Goal: Task Accomplishment & Management: Use online tool/utility

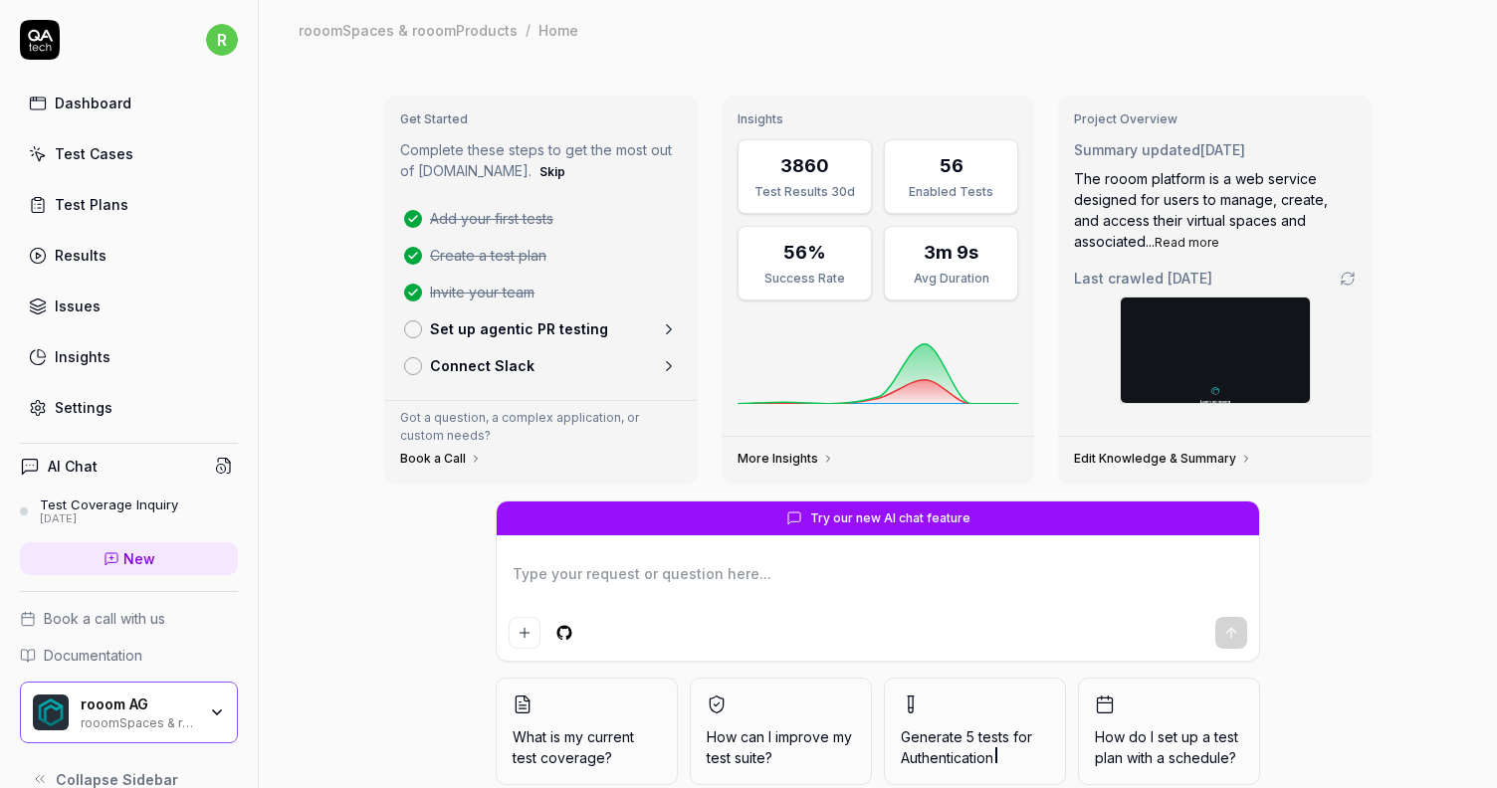
type textarea "*"
click at [90, 152] on div "Test Cases" at bounding box center [94, 153] width 79 height 21
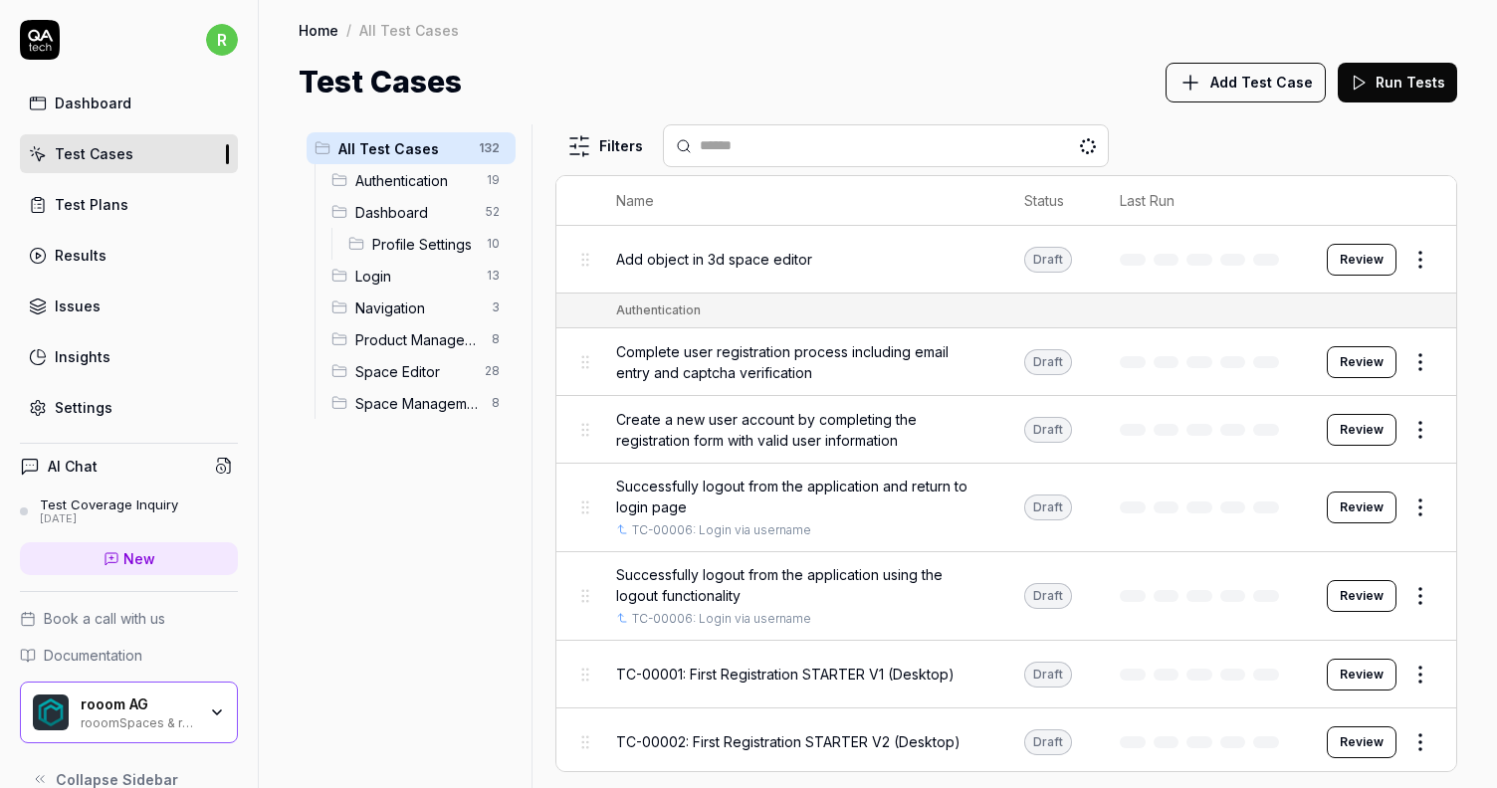
click at [1243, 76] on span "Add Test Case" at bounding box center [1261, 82] width 102 height 21
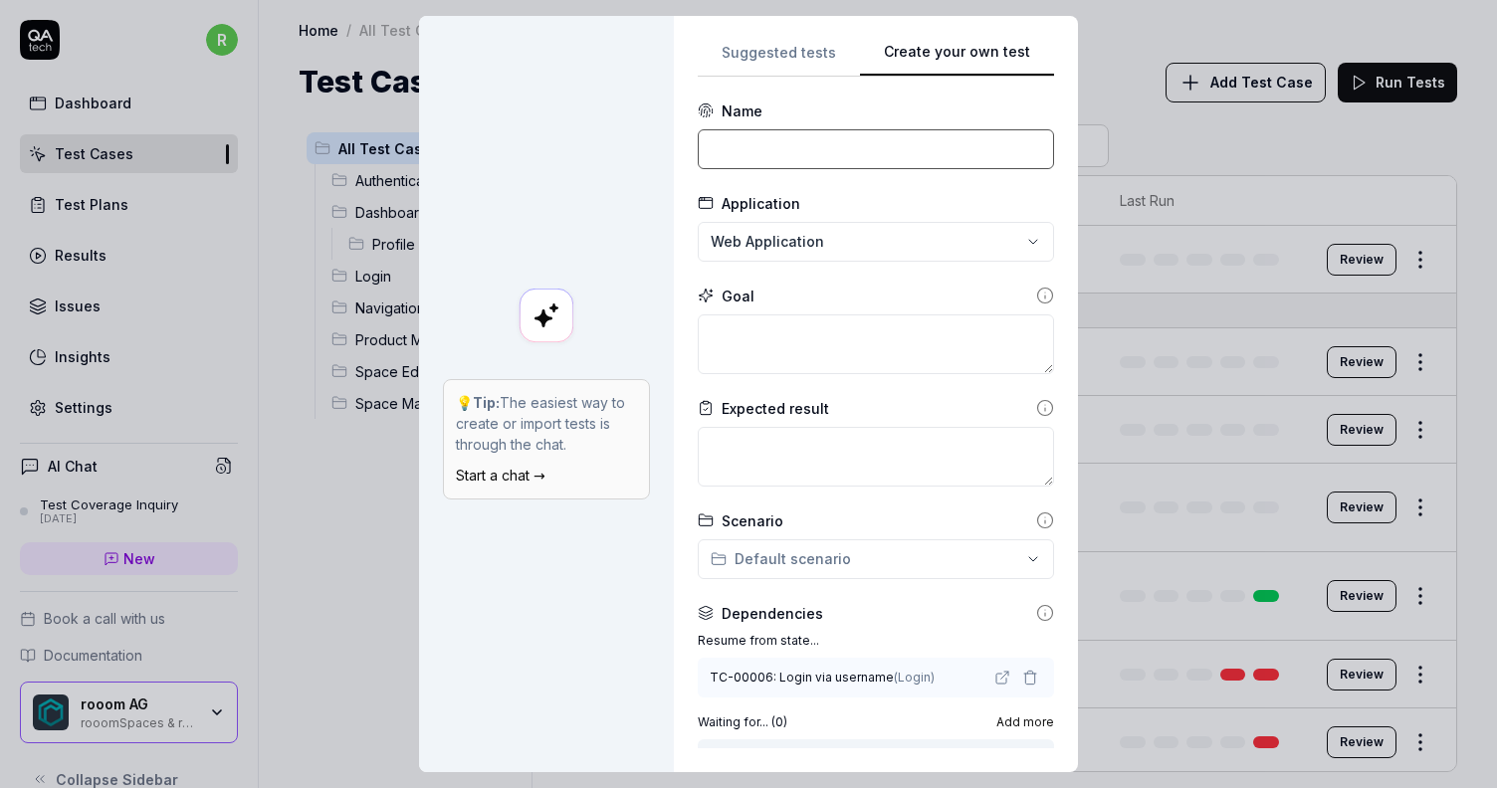
click at [812, 155] on input at bounding box center [876, 149] width 356 height 40
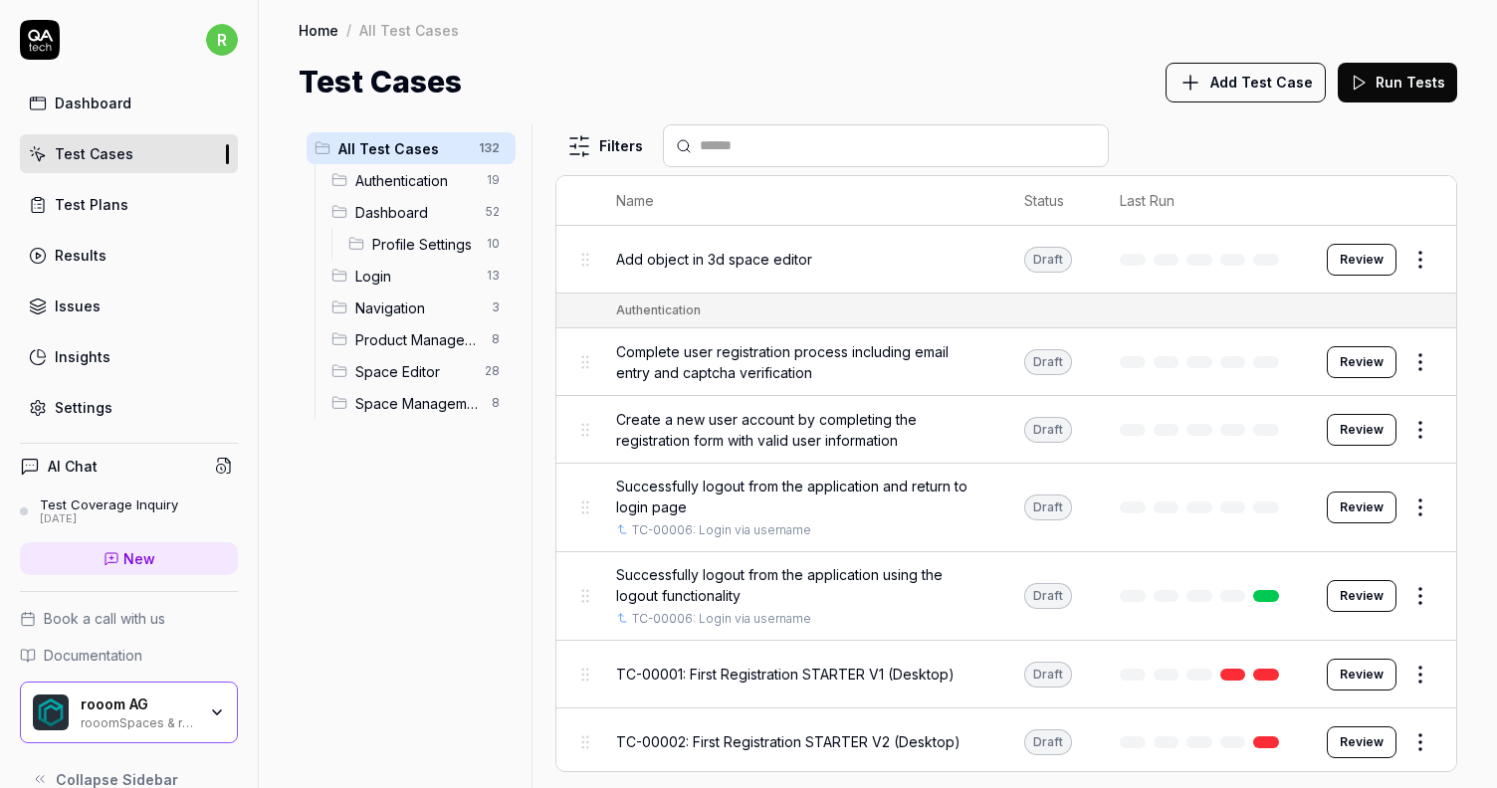
click at [115, 558] on link "New" at bounding box center [129, 558] width 218 height 33
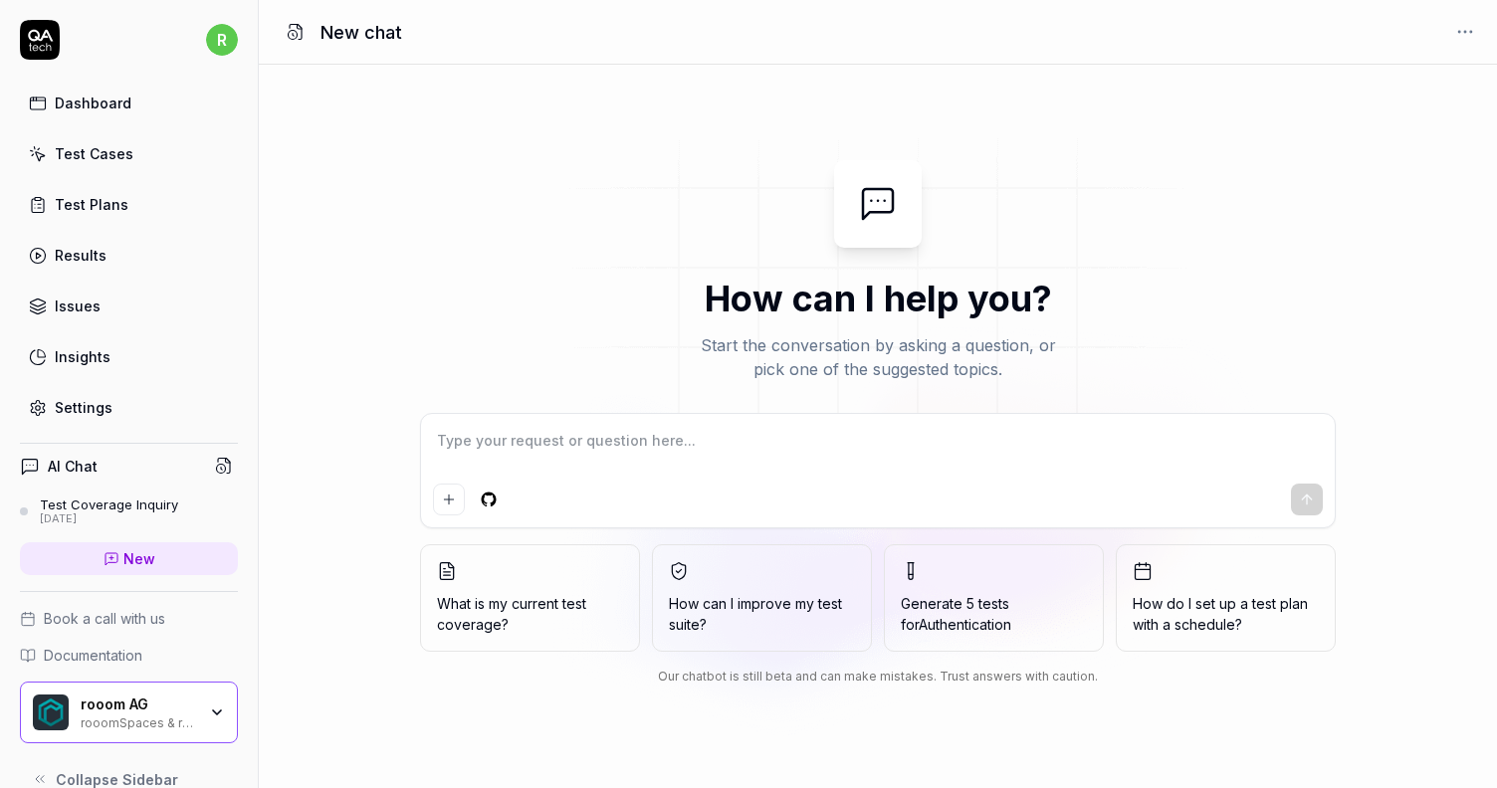
type textarea "*"
click at [701, 464] on textarea at bounding box center [878, 451] width 890 height 50
type textarea "e"
type textarea "*"
type textarea "er"
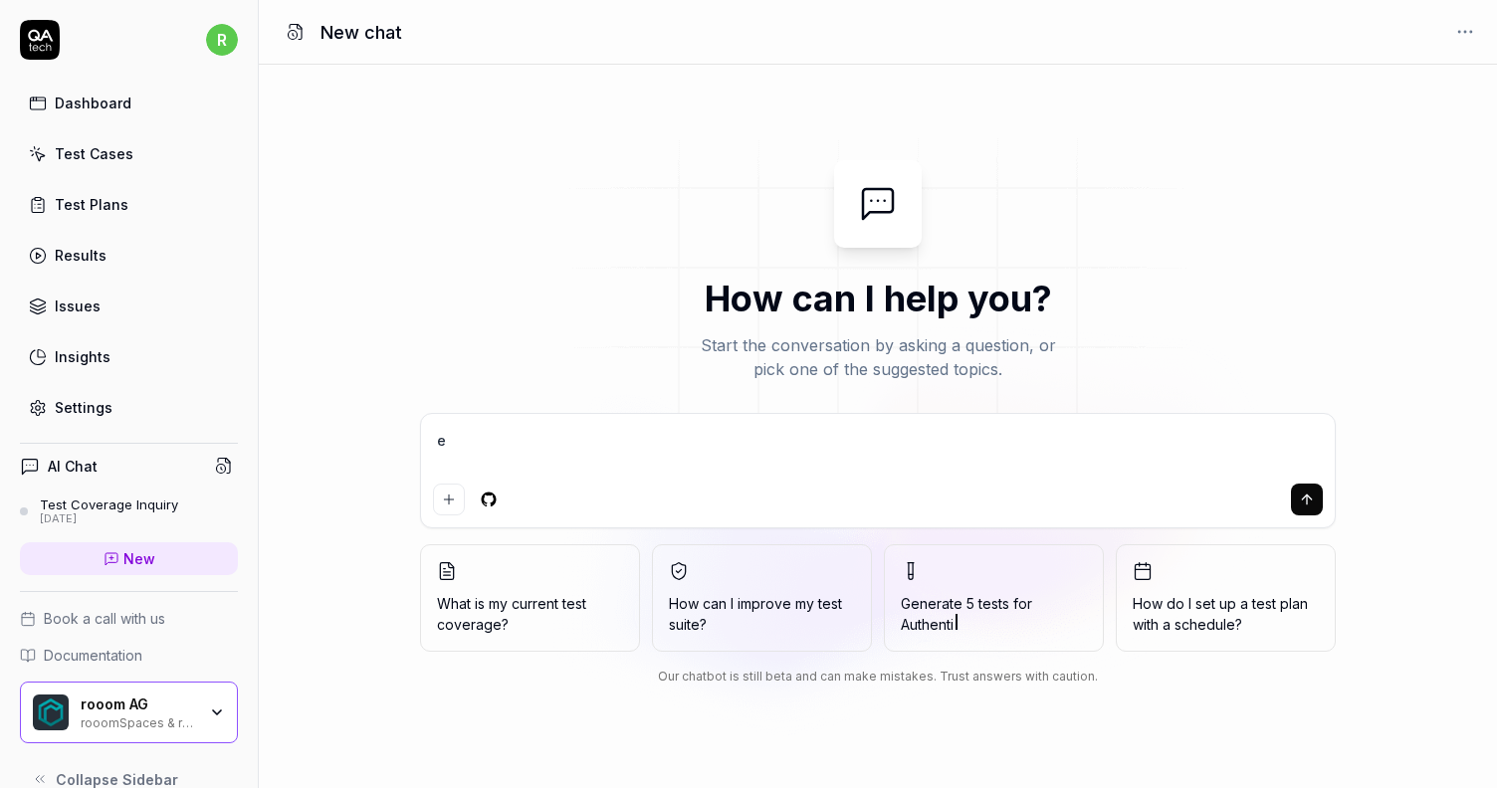
type textarea "*"
type textarea "ers"
type textarea "*"
type textarea "erse"
type textarea "*"
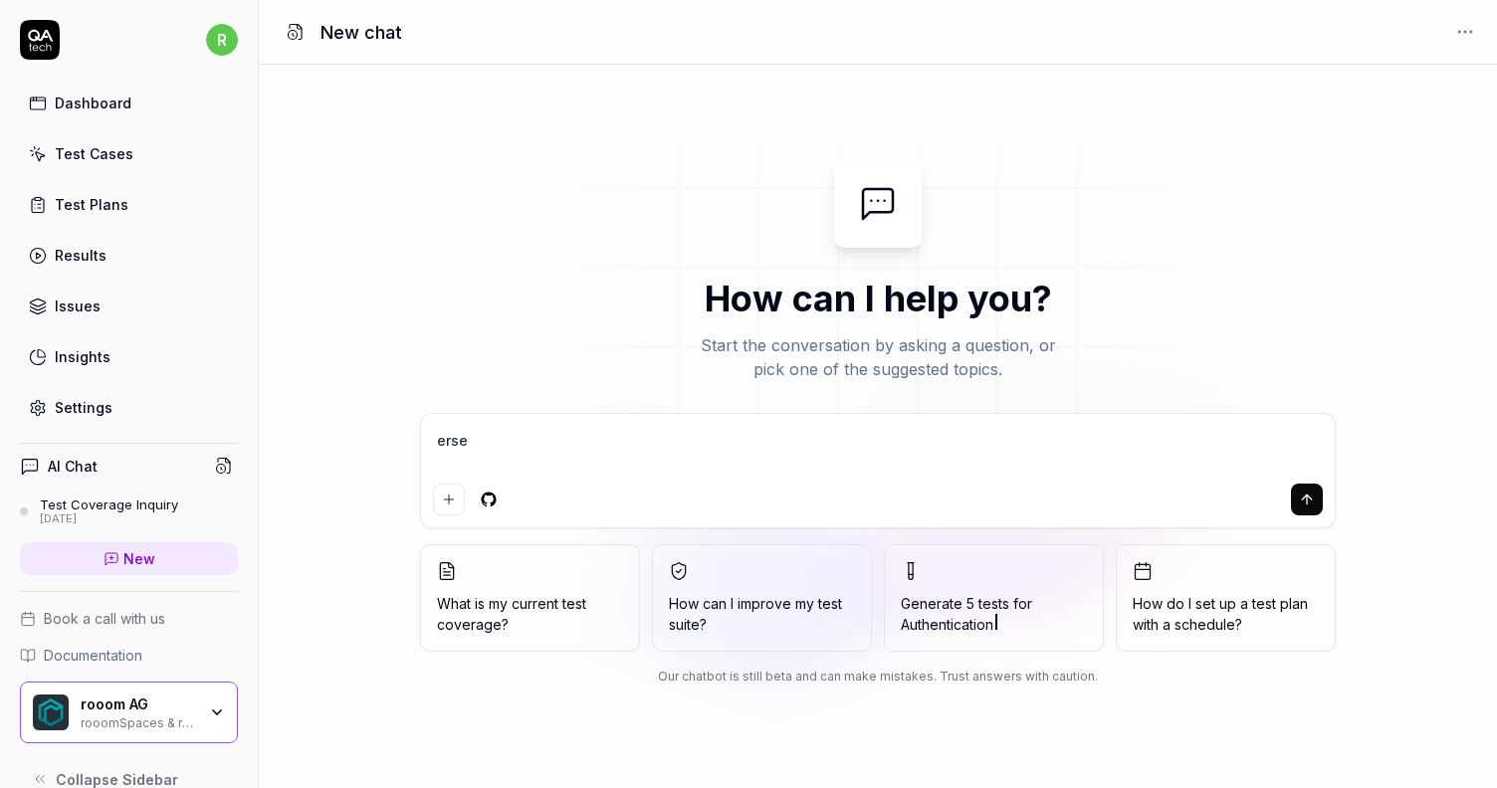
type textarea "ers"
type textarea "*"
type textarea "erst"
type textarea "*"
type textarea "erste"
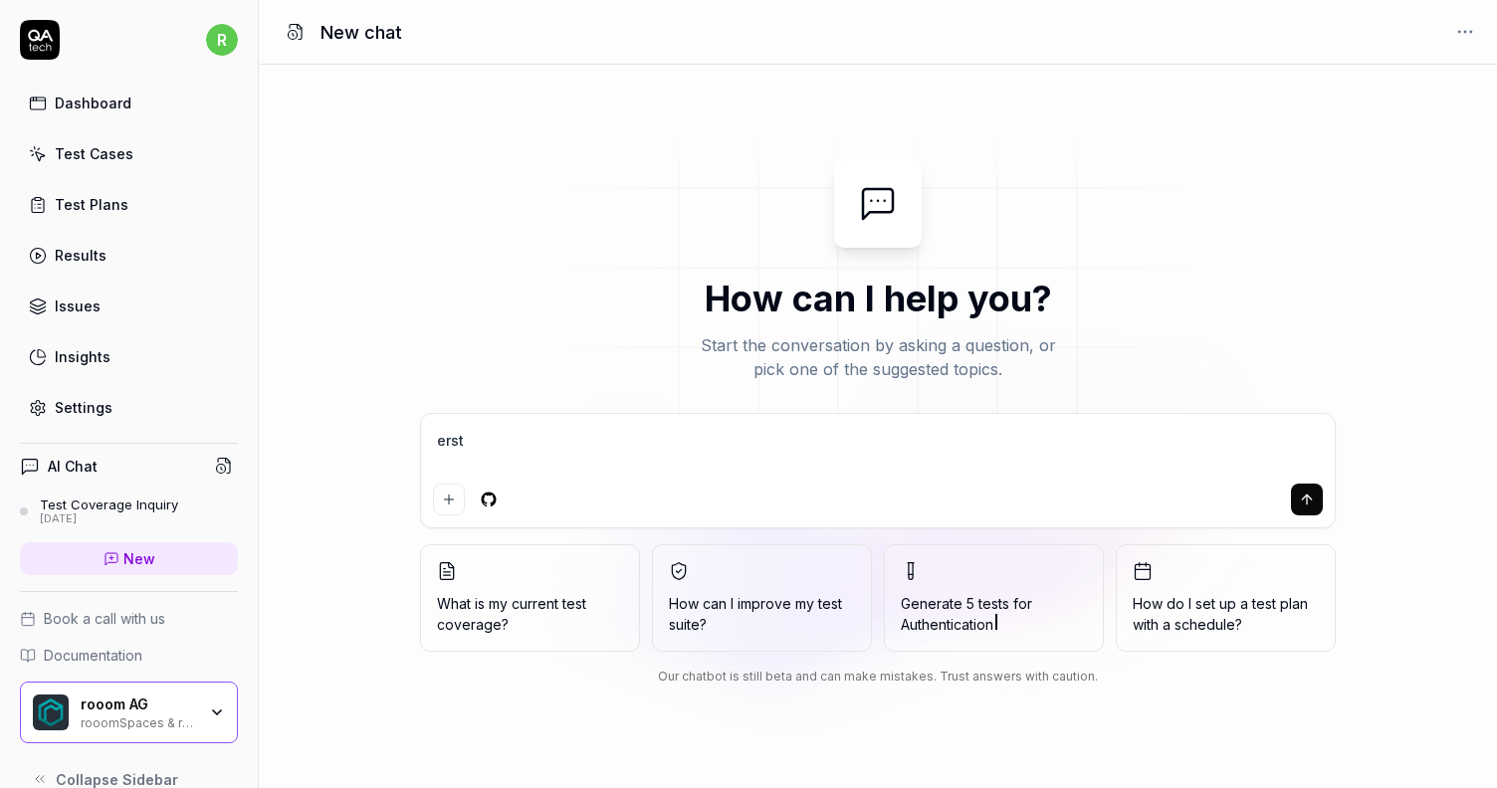
type textarea "*"
type textarea "erstel"
type textarea "*"
type textarea "erstell"
type textarea "*"
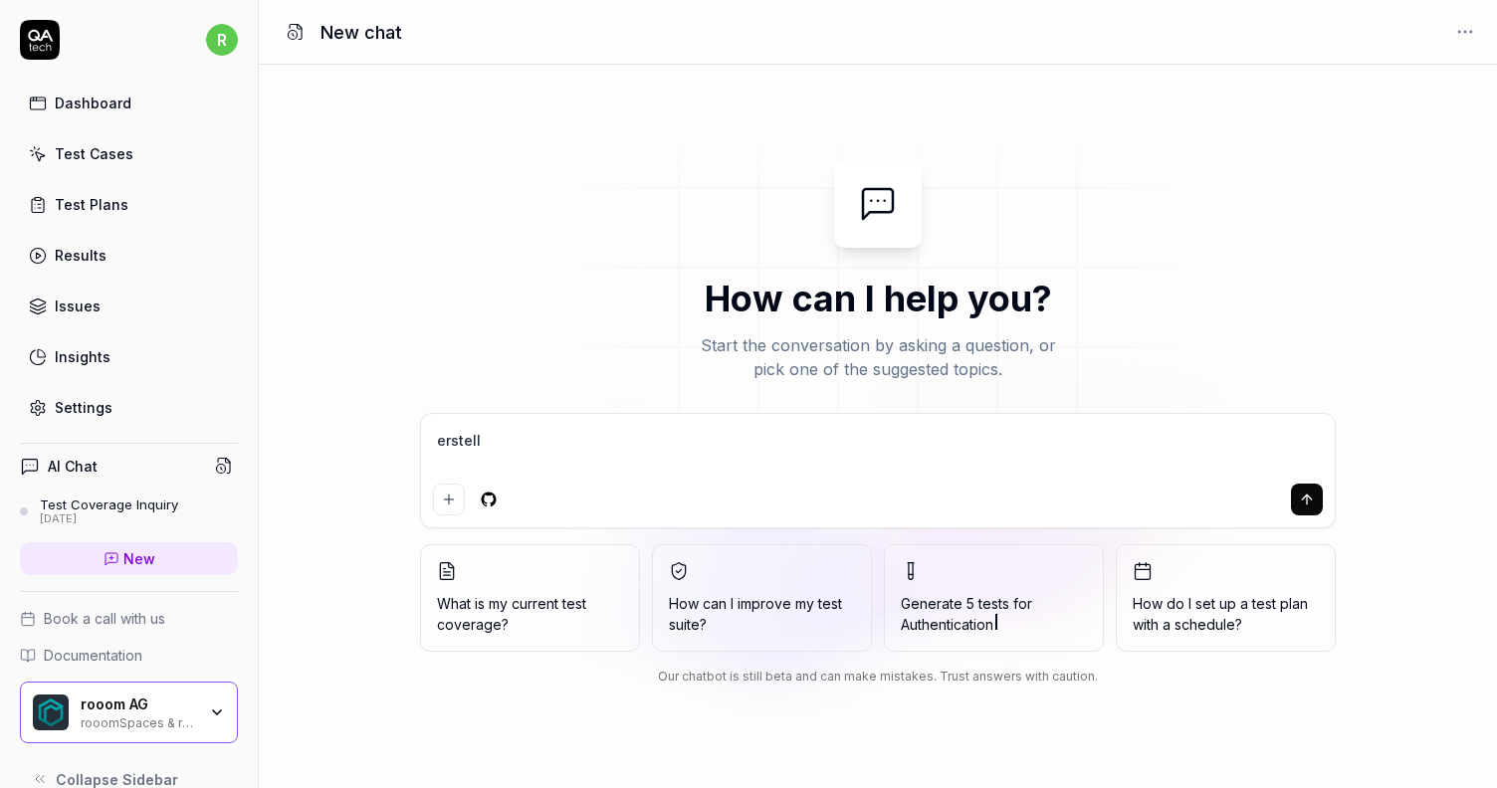
type textarea "erstelle"
type textarea "*"
type textarea "erstelle"
type textarea "*"
type textarea "erstelle e"
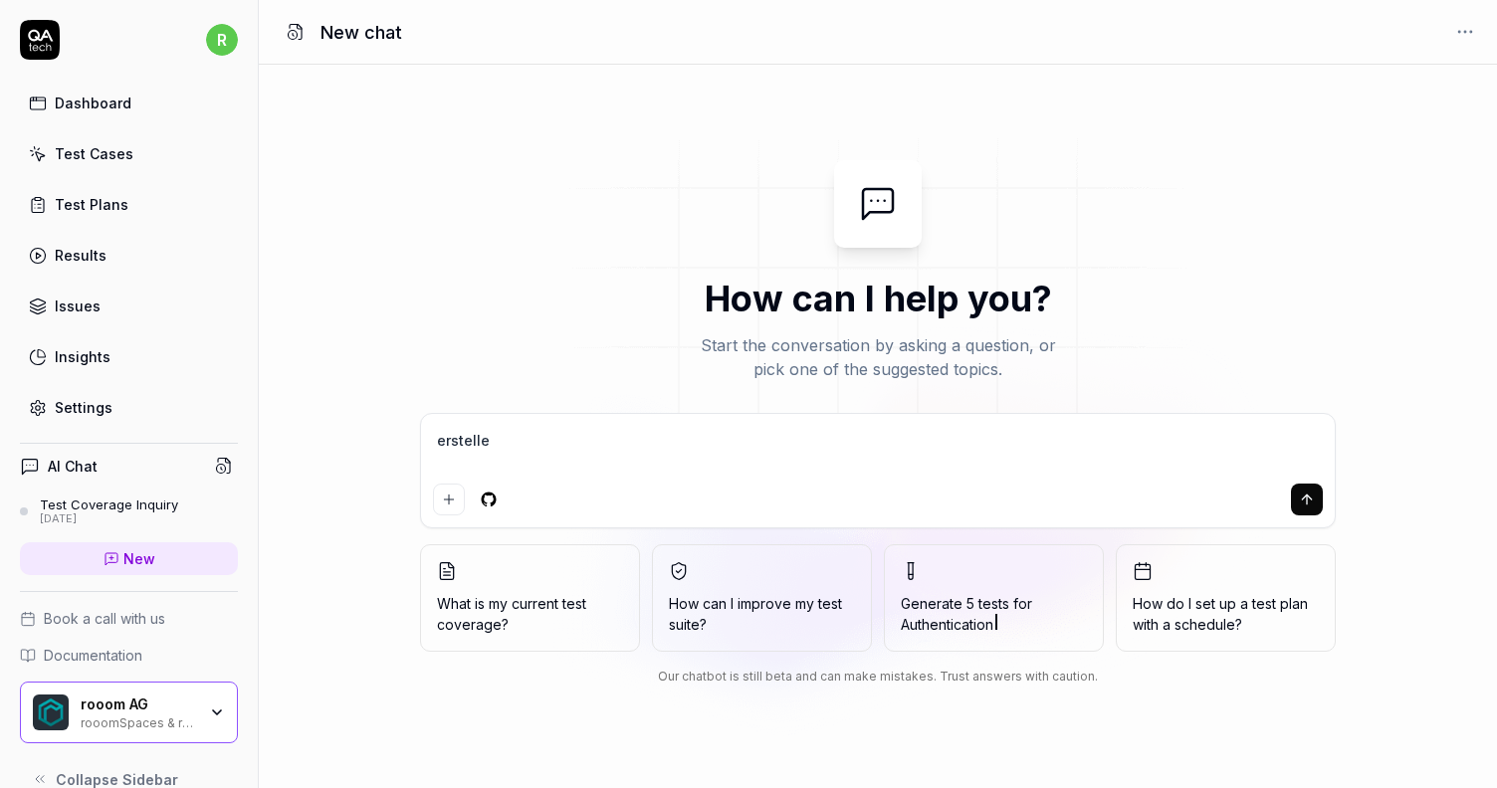
type textarea "*"
type textarea "erstelle ei"
type textarea "*"
type textarea "erstelle ein"
type textarea "*"
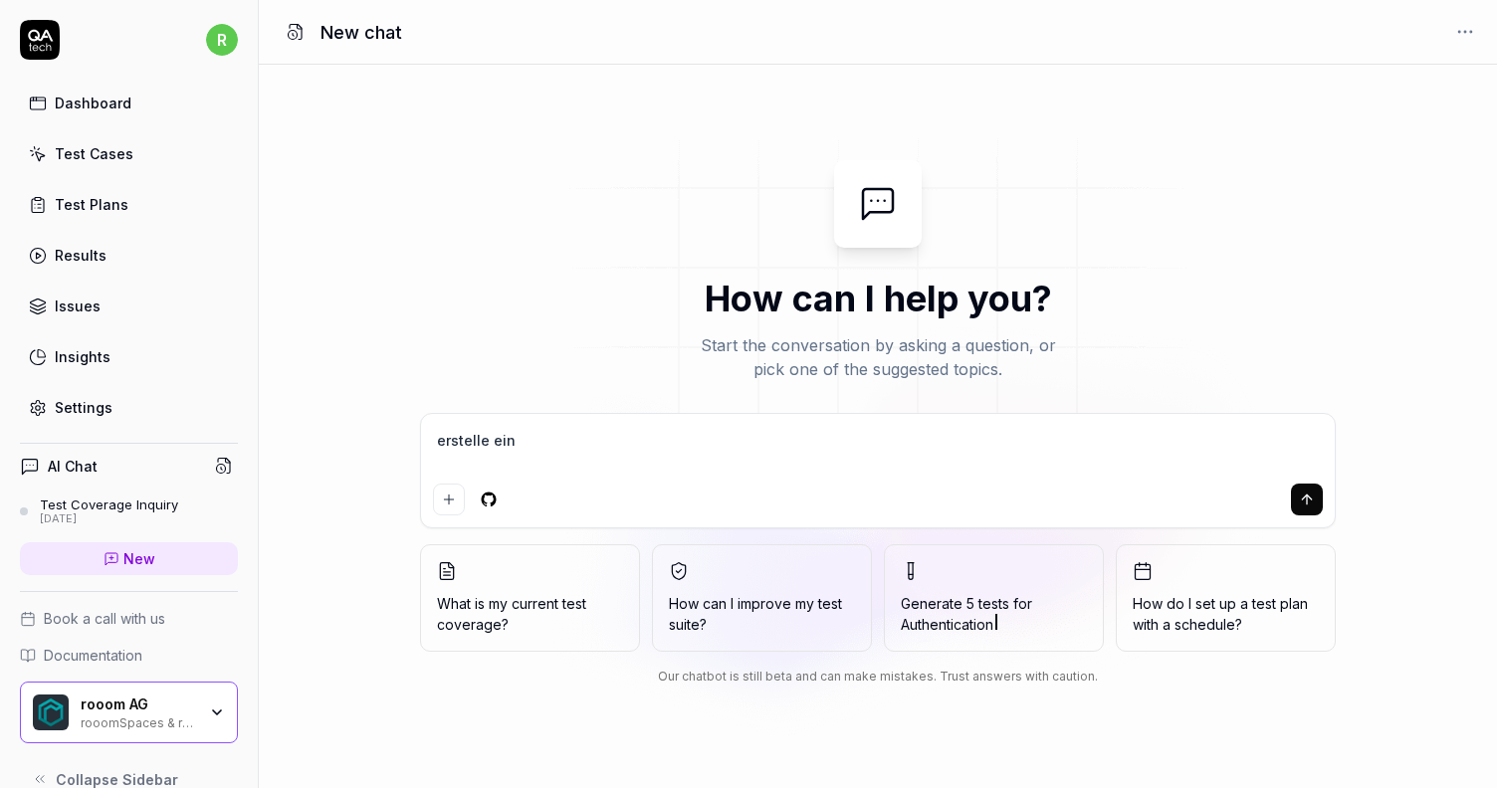
type textarea "erstelle eine"
type textarea "*"
type textarea "erstelle einen"
type textarea "*"
type textarea "erstelle einen"
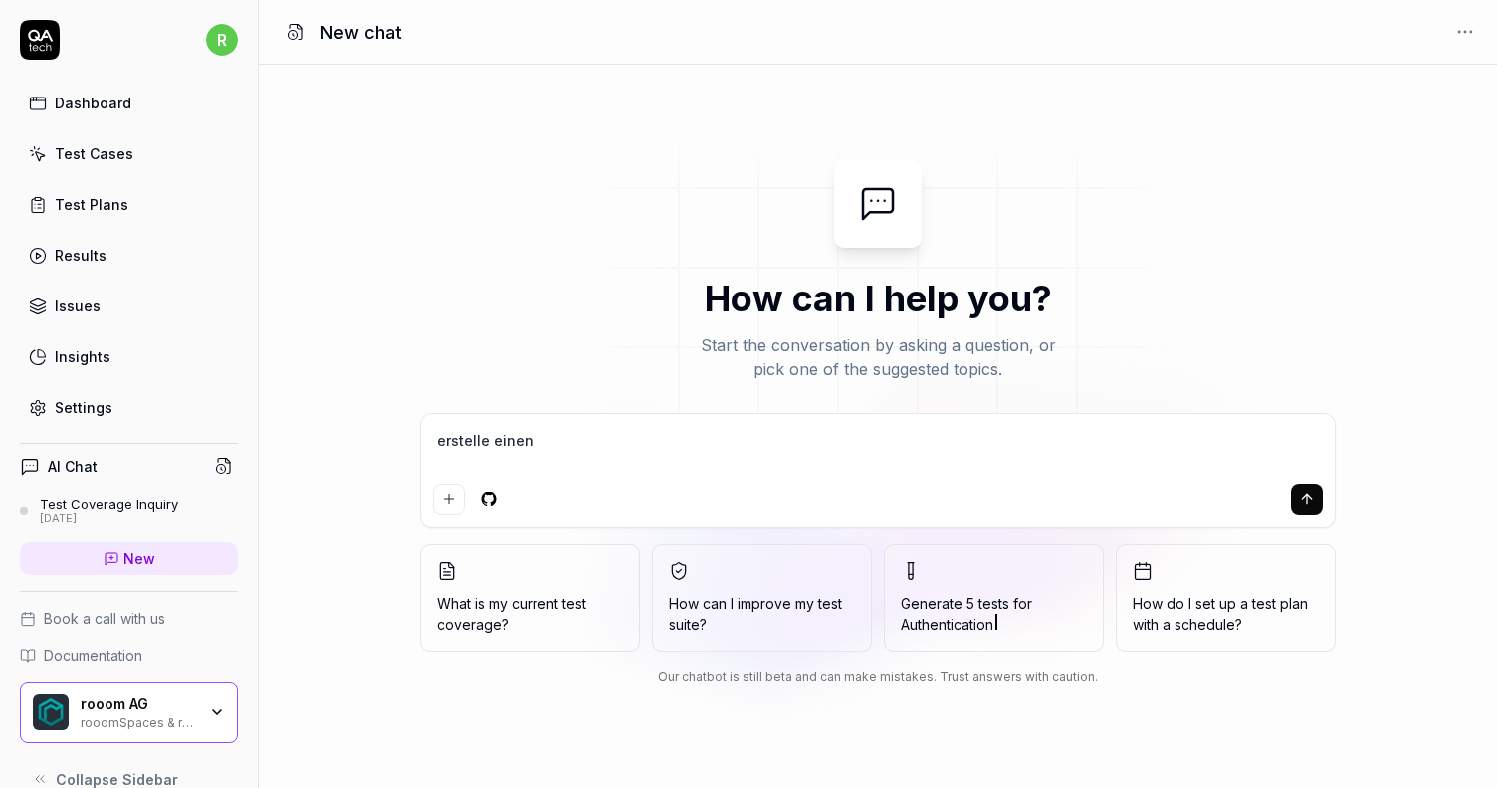
type textarea "*"
type textarea "erstelle einen n"
type textarea "*"
type textarea "erstelle einen ne"
type textarea "*"
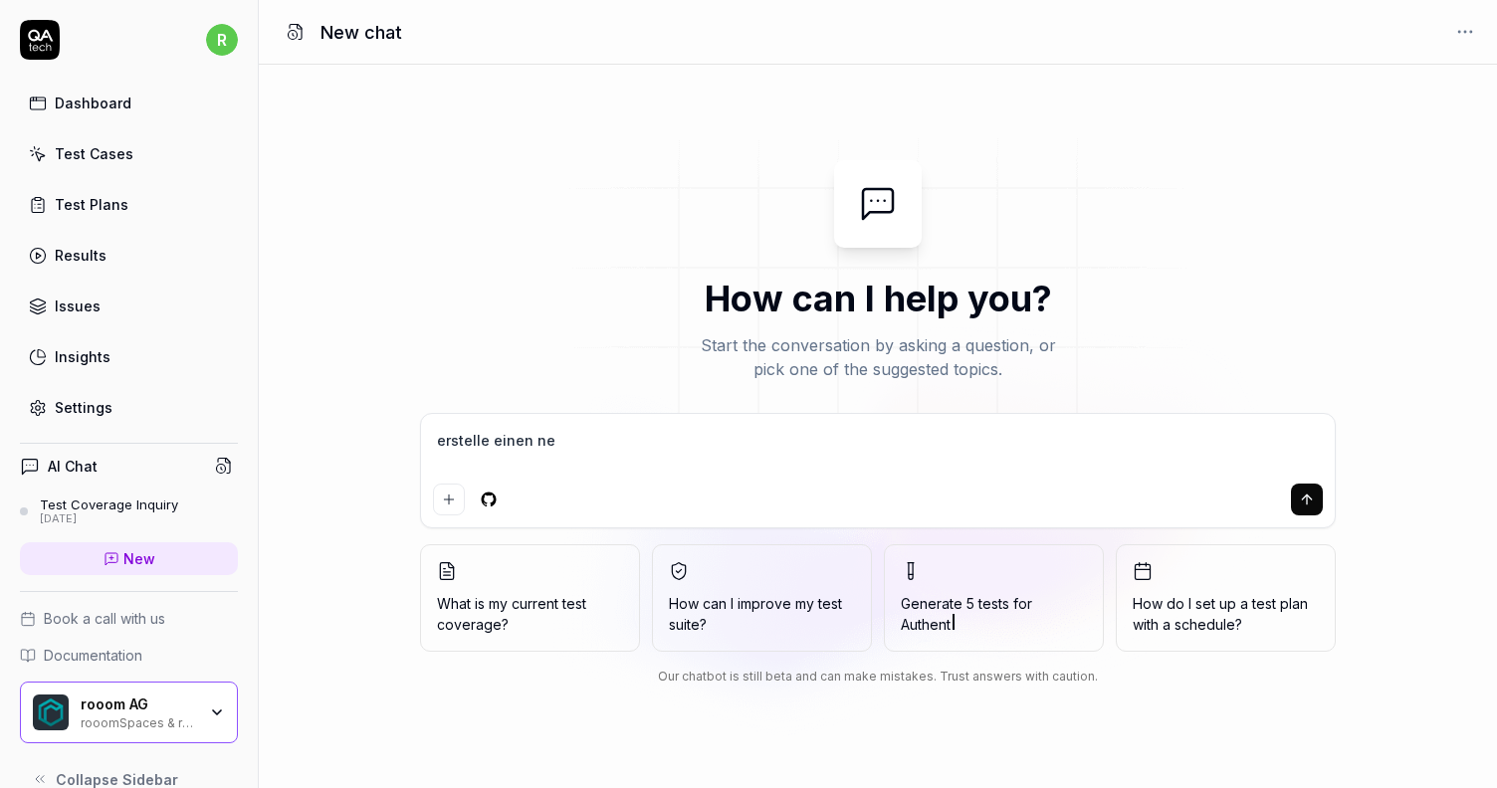
type textarea "erstelle einen neu"
type textarea "*"
type textarea "erstelle einen neue"
type textarea "*"
type textarea "erstelle einen neuen"
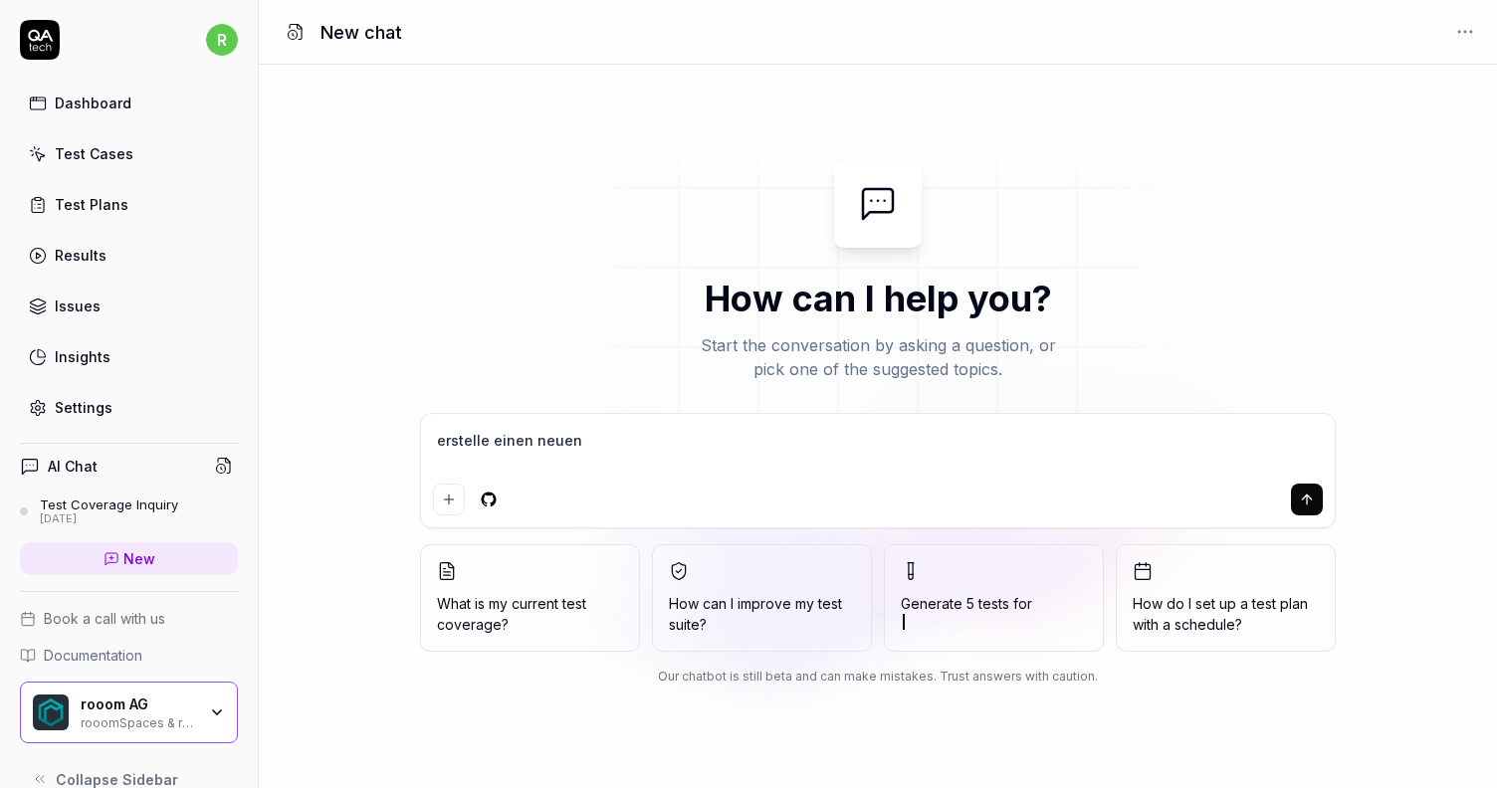
type textarea "*"
type textarea "erstelle einen neuen"
type textarea "*"
type textarea "erstelle einen neuen t"
type textarea "*"
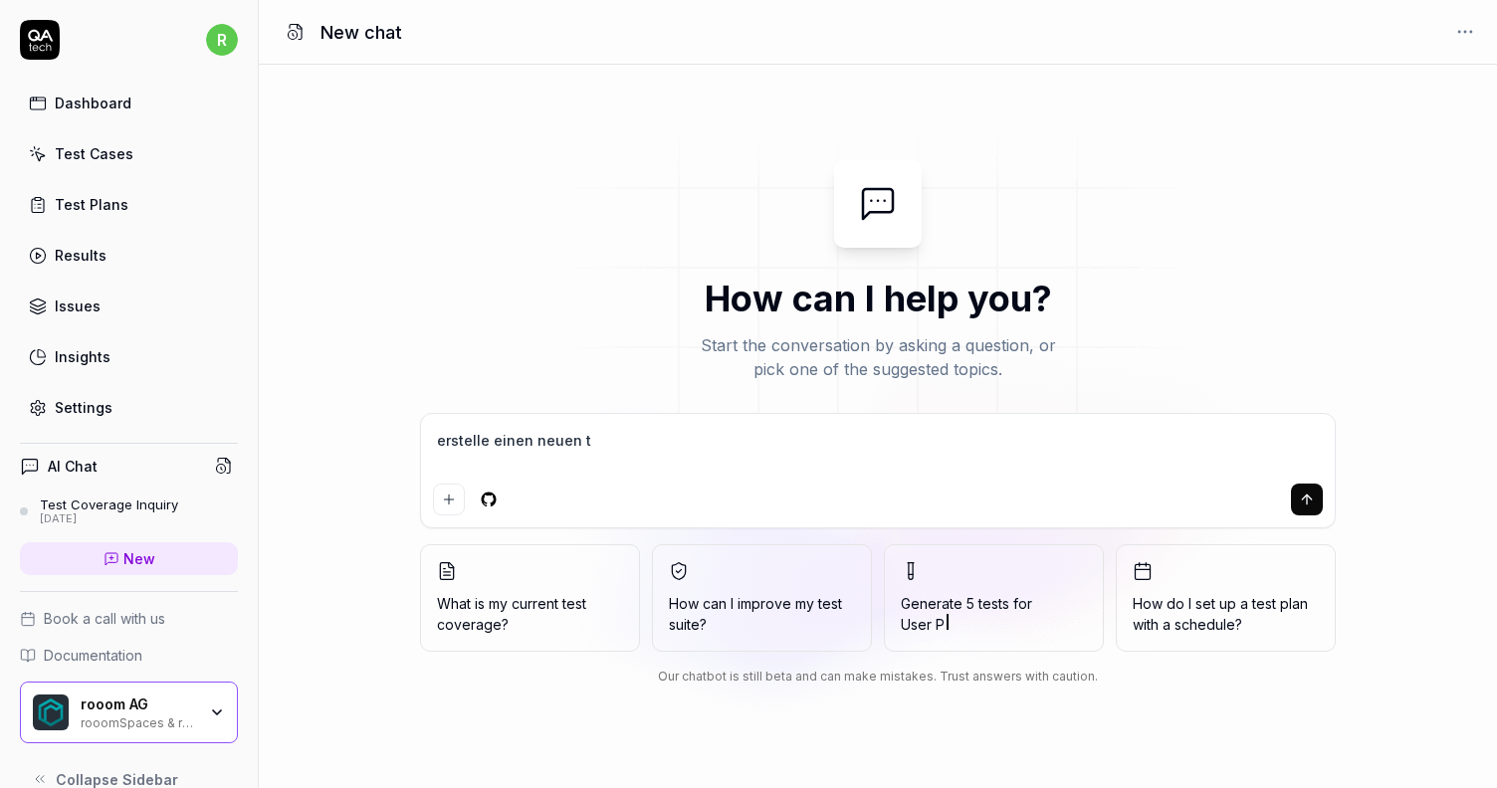
type textarea "erstelle einen neuen te"
type textarea "*"
type textarea "erstelle einen neuen tes"
type textarea "*"
type textarea "erstelle einen neuen test"
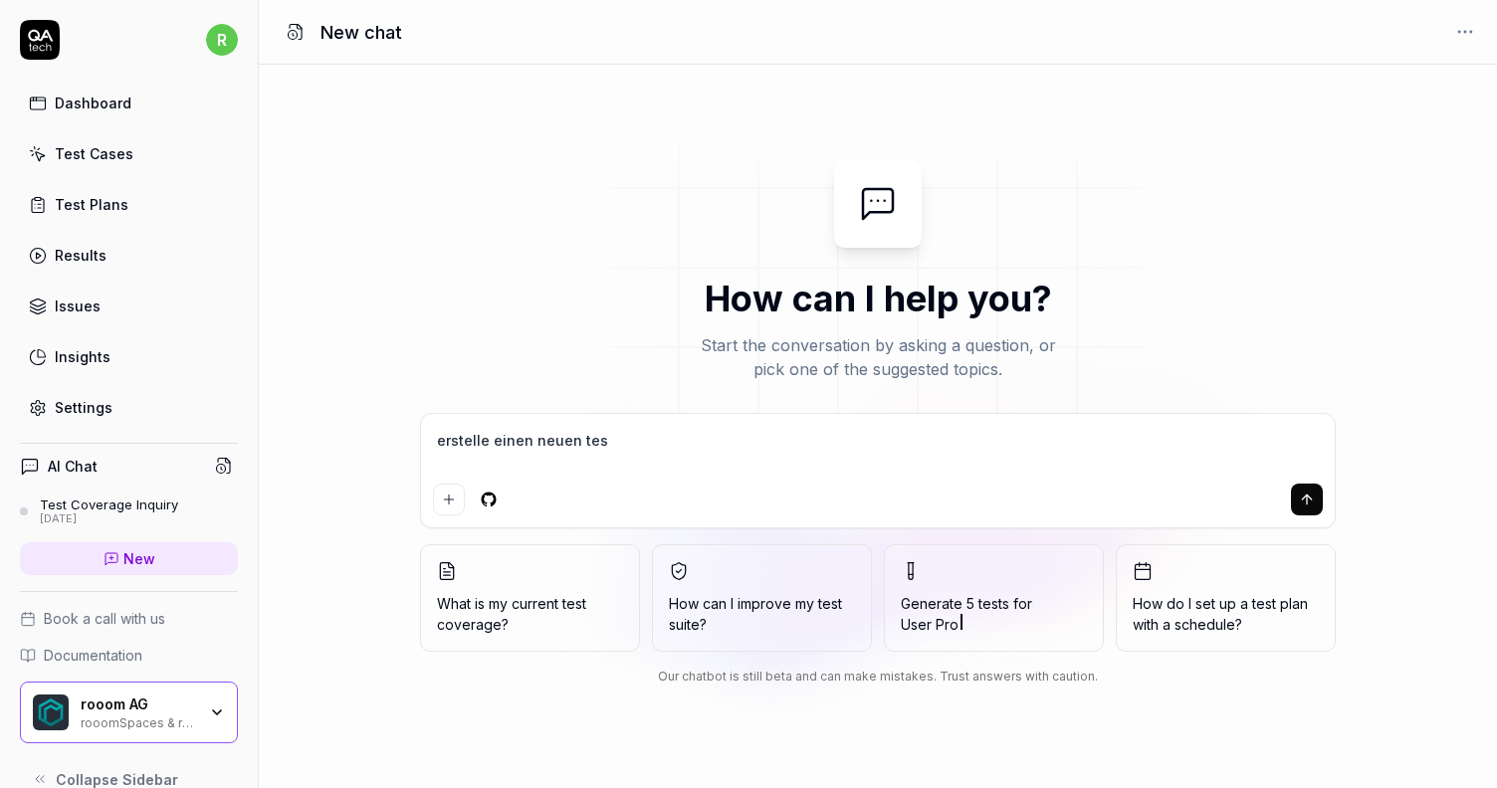
type textarea "*"
type textarea "erstelle einen neuen test:"
type textarea "*"
type textarea "erstelle einen neuen test:"
type textarea "*"
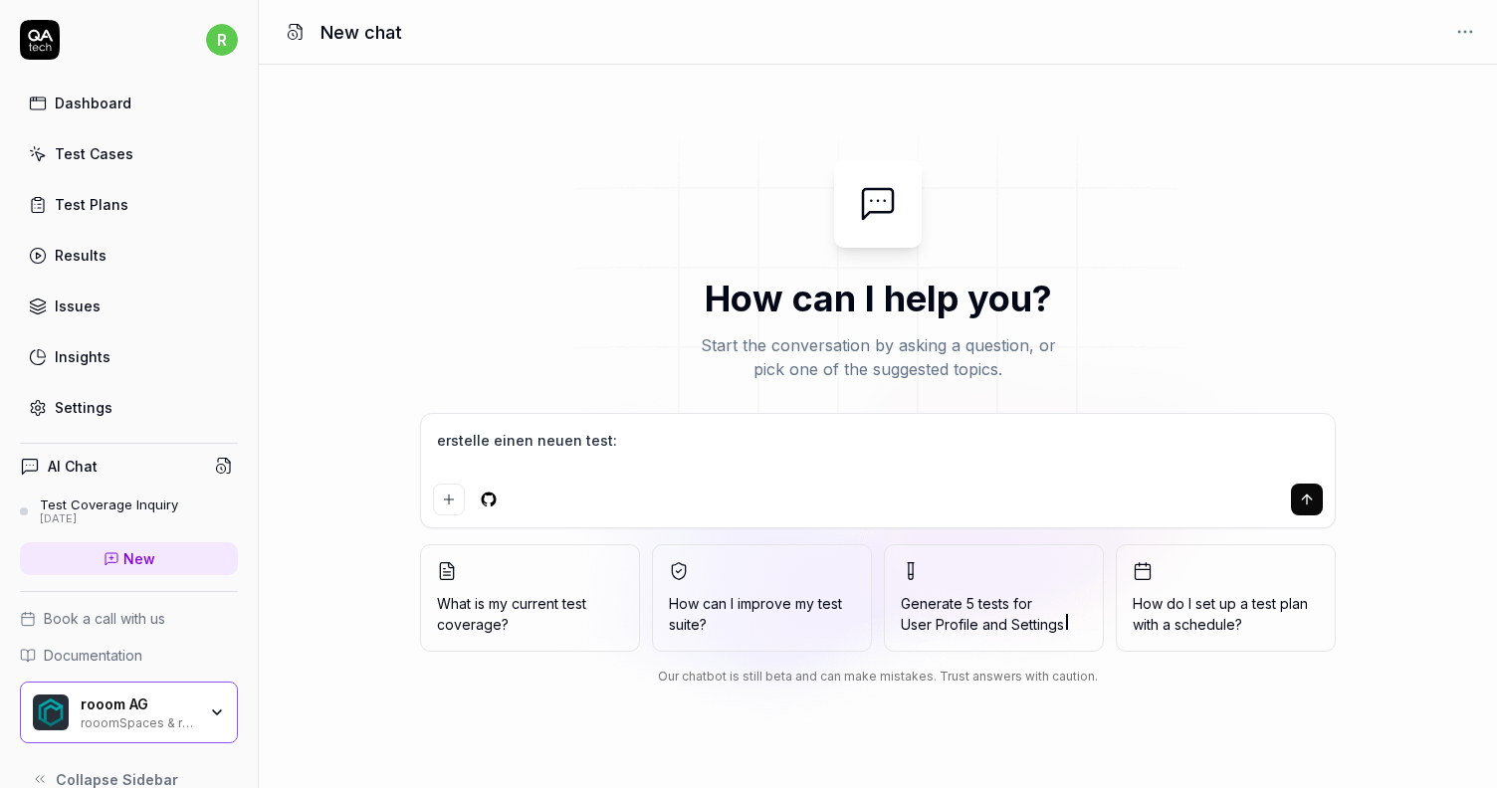
type textarea "erstelle einen neuen test:"
type textarea "*"
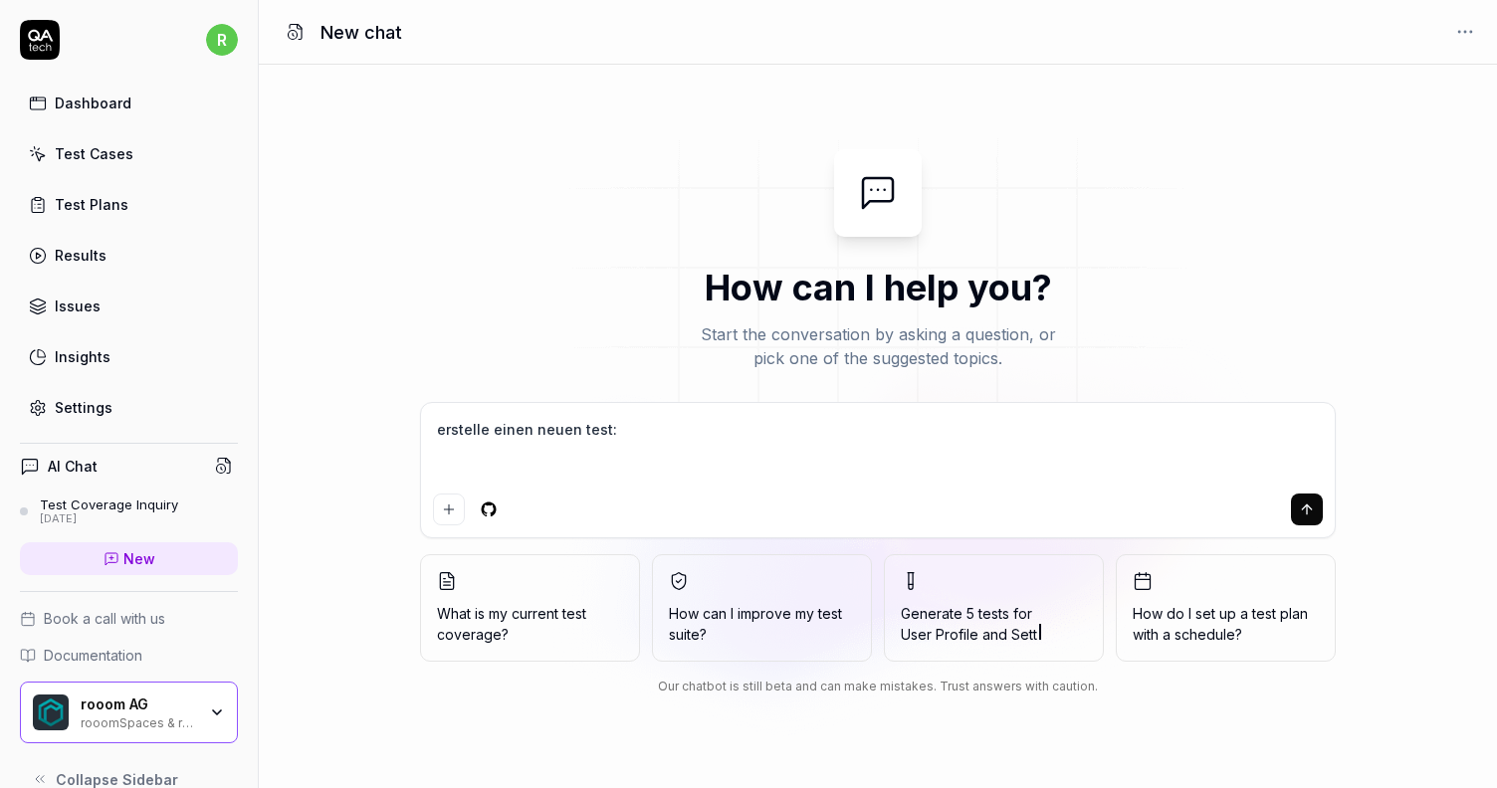
type textarea "erstelle einen neuen test:"
click at [738, 424] on textarea "erstelle einen neuen test:" at bounding box center [878, 450] width 890 height 71
type textarea "*"
type textarea "erstelle einen neuen test"
type textarea "*"
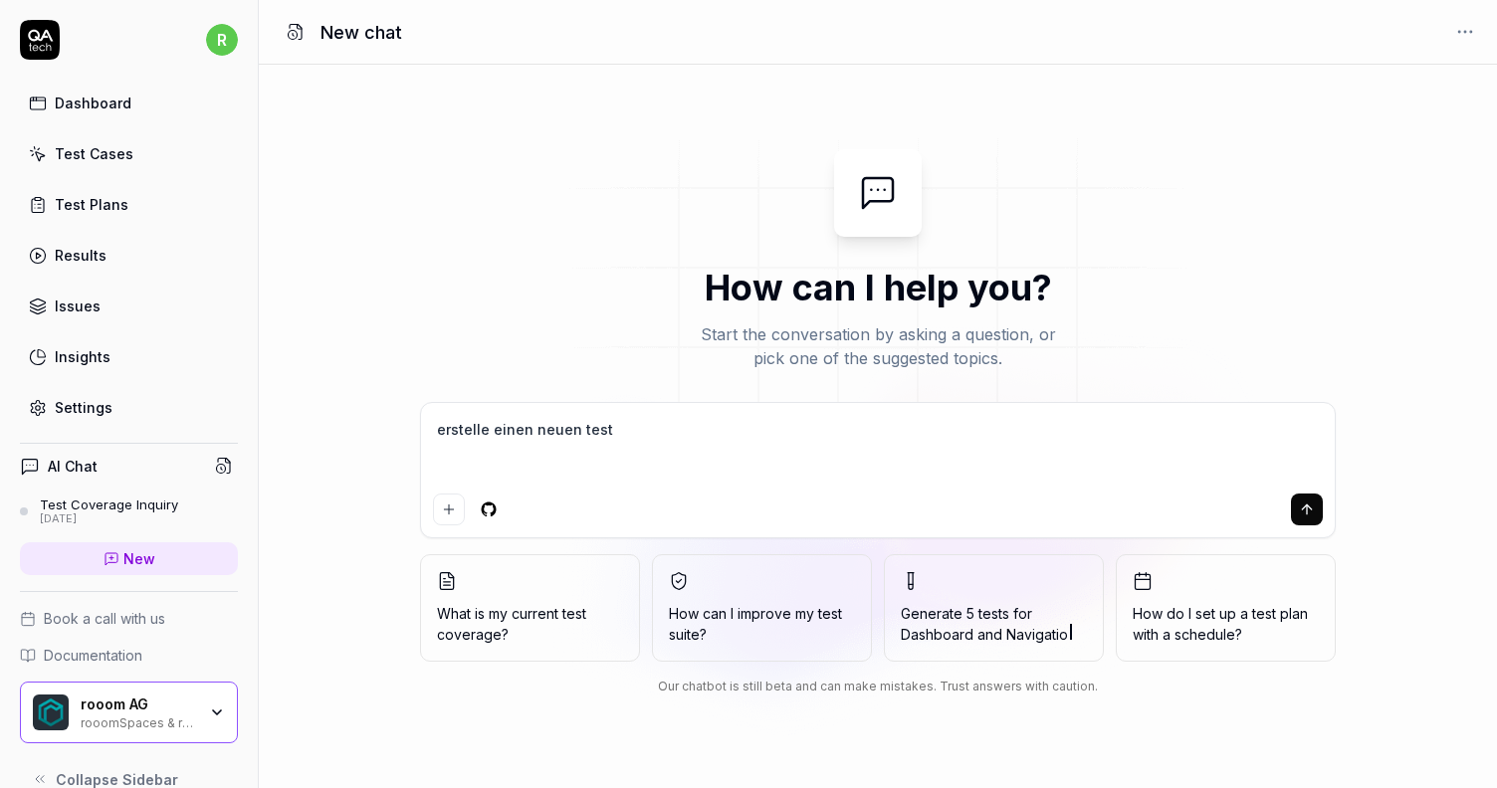
type textarea "erstelle einen neuen test"
type textarea "*"
type textarea "erstelle einen neuen test f"
type textarea "*"
type textarea "erstelle einen neuen test fü"
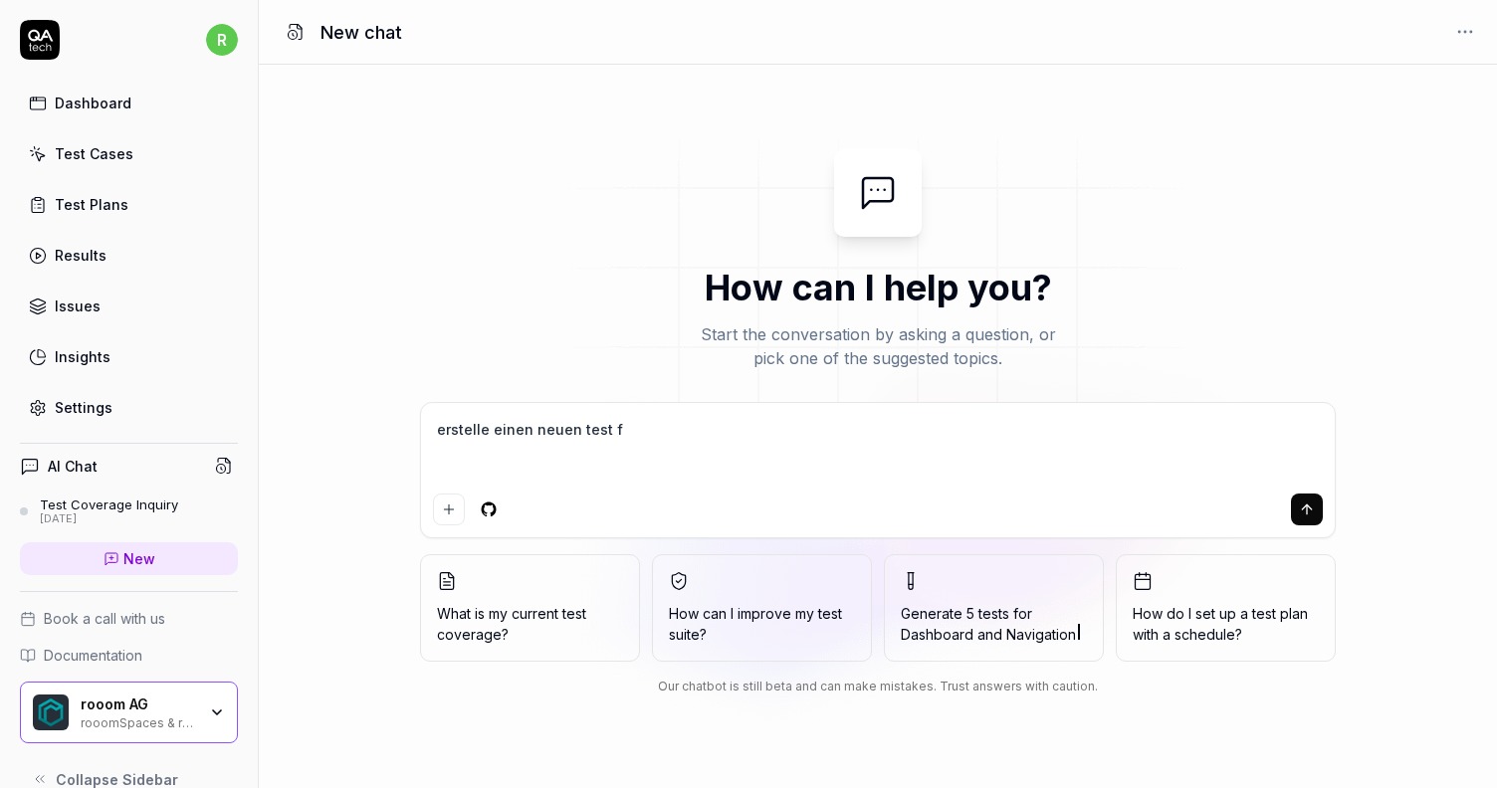
type textarea "*"
type textarea "erstelle einen neuen test für"
type textarea "*"
type textarea "erstelle einen neuen test für"
type textarea "*"
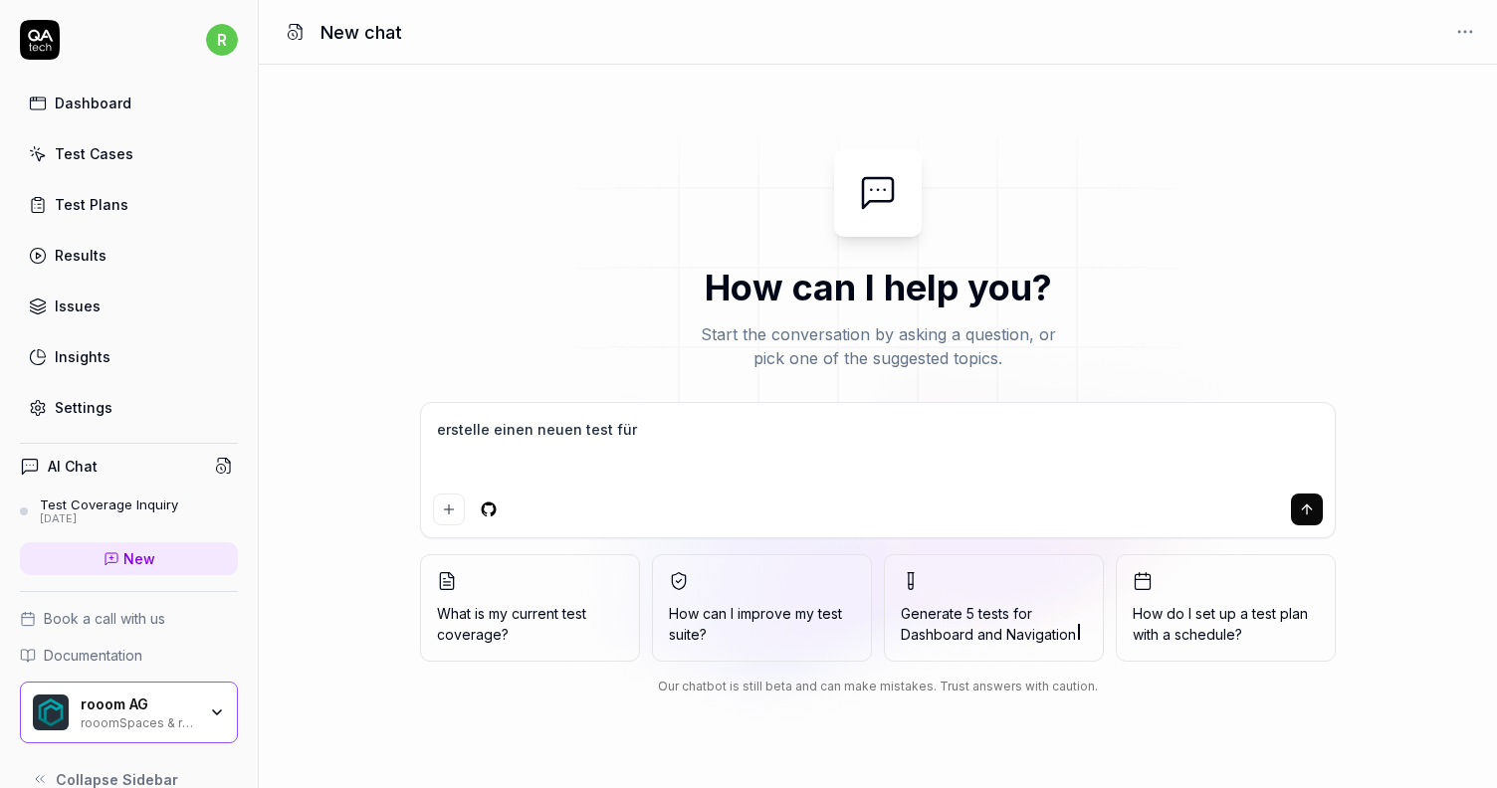
type textarea "erstelle einen neuen test für f"
type textarea "*"
type textarea "erstelle einen neuen test für fo"
type textarea "*"
type textarea "erstelle einen neuen test für fol"
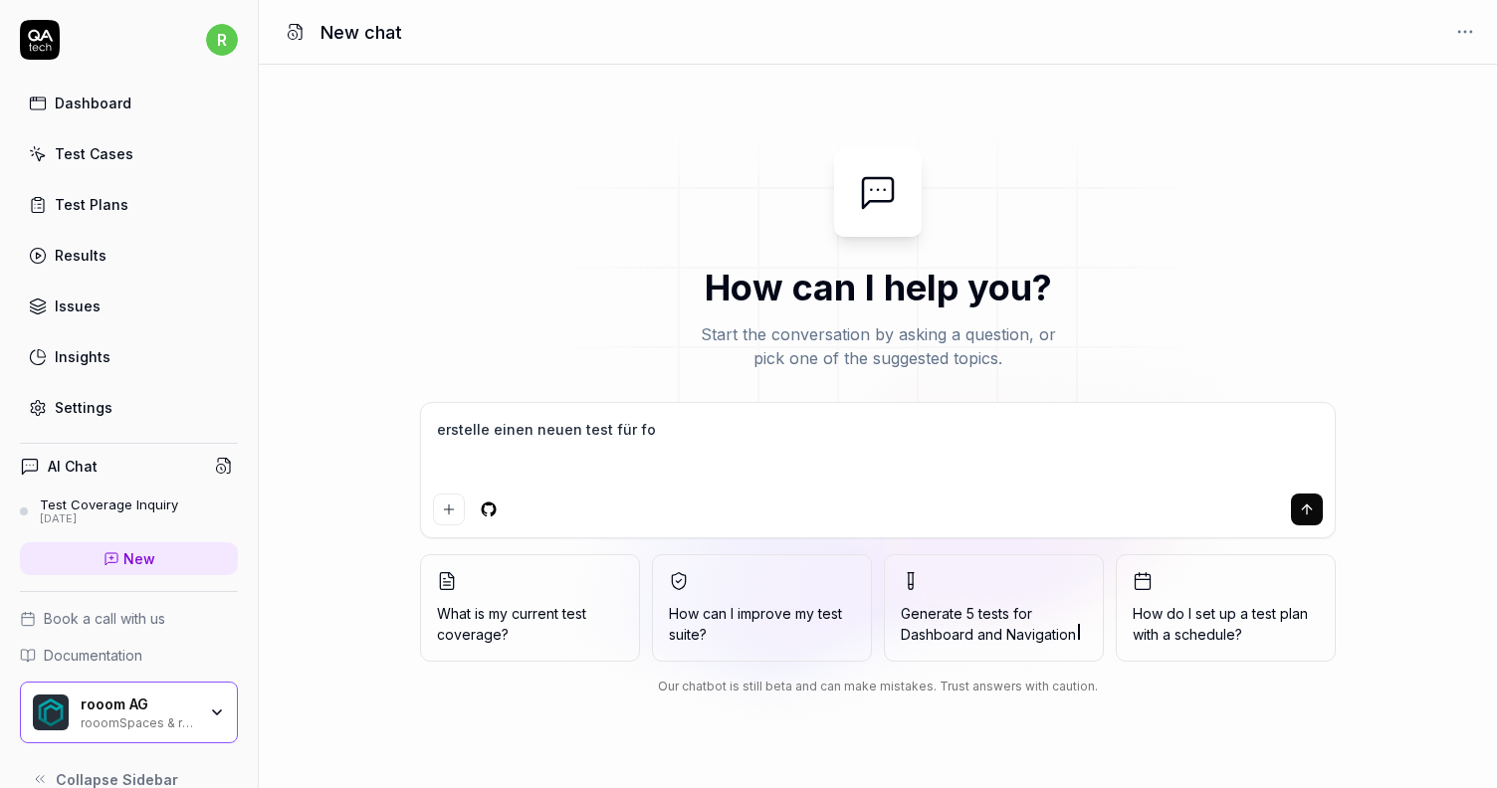
type textarea "*"
type textarea "erstelle einen neuen test für folg"
type textarea "*"
type textarea "erstelle einen neuen test für folge"
type textarea "*"
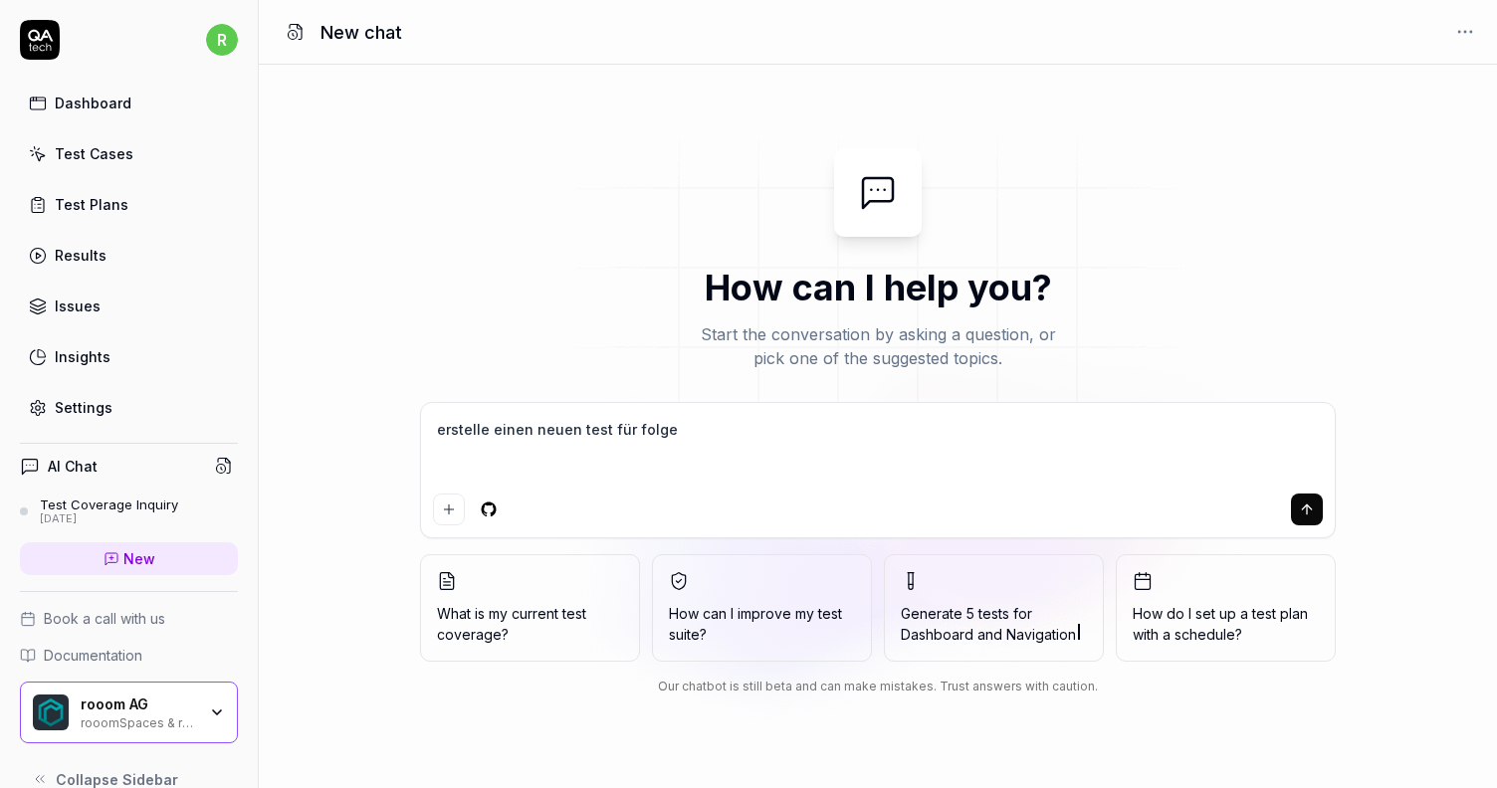
type textarea "erstelle einen neuen test für folgen"
type textarea "*"
type textarea "erstelle einen neuen test für folgend"
type textarea "*"
type textarea "erstelle einen neuen test für folgende"
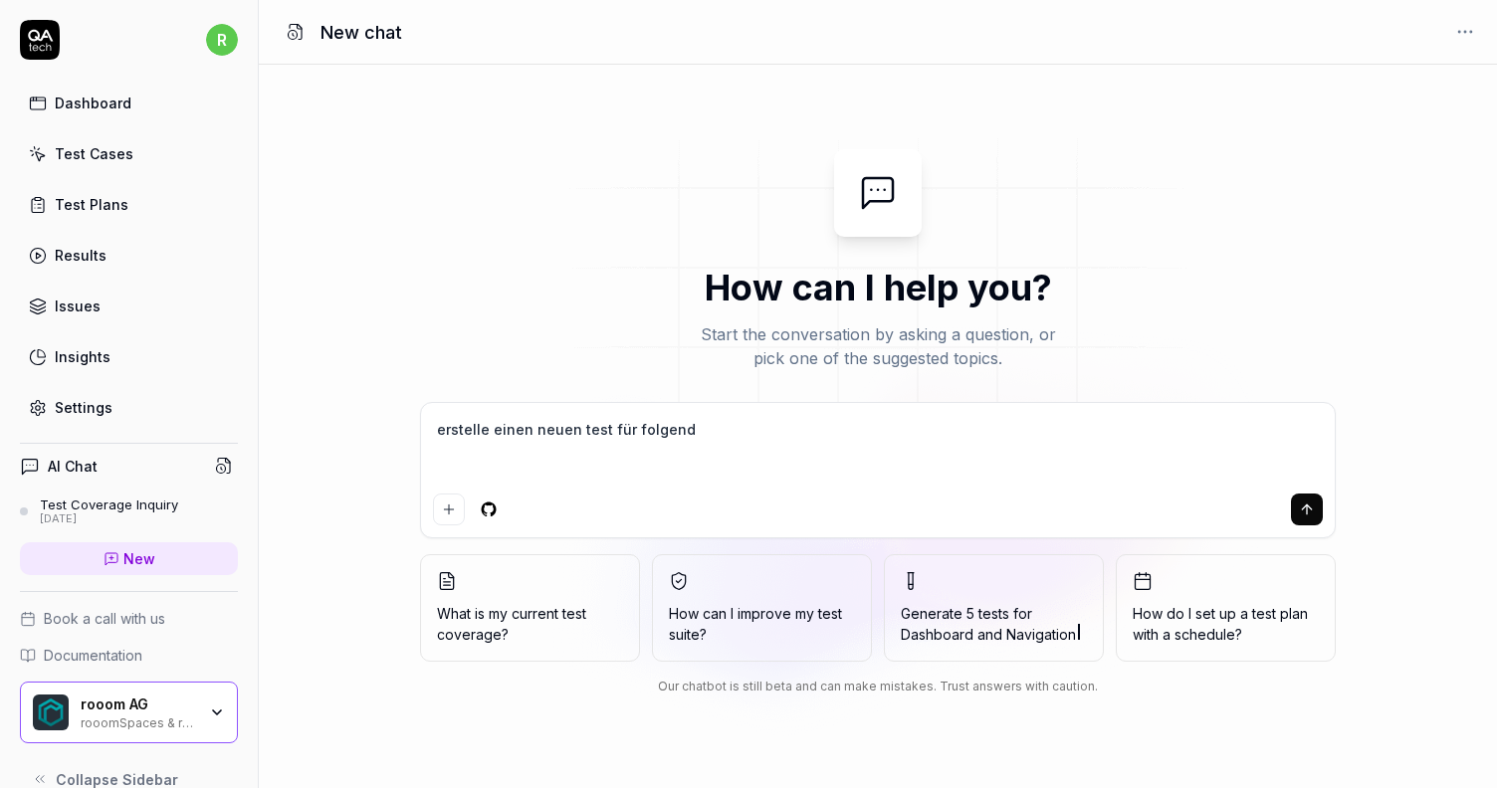
type textarea "*"
type textarea "erstelle einen neuen test für folgendes"
type textarea "*"
type textarea "erstelle einen neuen test für folgendes"
type textarea "*"
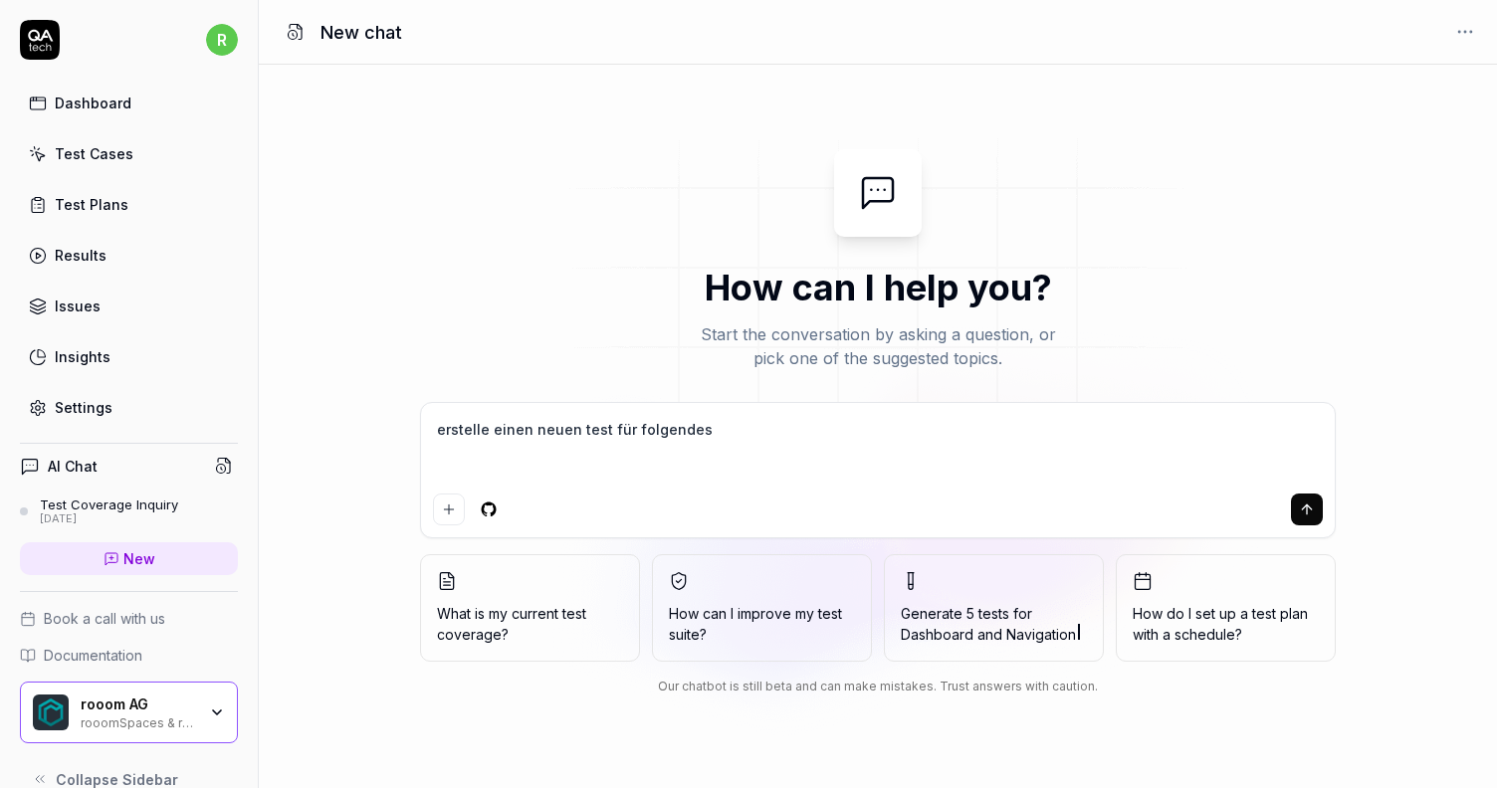
type textarea "erstelle einen neuen test für folgendes j"
type textarea "*"
type textarea "erstelle einen neuen test für folgendes ji"
type textarea "*"
type textarea "erstelle einen neuen test für folgendes jir"
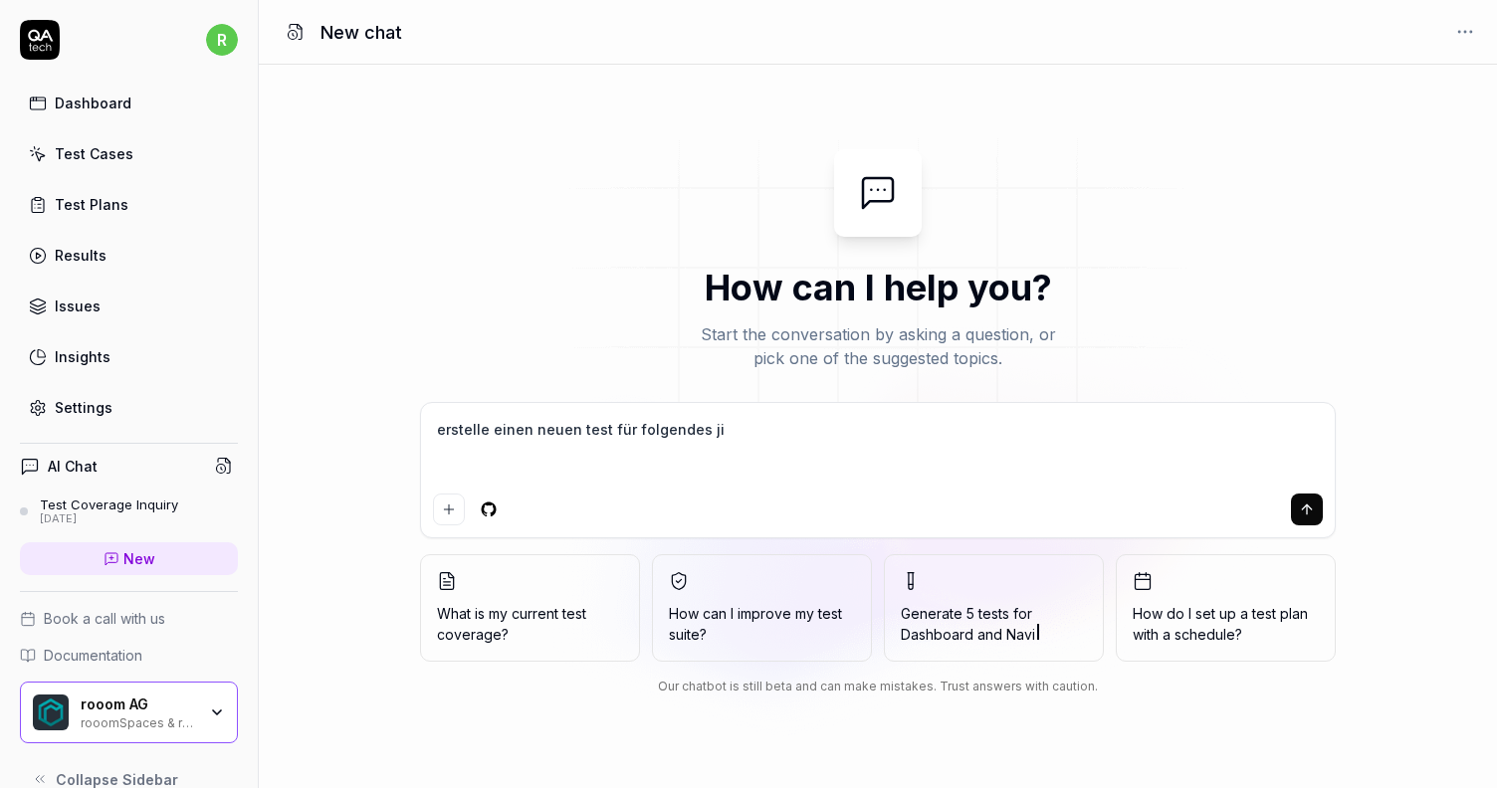
type textarea "*"
type textarea "erstelle einen neuen test für folgendes jira"
type textarea "*"
type textarea "erstelle einen neuen test für folgendes jira"
type textarea "*"
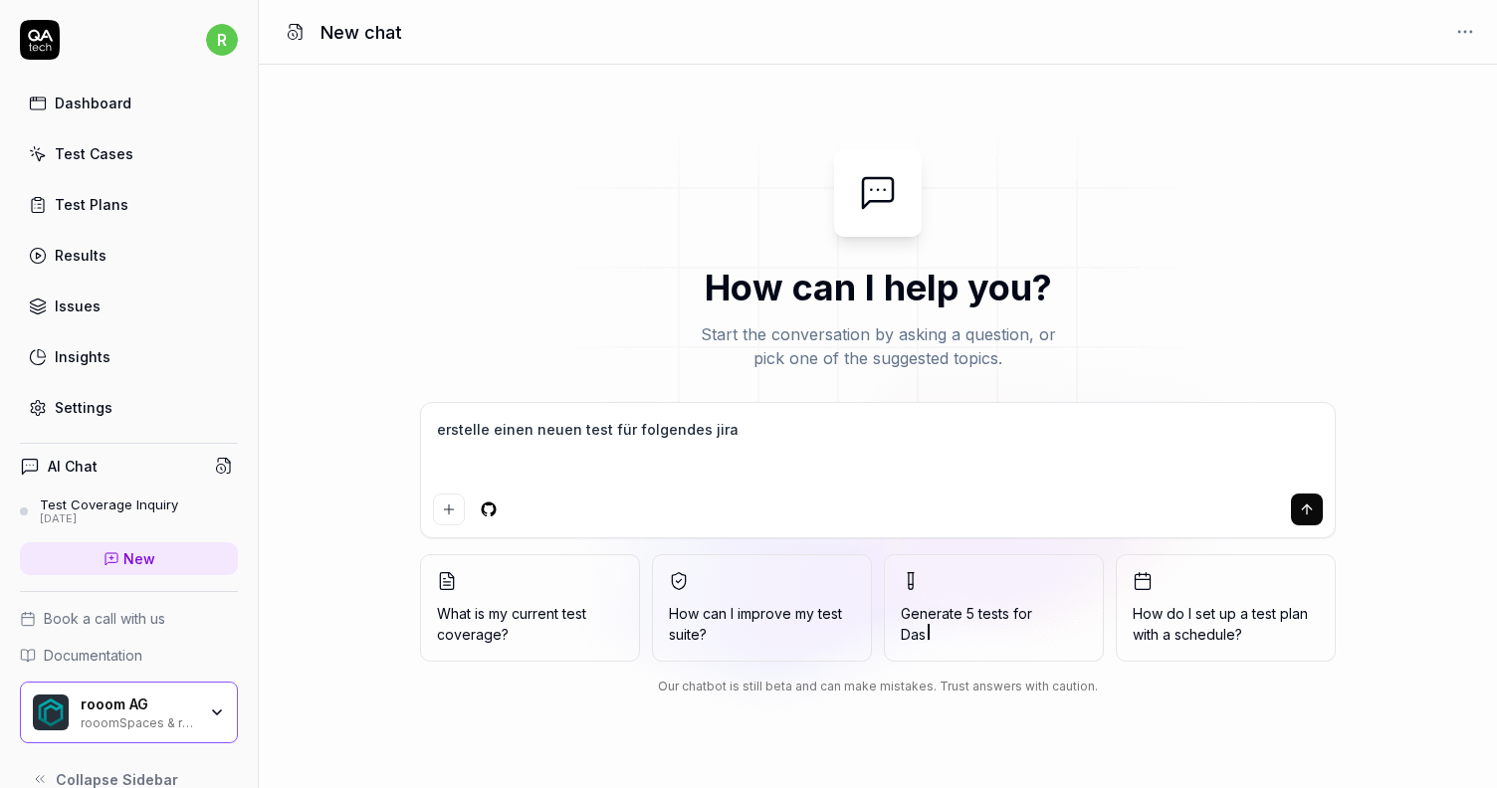
type textarea "erstelle einen neuen test für folgendes jira t"
type textarea "*"
type textarea "erstelle einen neuen test für folgendes jira ti"
type textarea "*"
type textarea "erstelle einen neuen test für folgendes jira tic"
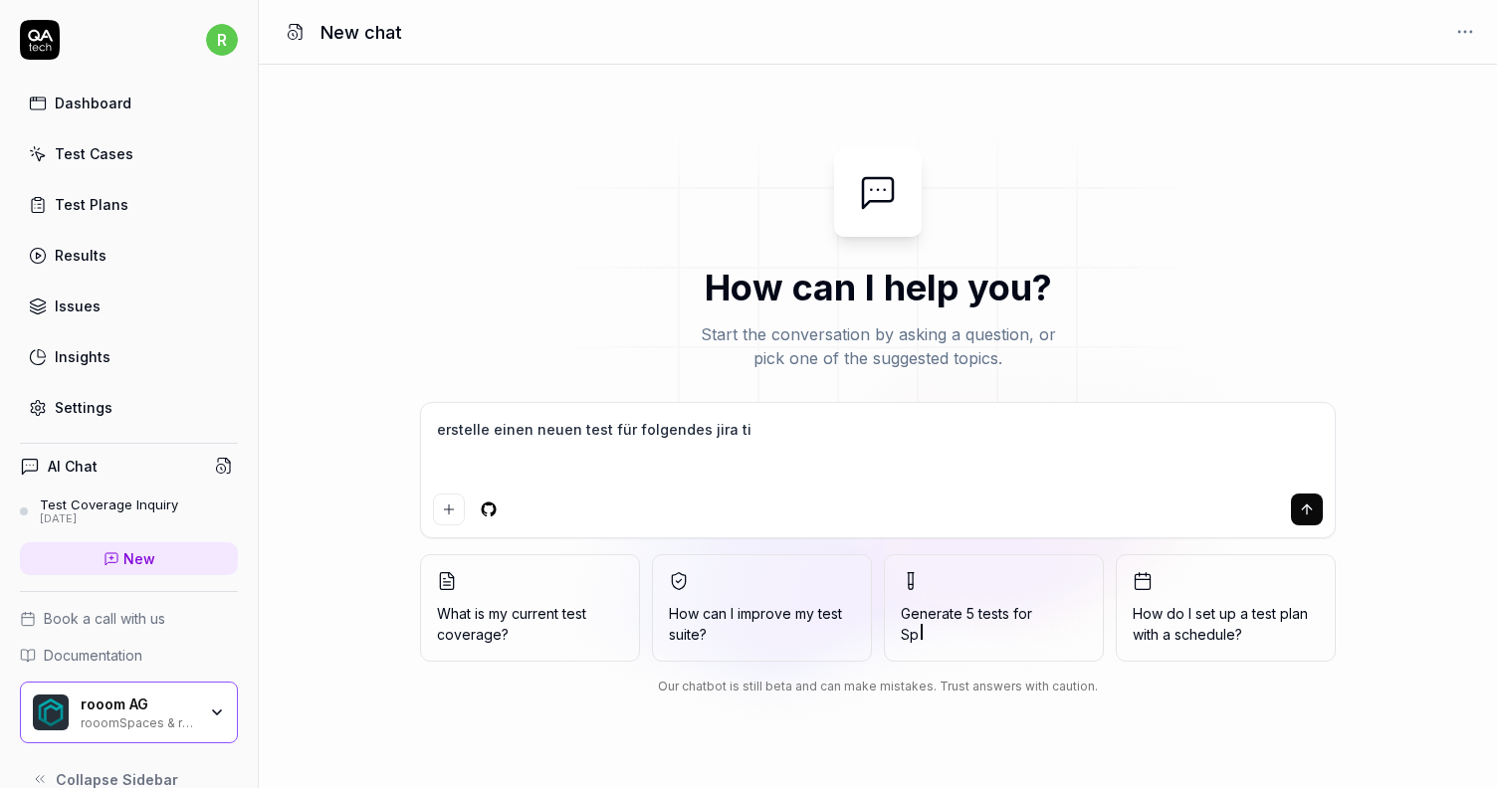
type textarea "*"
type textarea "erstelle einen neuen test für folgendes jira tick"
type textarea "*"
type textarea "erstelle einen neuen test für folgendes jira ticke"
type textarea "*"
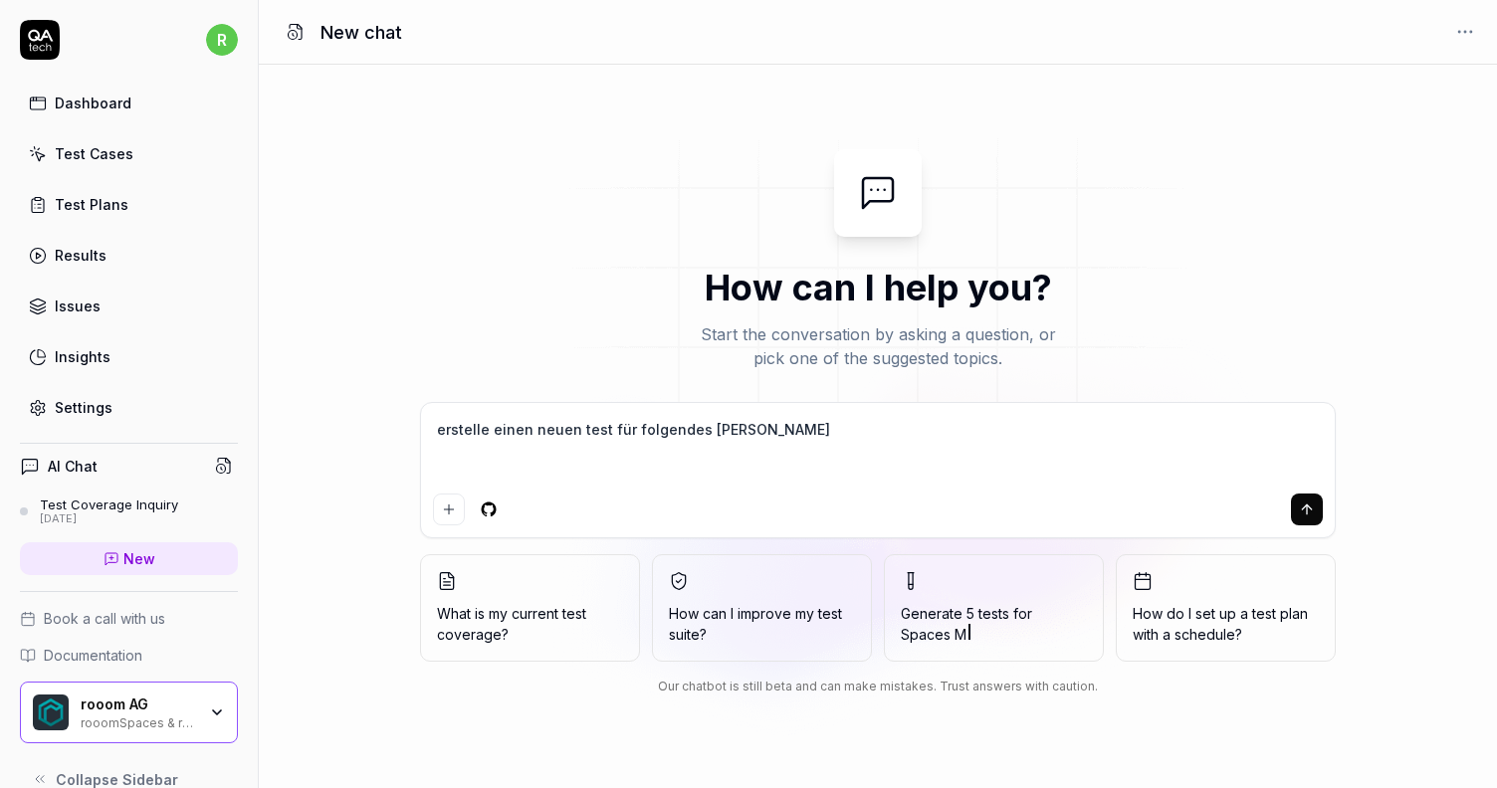
type textarea "erstelle einen neuen test für folgendes jira ticket"
type textarea "*"
type textarea "erstelle einen neuen test für folgendes jira ticket:"
type textarea "*"
type textarea "erstelle einen neuen test für folgendes jira ticket:"
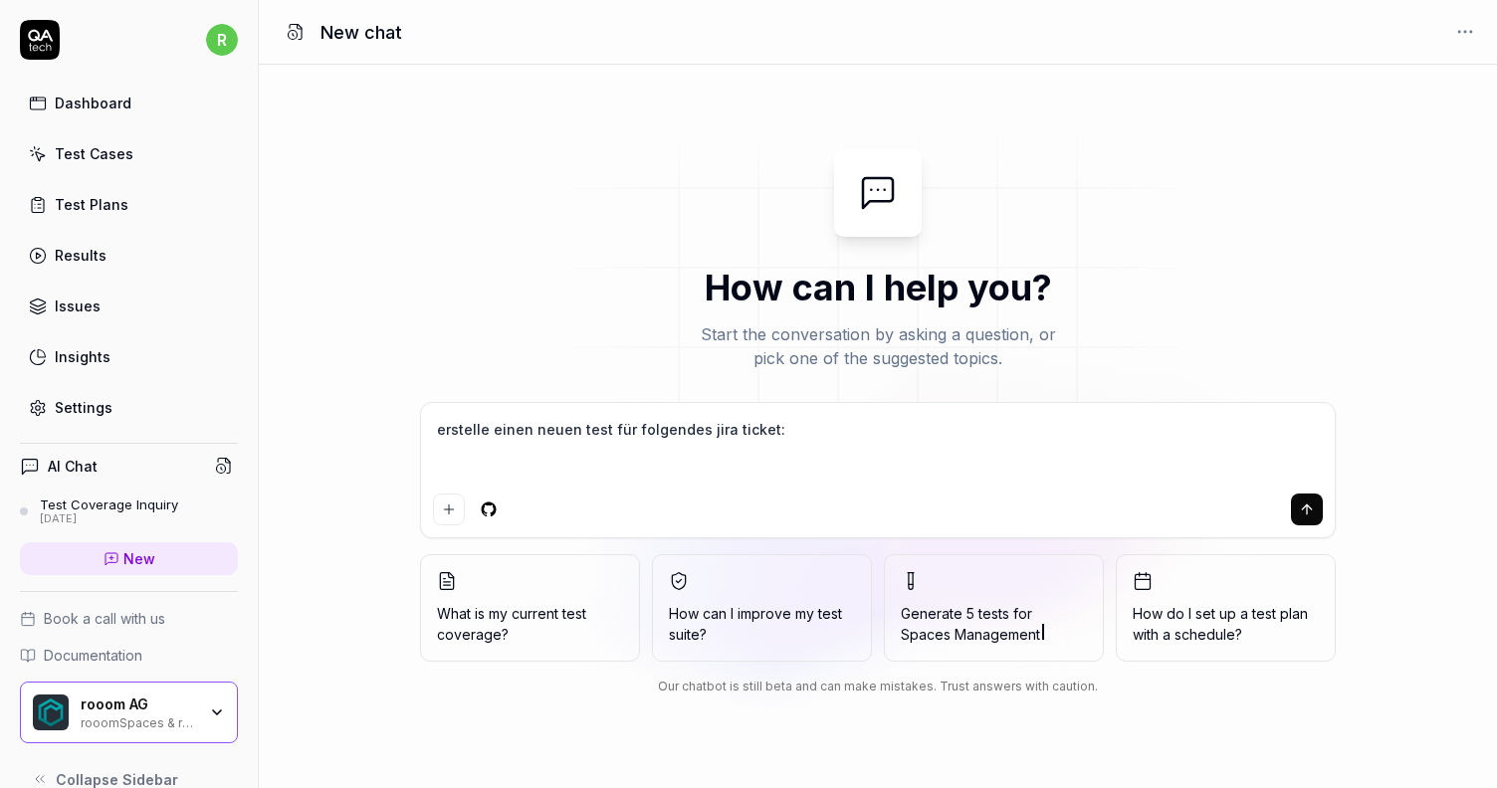
type textarea "*"
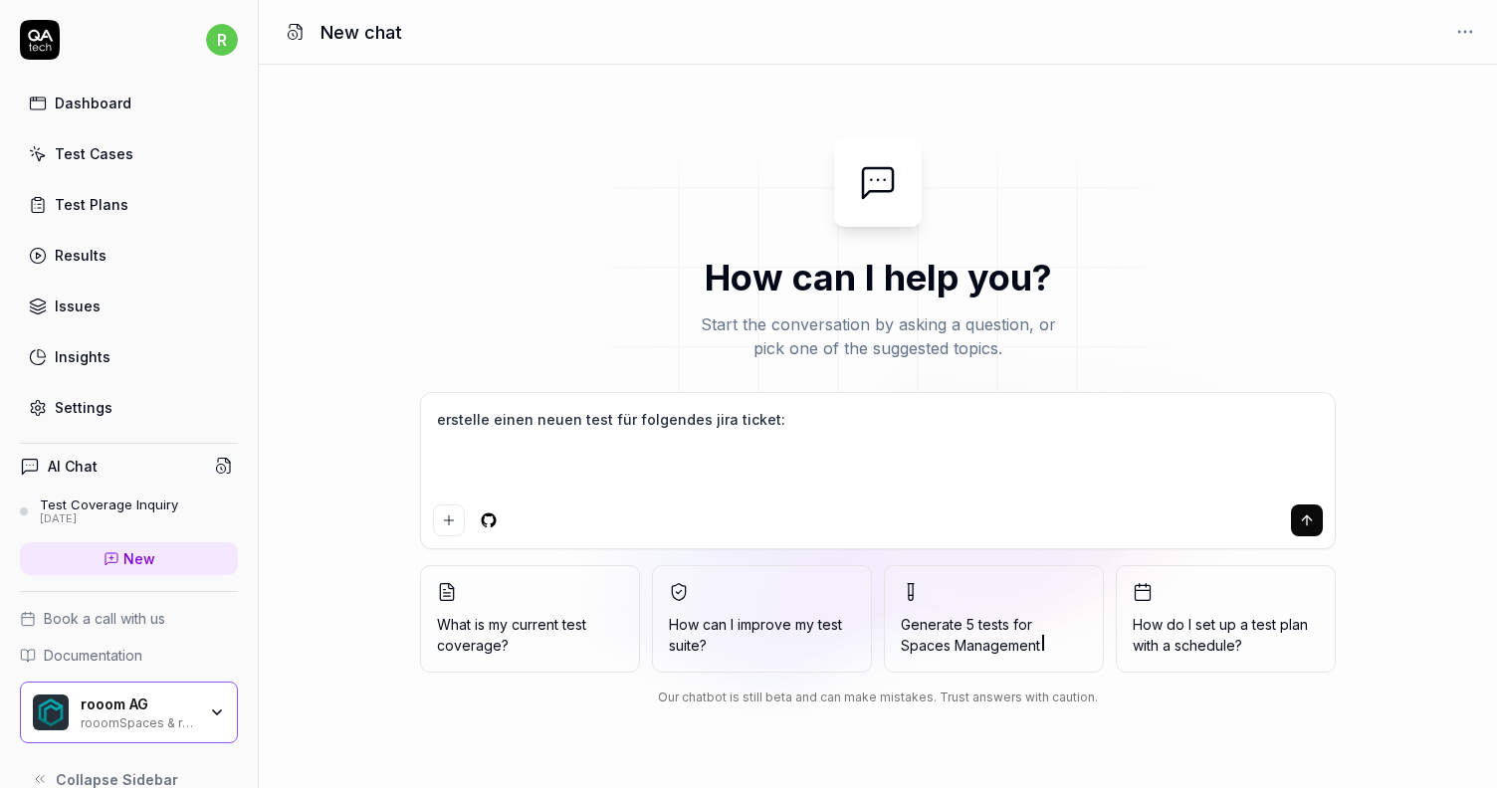
type textarea "erstelle einen neuen test für folgendes jira ticket:"
type textarea "*"
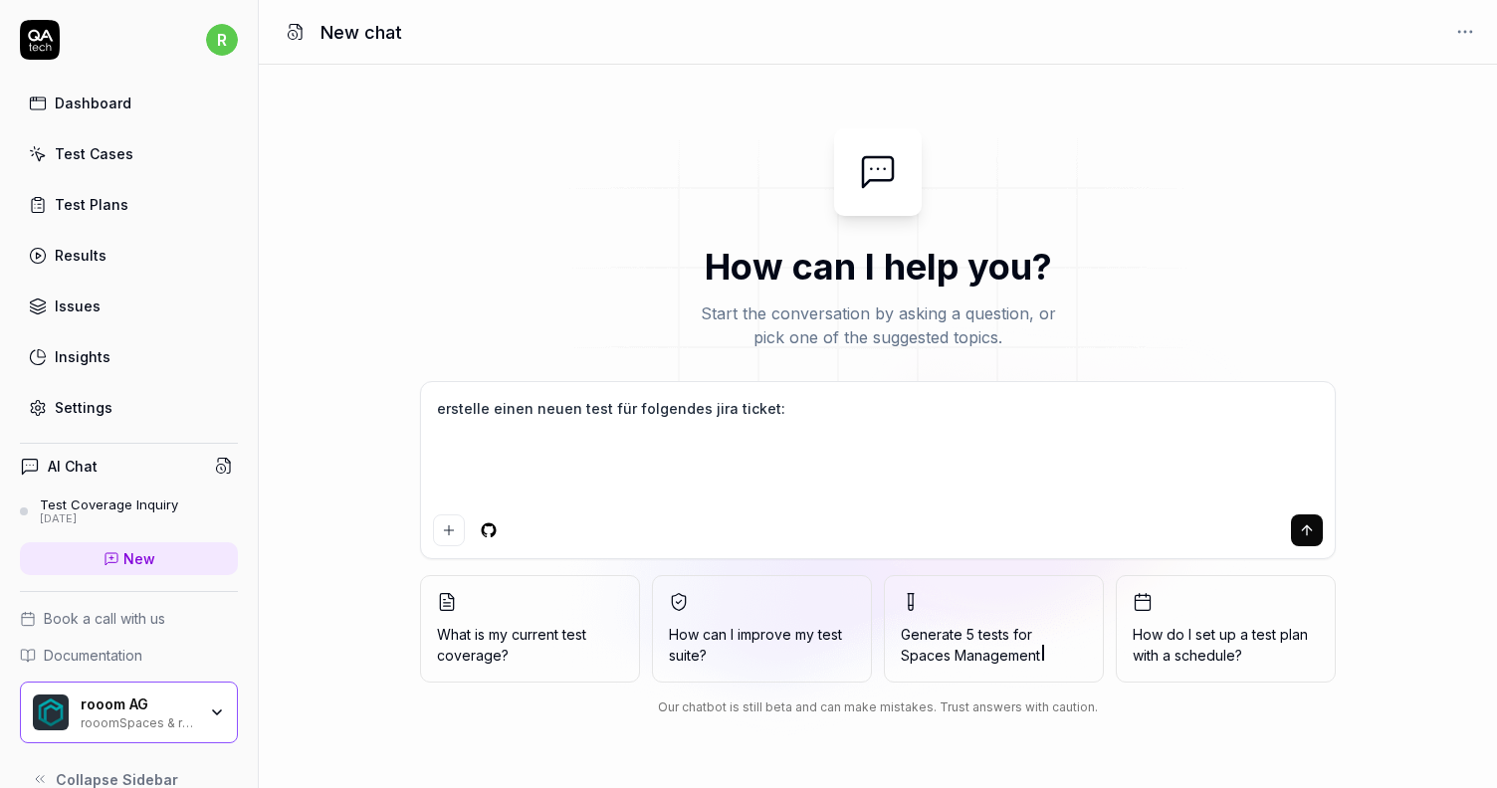
paste textarea "Missing '3D Optimize' button during model upload in Products section From: Robo…"
type textarea "erstelle einen neuen test für folgendes jira ticket: Missing '3D Optimize' butt…"
type textarea "*"
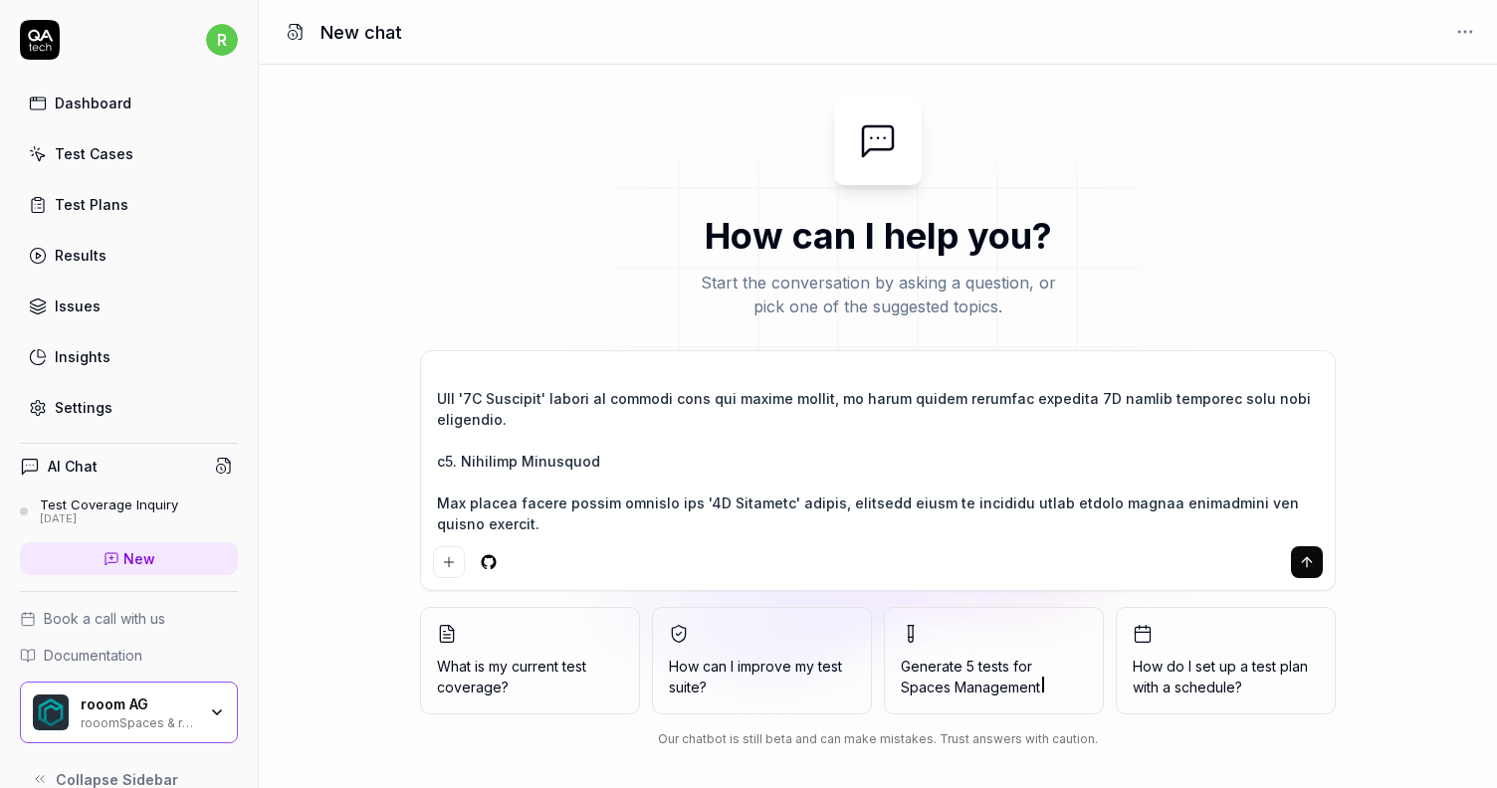
type textarea "erstelle einen neuen test für folgendes jira ticket: Missing '3D Optimize' butt…"
type textarea "*"
type textarea "erstelle einen neuen test für folgendes jira ticket: Missing '3D Optimize' butt…"
type textarea "*"
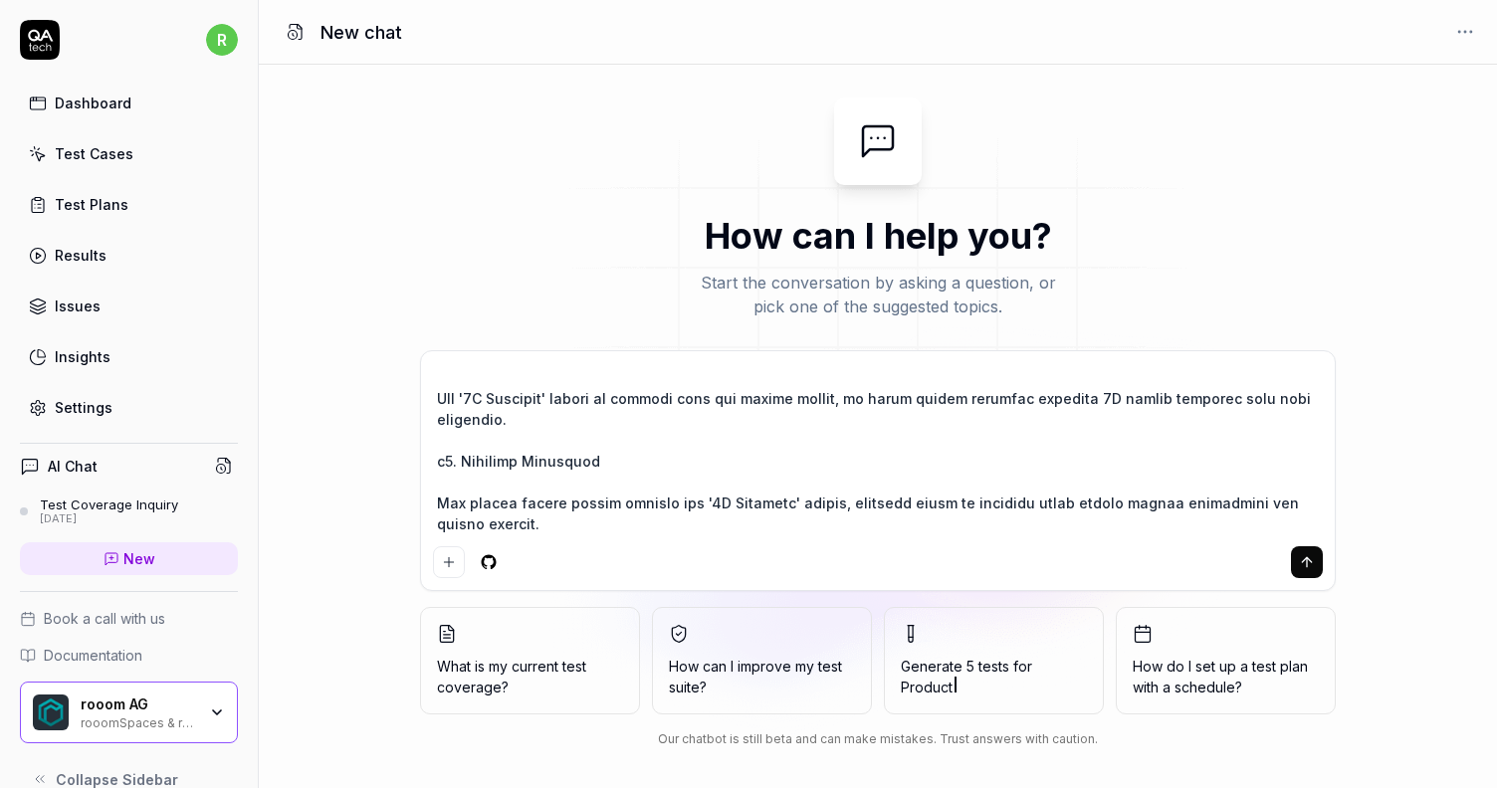
type textarea "erstelle einen neuen test für folgendes jira ticket: Missing '3D Optimize' butt…"
type textarea "*"
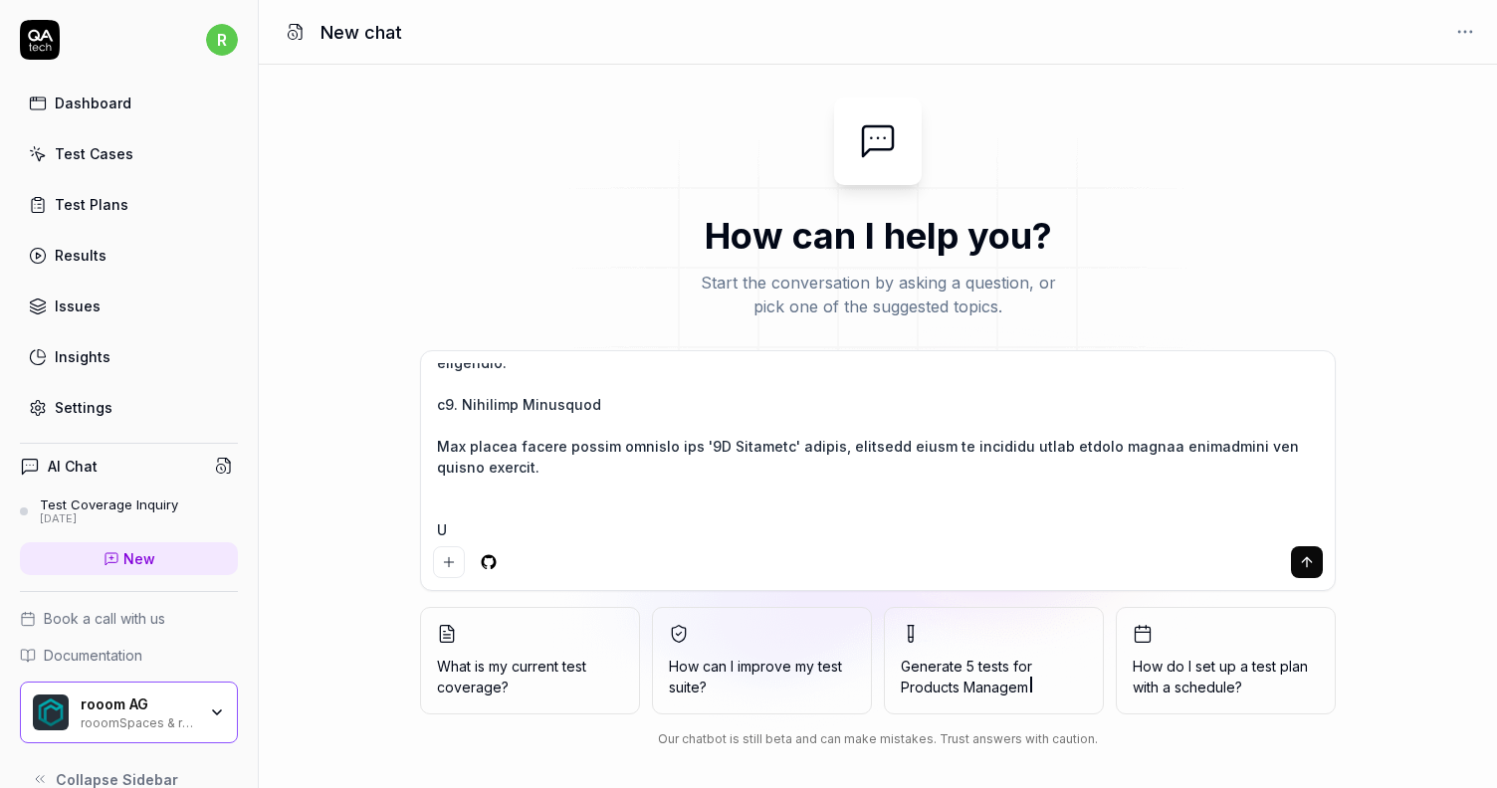
type textarea "erstelle einen neuen test für folgendes jira ticket: Missing '3D Optimize' butt…"
type textarea "*"
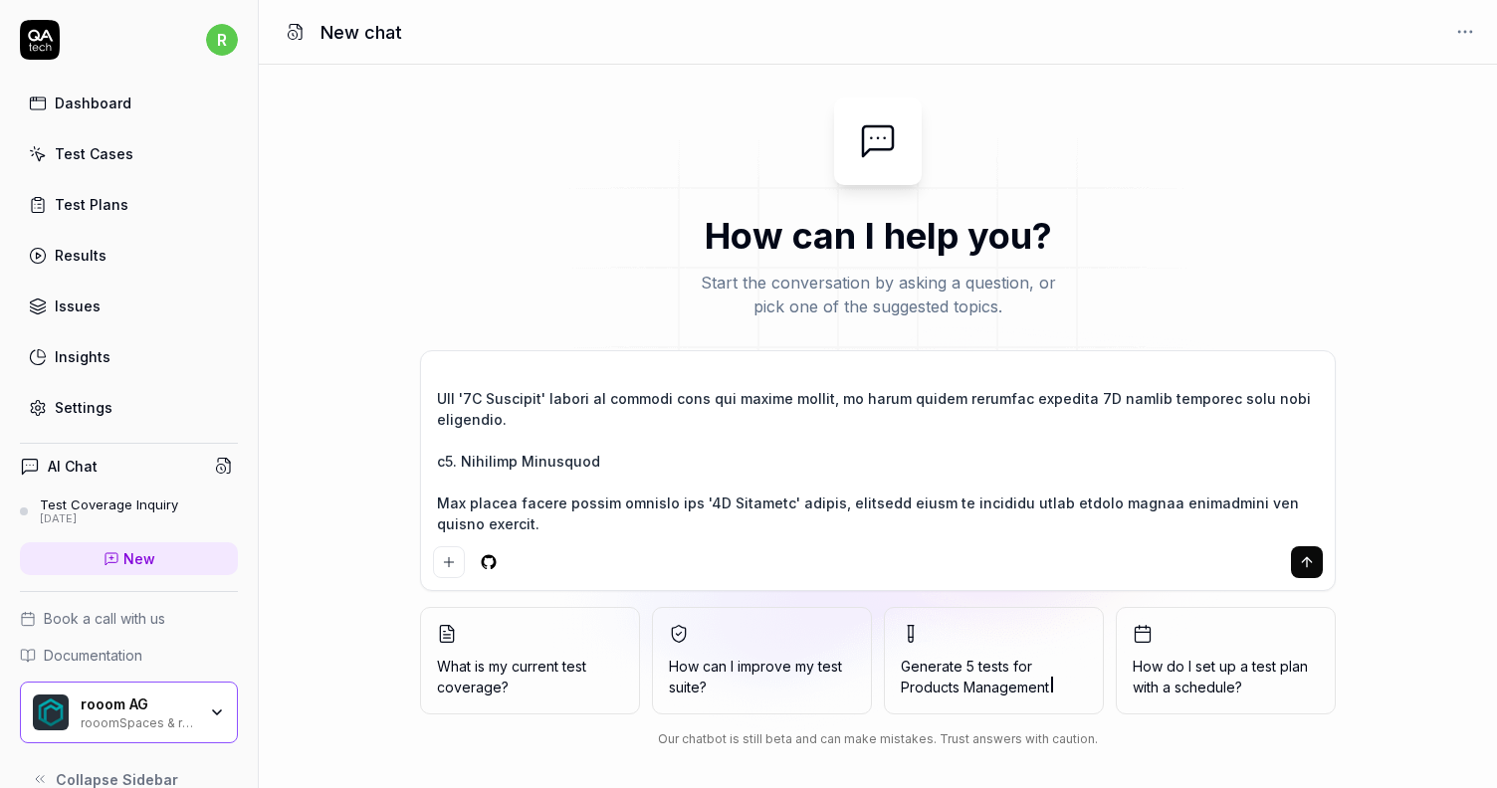
type textarea "erstelle einen neuen test für folgendes jira ticket: Missing '3D Optimize' butt…"
type textarea "*"
type textarea "erstelle einen neuen test für folgendes jira ticket: Missing '3D Optimize' butt…"
click at [822, 447] on textarea at bounding box center [878, 450] width 890 height 175
type textarea "*"
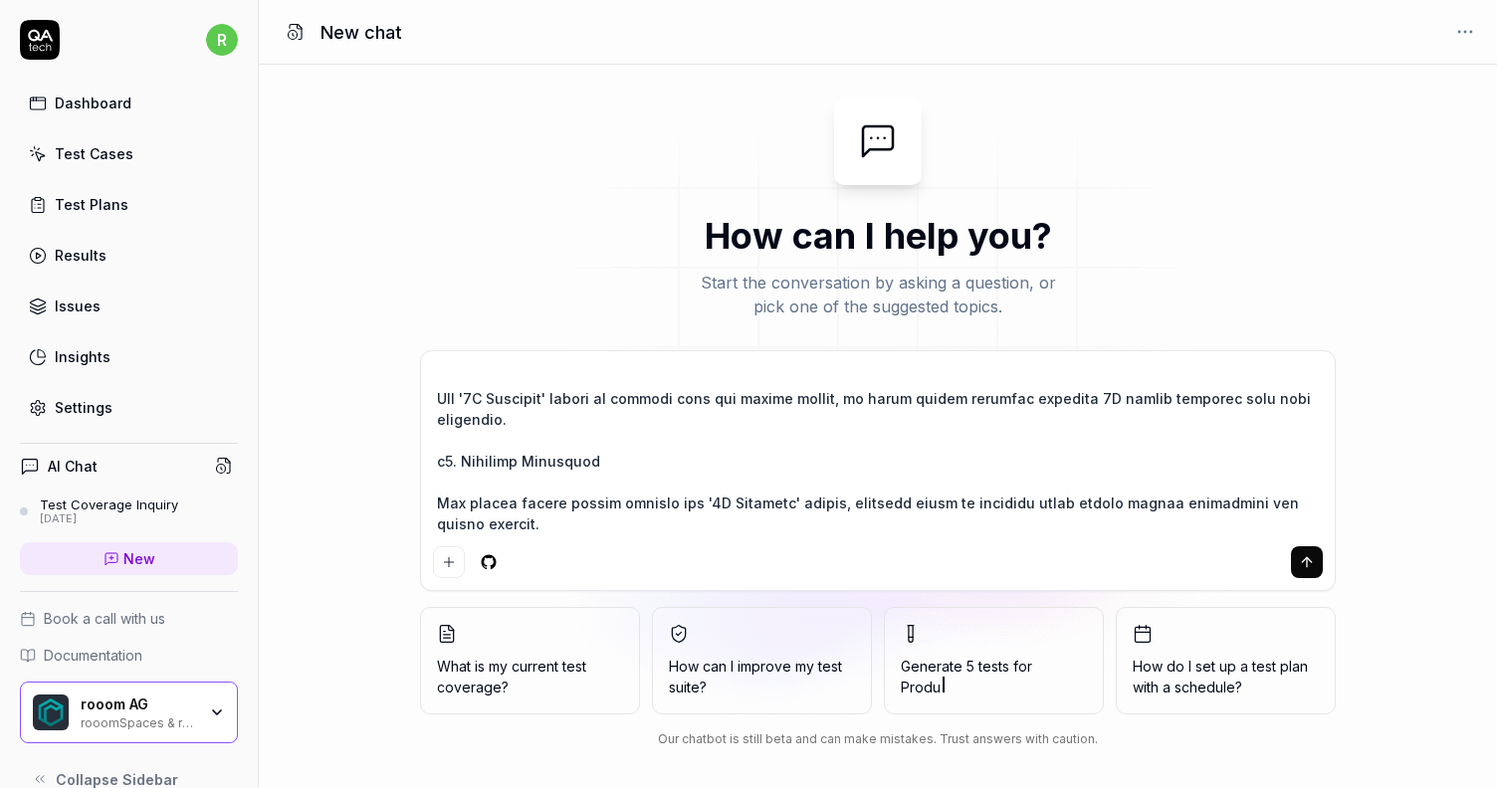
type textarea "erstelle einen neuen test für folgendes jira ticket: Missing '3D Optimize' butt…"
type textarea "*"
type textarea "erstelle einen neuen test für folgendes jira ticket: Missing '3D Optimize' butt…"
type textarea "*"
type textarea "erstelle einen neuen test für folgendes jira ticket: Missing '3D Optimize' butt…"
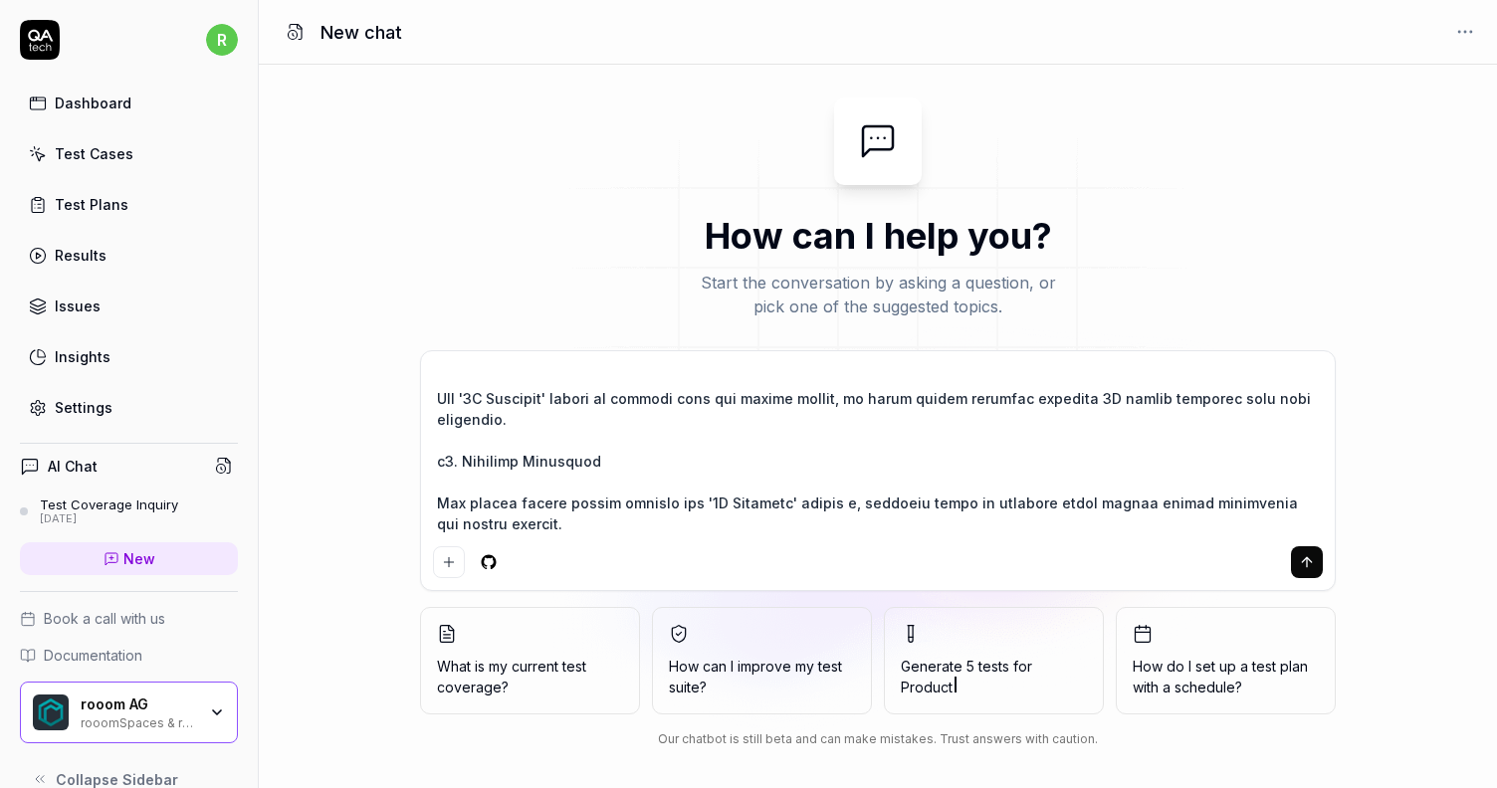
type textarea "*"
type textarea "erstelle einen neuen test für folgendes jira ticket: Missing '3D Optimize' butt…"
type textarea "*"
type textarea "erstelle einen neuen test für folgendes jira ticket: Missing '3D Optimize' butt…"
type textarea "*"
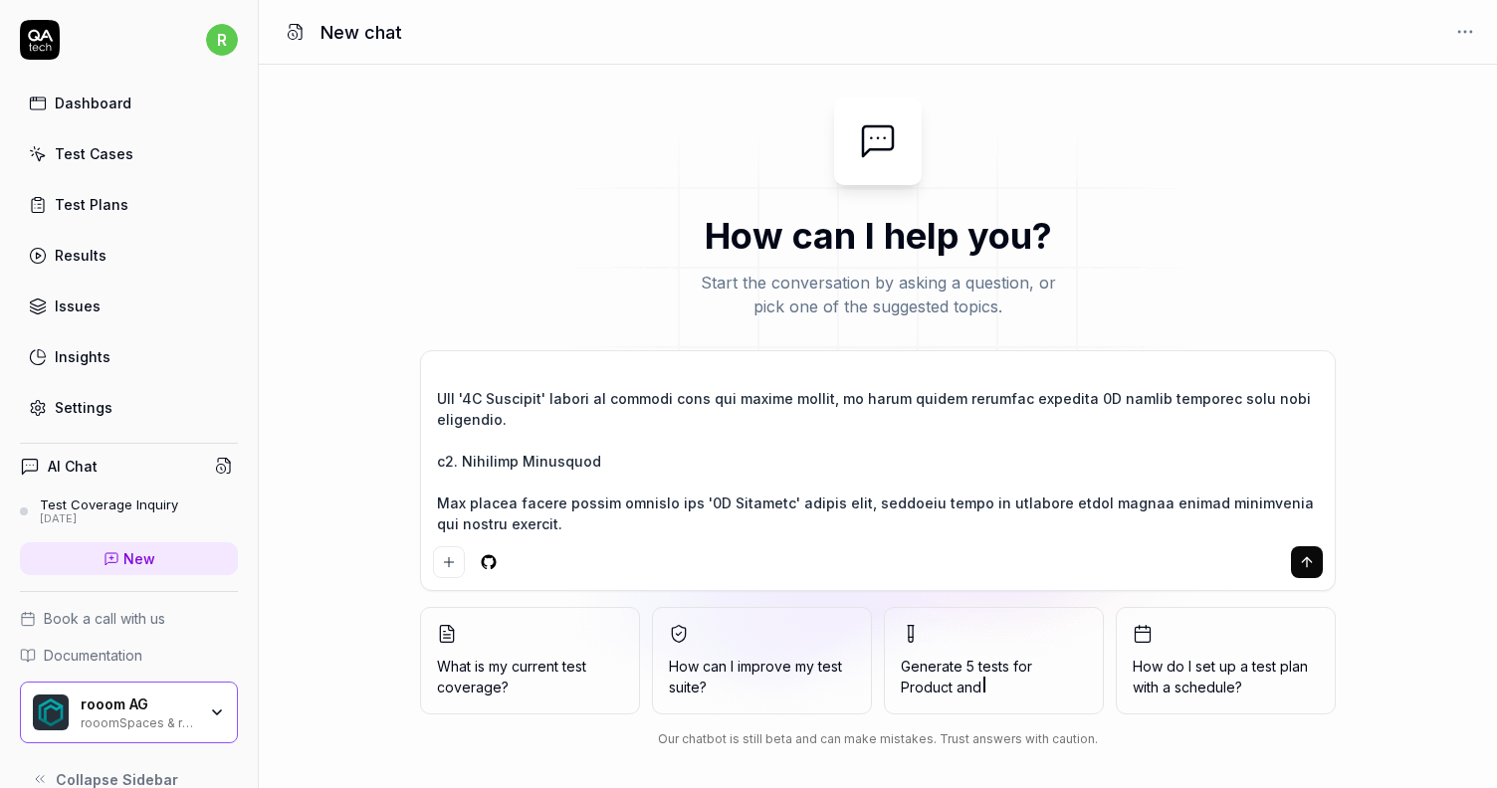
type textarea "erstelle einen neuen test für folgendes jira ticket: Missing '3D Optimize' butt…"
type textarea "*"
type textarea "erstelle einen neuen test für folgendes jira ticket: Missing '3D Optimize' butt…"
type textarea "*"
type textarea "erstelle einen neuen test für folgendes jira ticket: Missing '3D Optimize' butt…"
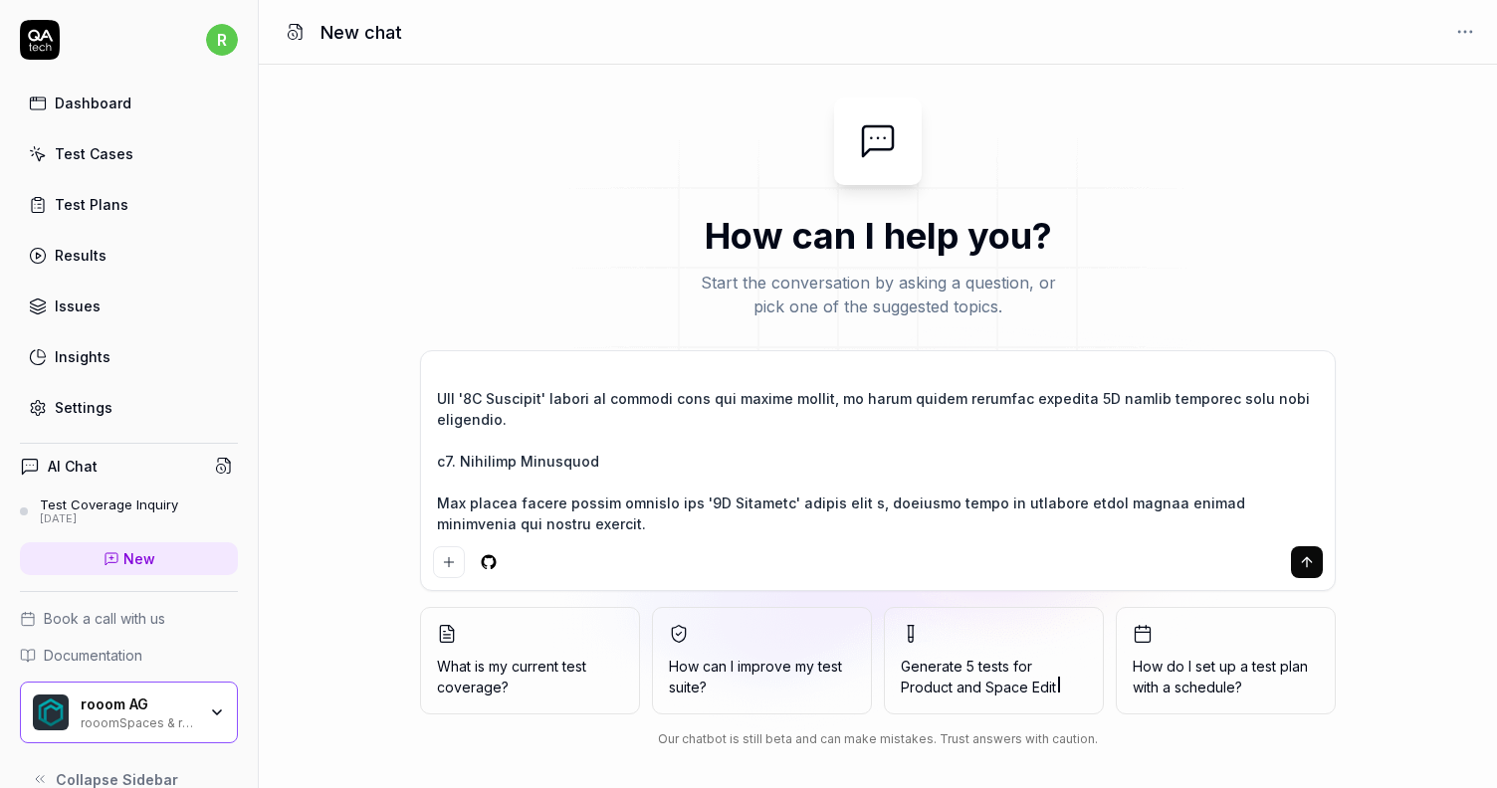
type textarea "*"
type textarea "erstelle einen neuen test für folgendes jira ticket: Missing '3D Optimize' butt…"
type textarea "*"
type textarea "erstelle einen neuen test für folgendes jira ticket: Missing '3D Optimize' butt…"
type textarea "*"
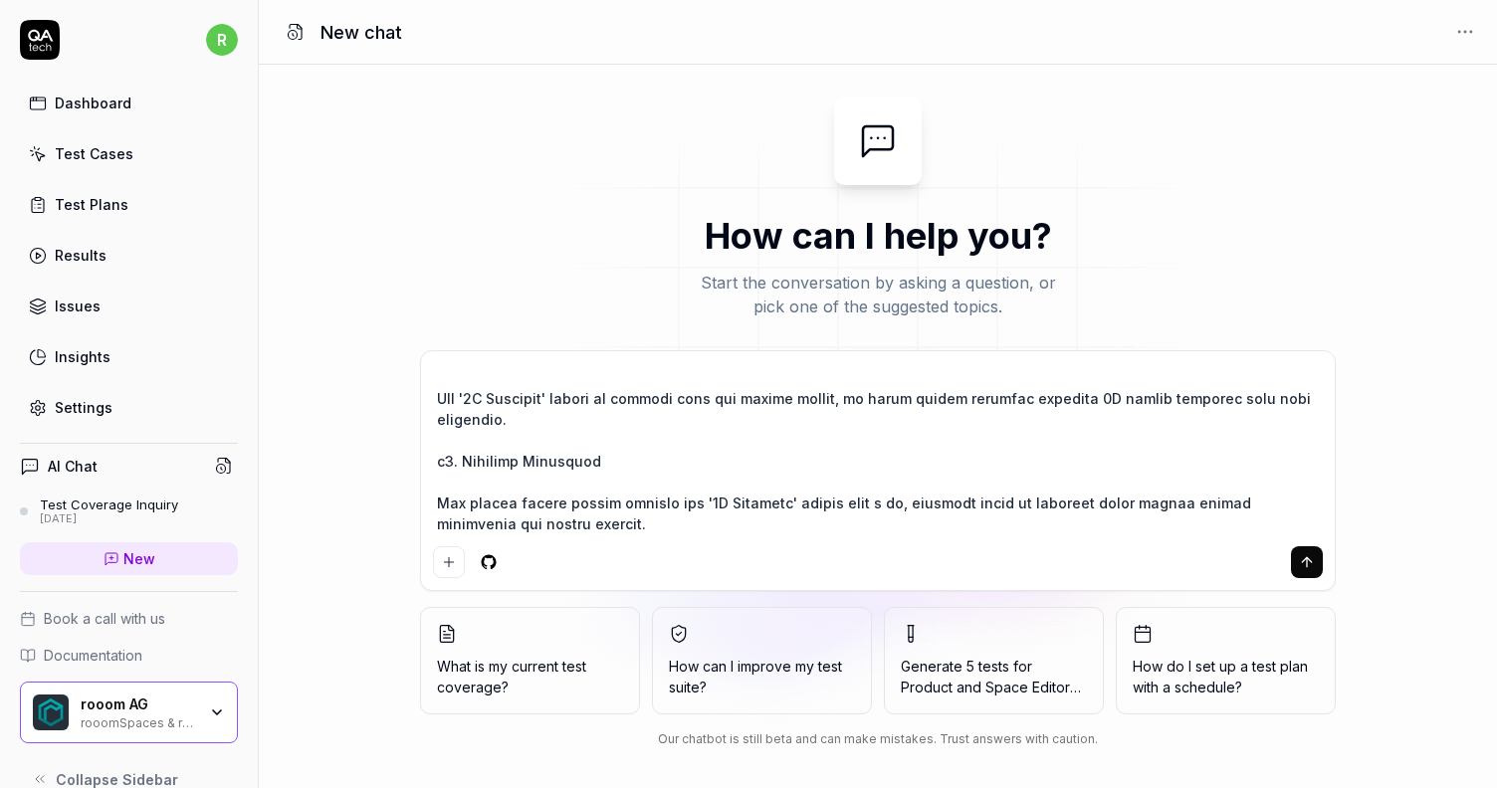
type textarea "erstelle einen neuen test für folgendes jira ticket: Missing '3D Optimize' butt…"
type textarea "*"
type textarea "erstelle einen neuen test für folgendes jira ticket: Missing '3D Optimize' butt…"
type textarea "*"
type textarea "erstelle einen neuen test für folgendes jira ticket: Missing '3D Optimize' butt…"
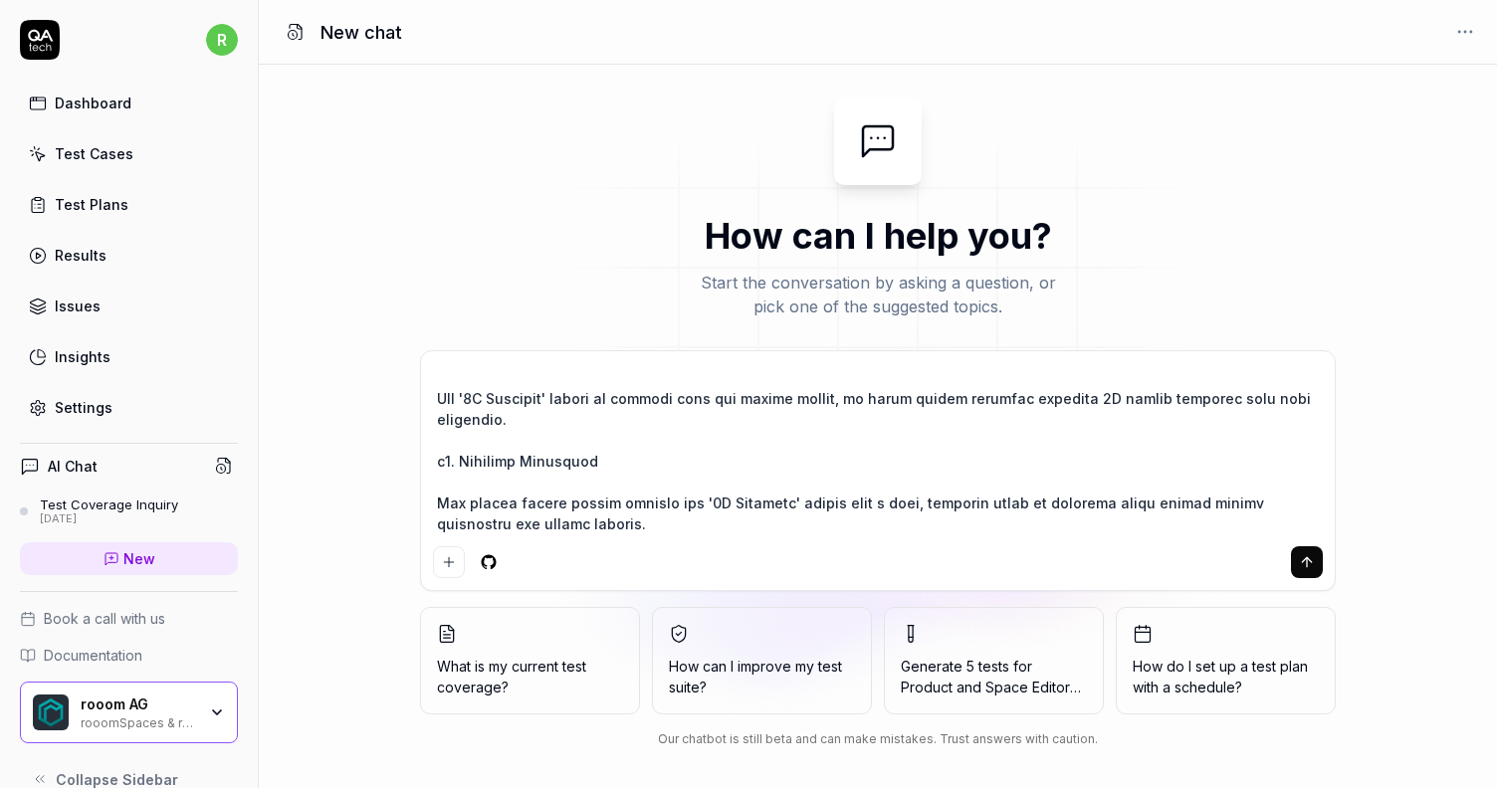
type textarea "*"
type textarea "erstelle einen neuen test für folgendes jira ticket: Missing '3D Optimize' butt…"
type textarea "*"
type textarea "erstelle einen neuen test für folgendes jira ticket: Missing '3D Optimize' butt…"
type textarea "*"
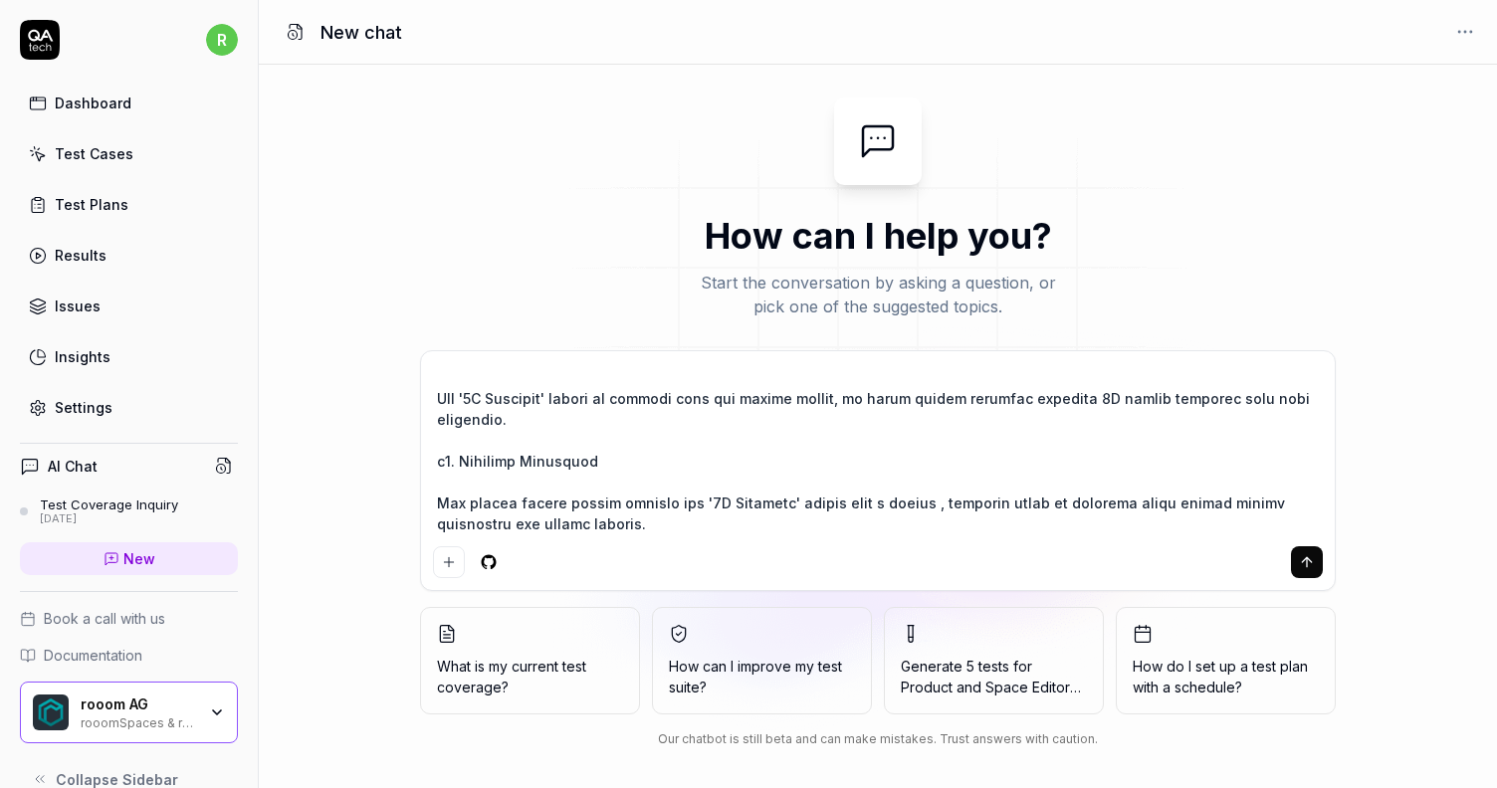
type textarea "erstelle einen neuen test für folgendes jira ticket: Missing '3D Optimize' butt…"
type textarea "*"
type textarea "erstelle einen neuen test für folgendes jira ticket: Missing '3D Optimize' butt…"
type textarea "*"
type textarea "erstelle einen neuen test für folgendes jira ticket: Missing '3D Optimize' butt…"
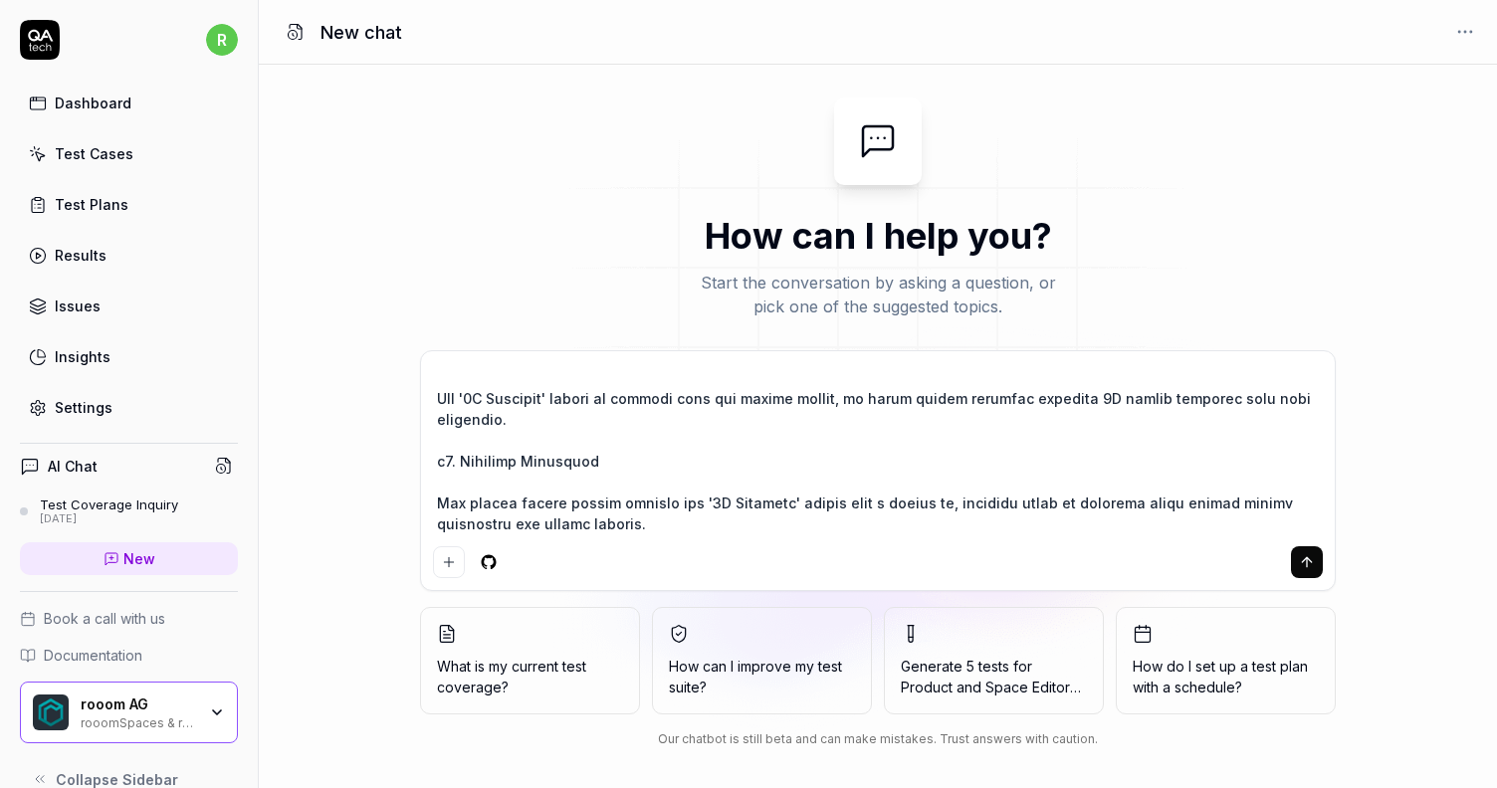
type textarea "*"
type textarea "erstelle einen neuen test für folgendes jira ticket: Missing '3D Optimize' butt…"
type textarea "*"
type textarea "erstelle einen neuen test für folgendes jira ticket: Missing '3D Optimize' butt…"
type textarea "*"
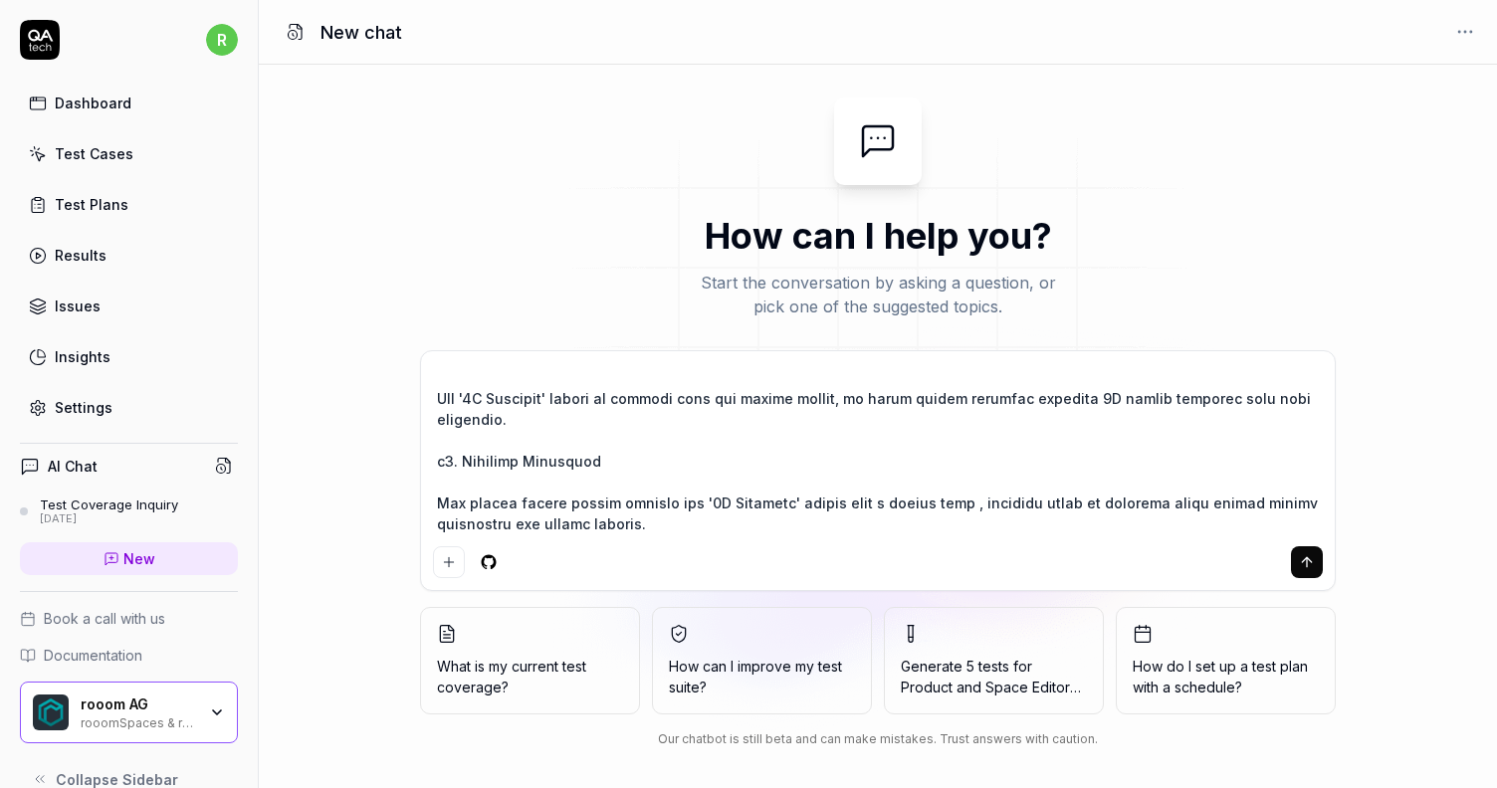
type textarea "erstelle einen neuen test für folgendes jira ticket: Missing '3D Optimize' butt…"
type textarea "*"
type textarea "erstelle einen neuen test für folgendes jira ticket: Missing '3D Optimize' butt…"
type textarea "*"
type textarea "erstelle einen neuen test für folgendes jira ticket: Missing '3D Optimize' butt…"
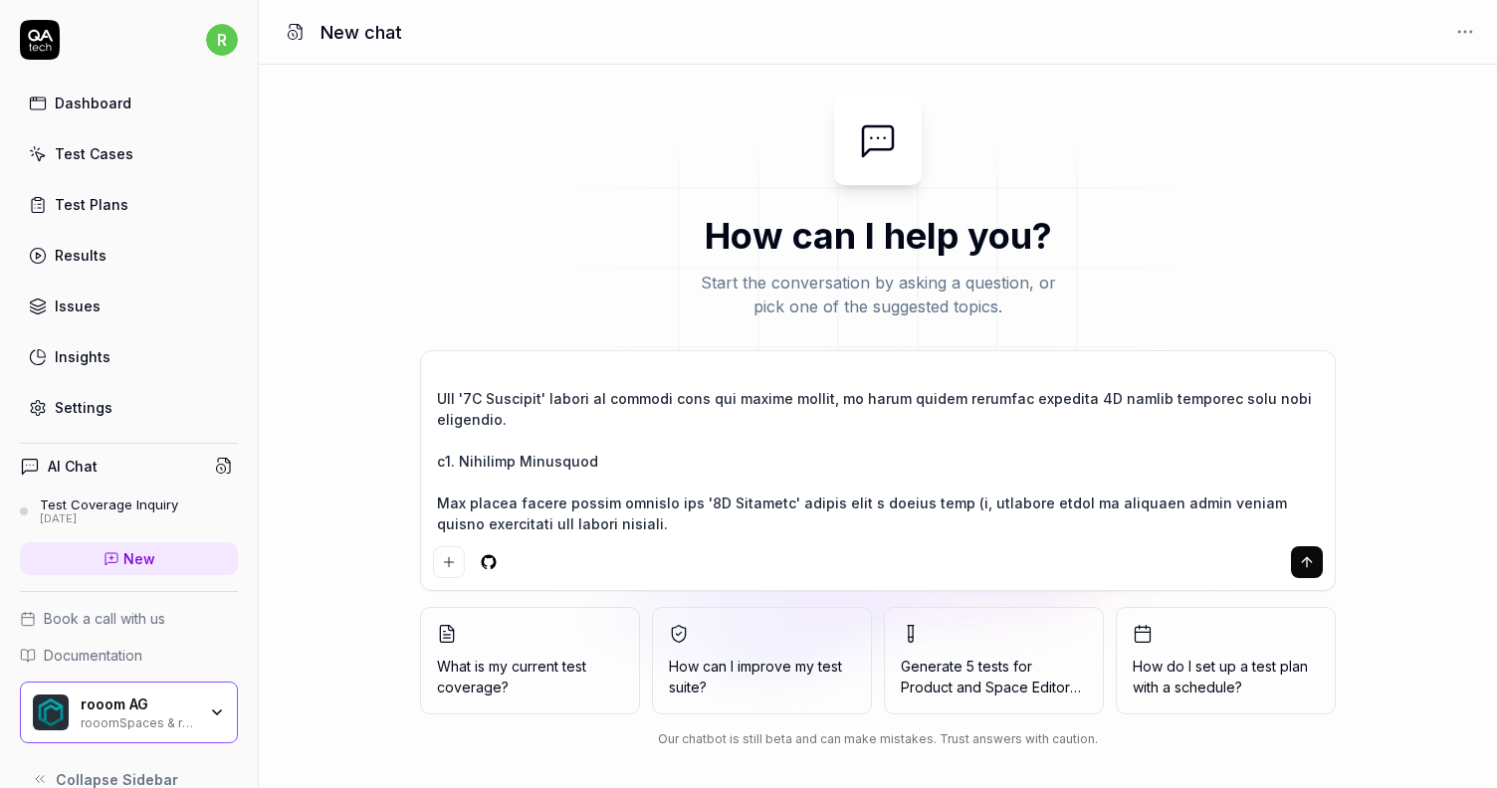
type textarea "*"
type textarea "erstelle einen neuen test für folgendes jira ticket: Missing '3D Optimize' butt…"
type textarea "*"
type textarea "erstelle einen neuen test für folgendes jira ticket: Missing '3D Optimize' butt…"
type textarea "*"
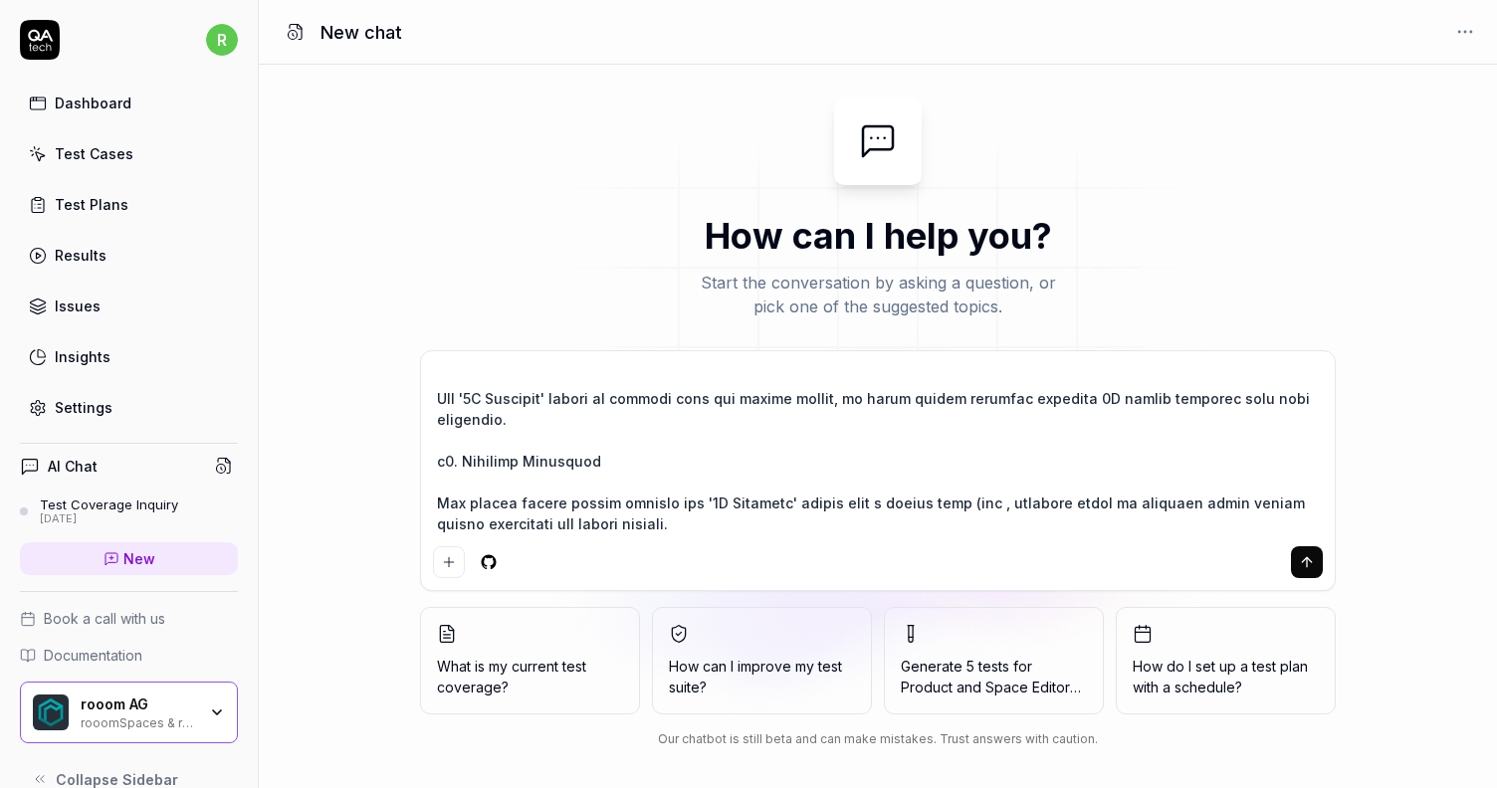
type textarea "erstelle einen neuen test für folgendes jira ticket: Missing '3D Optimize' butt…"
type textarea "*"
type textarea "erstelle einen neuen test für folgendes jira ticket: Missing '3D Optimize' butt…"
type textarea "*"
type textarea "erstelle einen neuen test für folgendes jira ticket: Missing '3D Optimize' butt…"
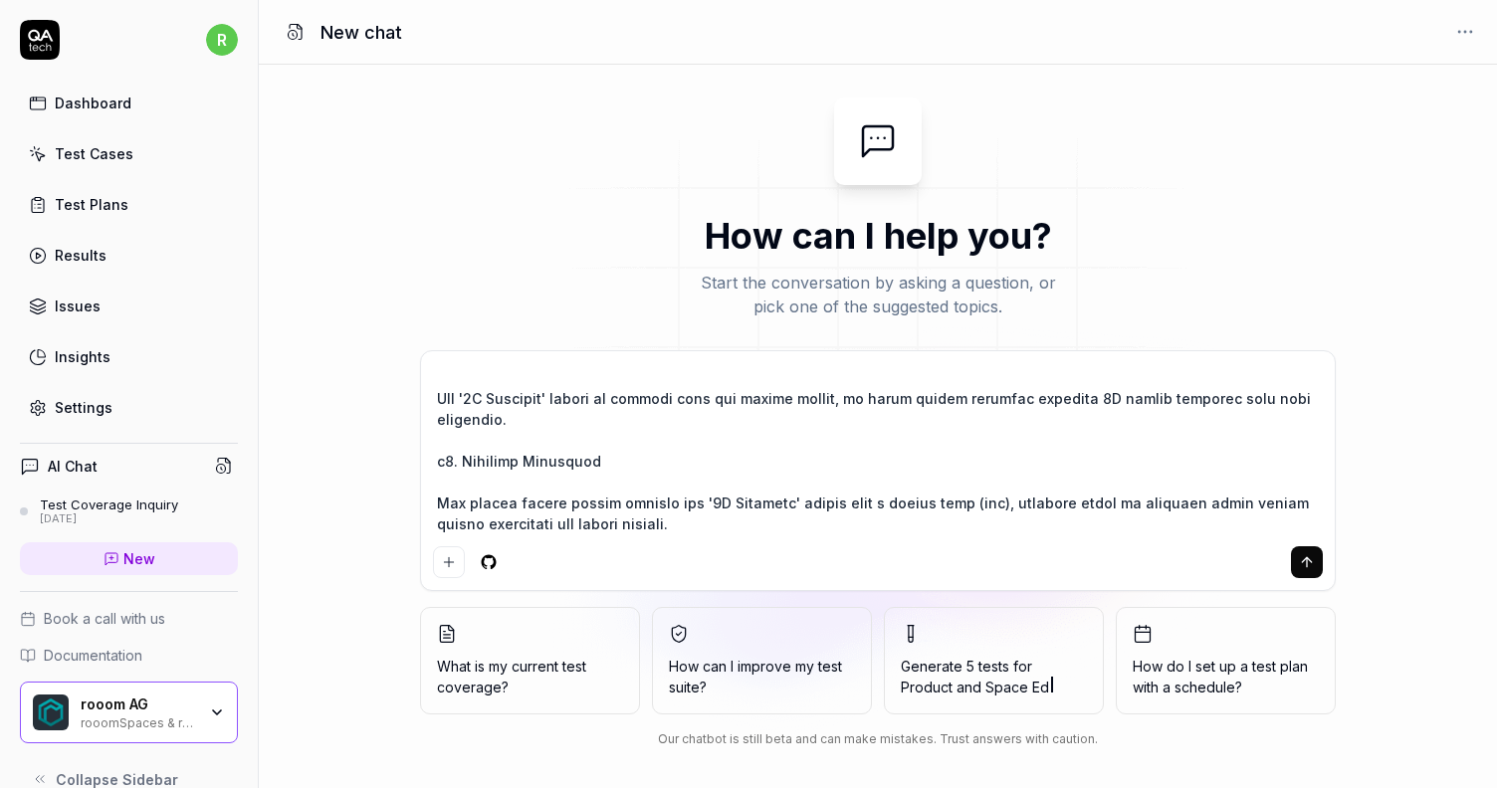
type textarea "*"
type textarea "erstelle einen neuen test für folgendes jira ticket: Missing '3D Optimize' butt…"
type textarea "*"
type textarea "erstelle einen neuen test für folgendes jira ticket: Missing '3D Optimize' butt…"
type textarea "*"
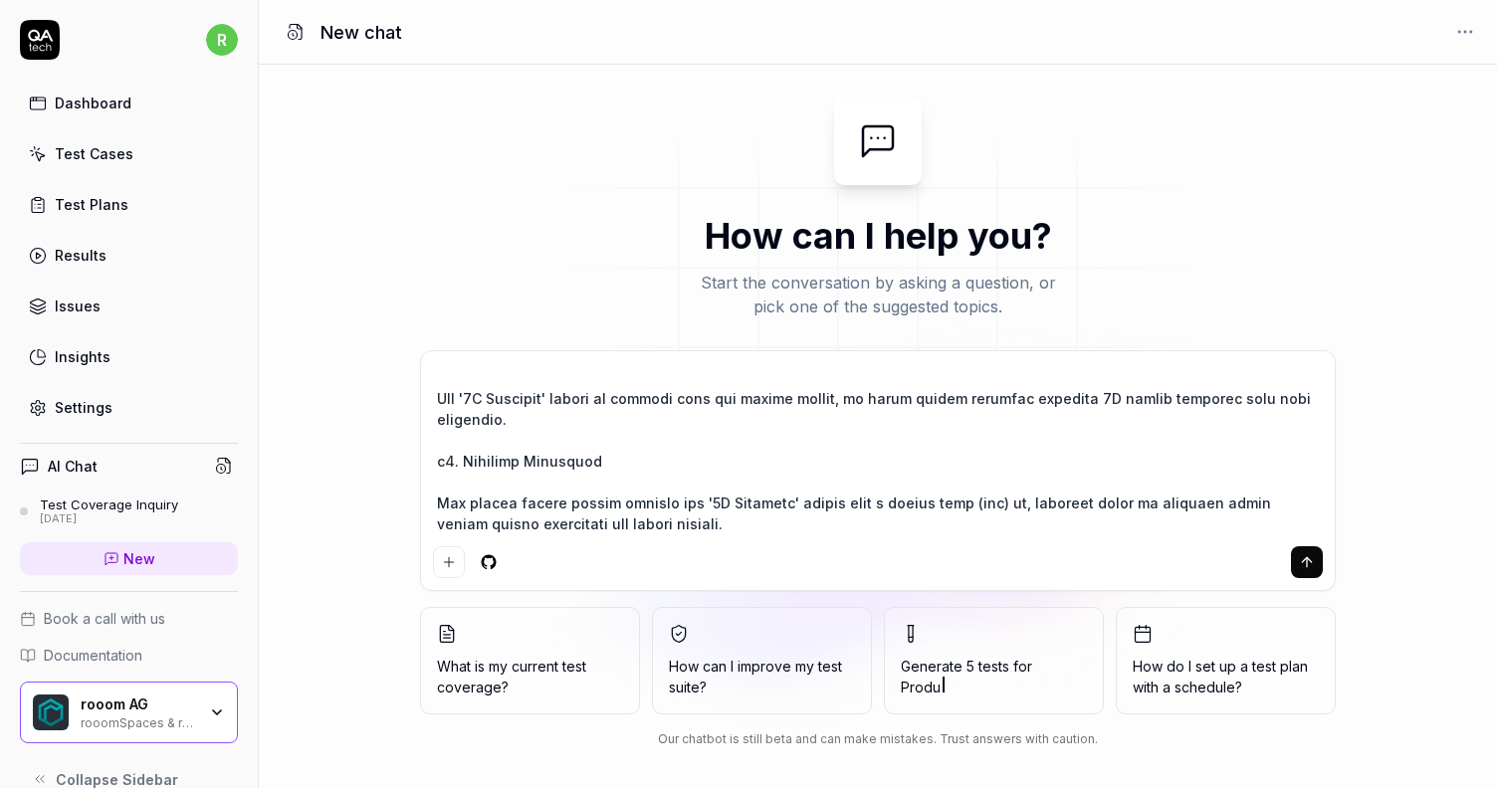
type textarea "erstelle einen neuen test für folgendes jira ticket: Missing '3D Optimize' butt…"
type textarea "*"
type textarea "erstelle einen neuen test für folgendes jira ticket: Missing '3D Optimize' butt…"
click at [845, 462] on textarea at bounding box center [878, 450] width 890 height 175
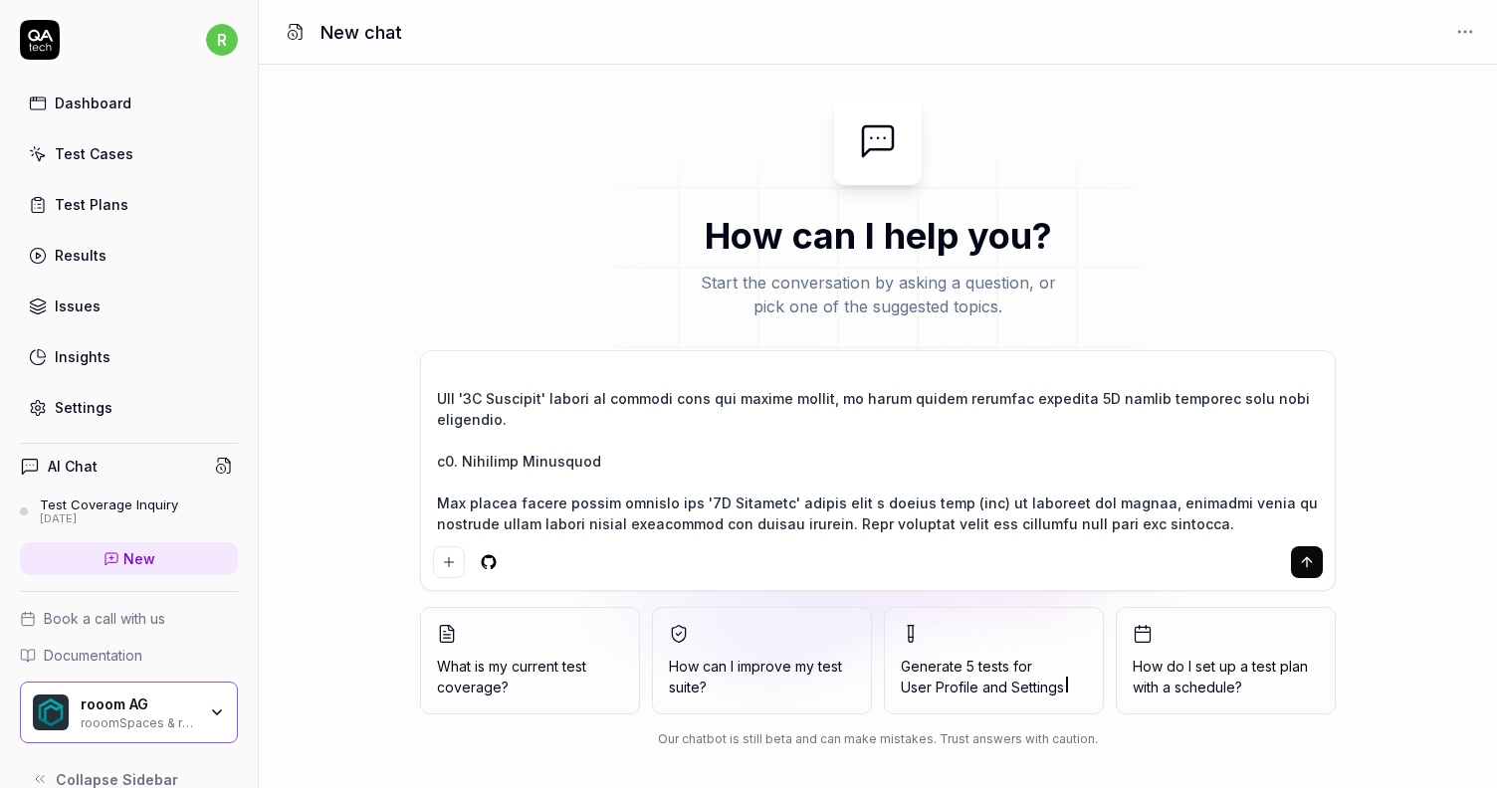
click at [1295, 557] on button "submit" at bounding box center [1307, 562] width 32 height 32
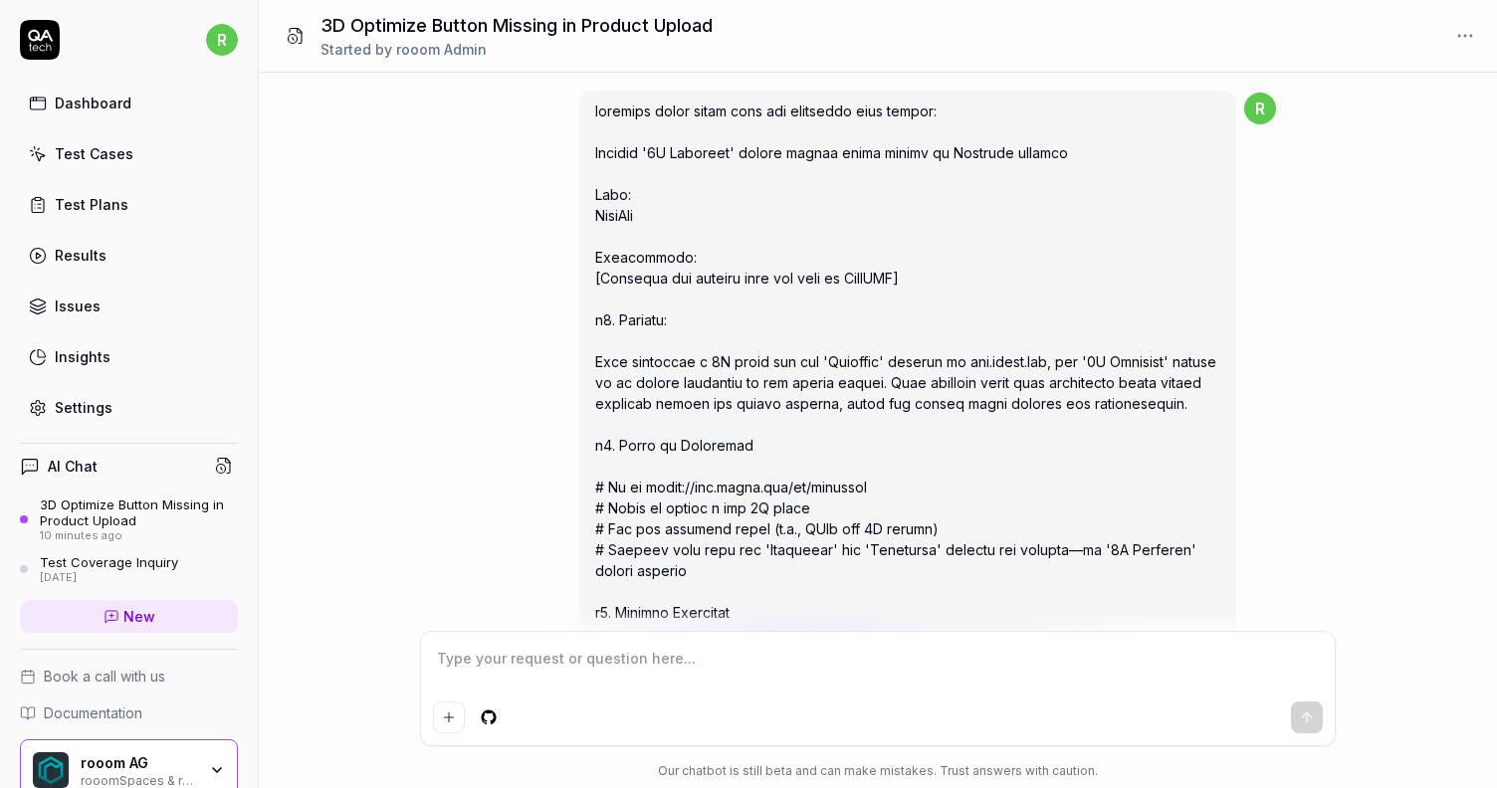
scroll to position [888, 0]
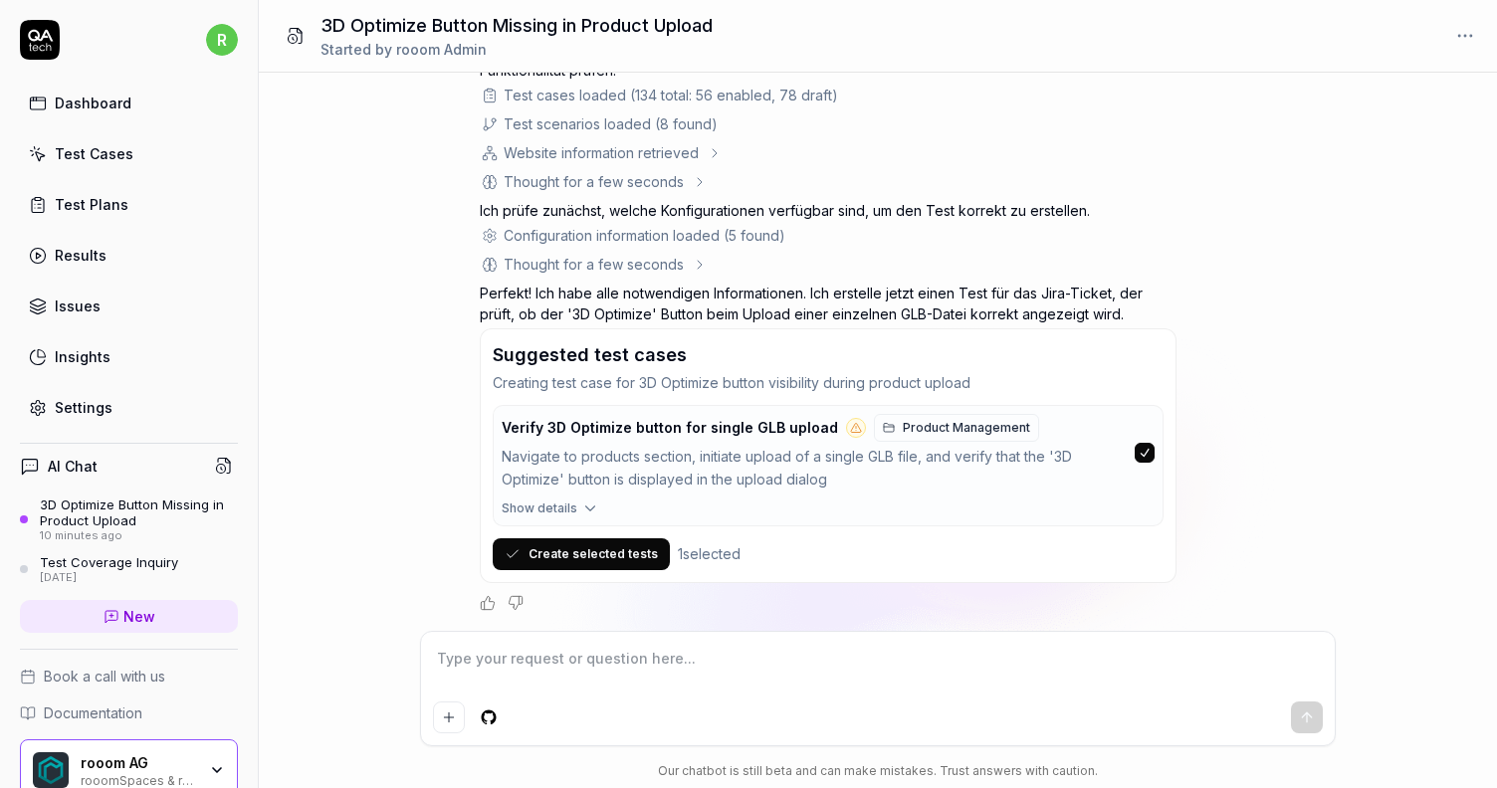
click at [578, 550] on button "Create selected tests" at bounding box center [581, 554] width 177 height 32
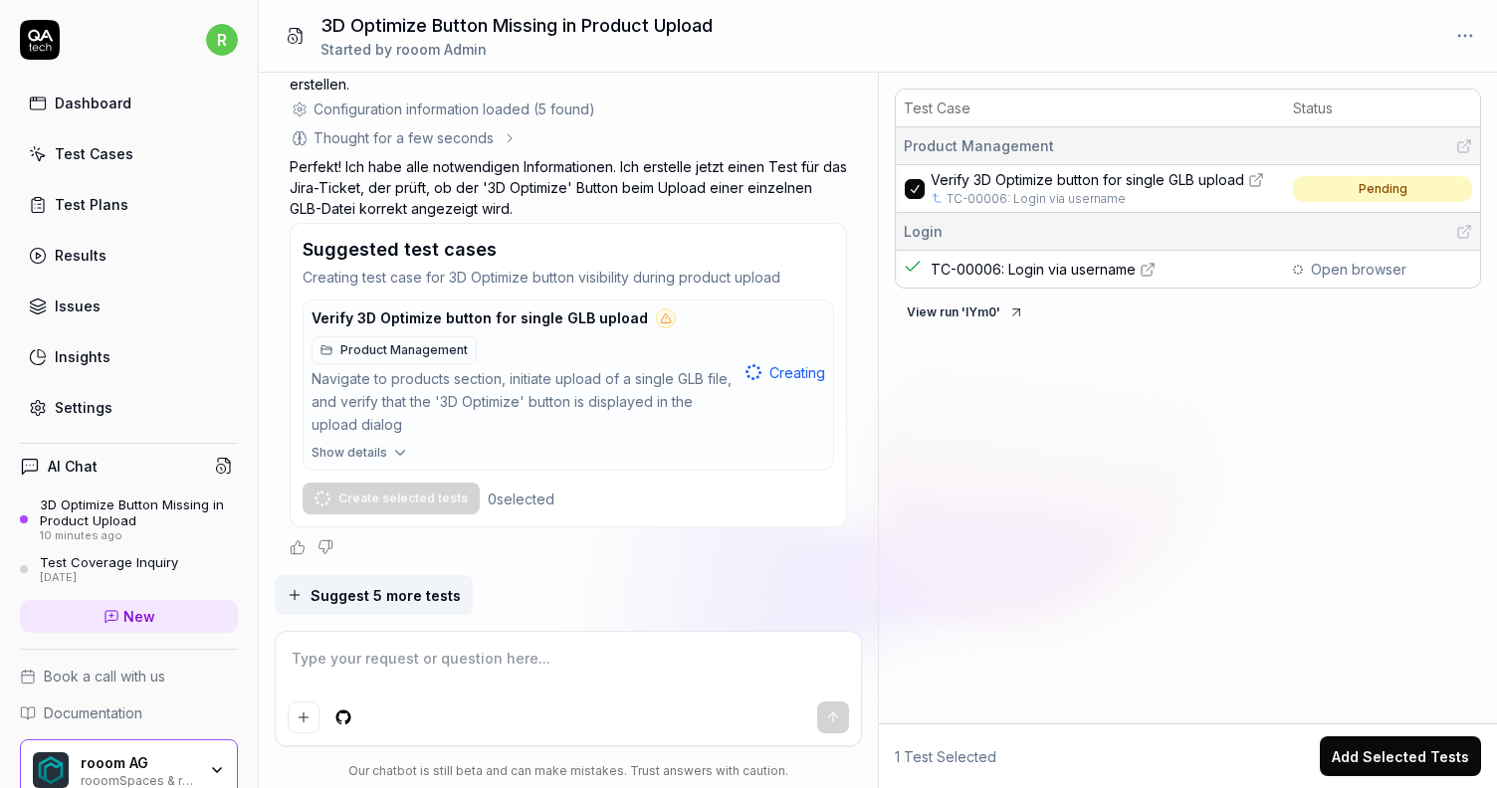
click at [1053, 196] on link "TC-00006: Login via username" at bounding box center [1035, 199] width 179 height 18
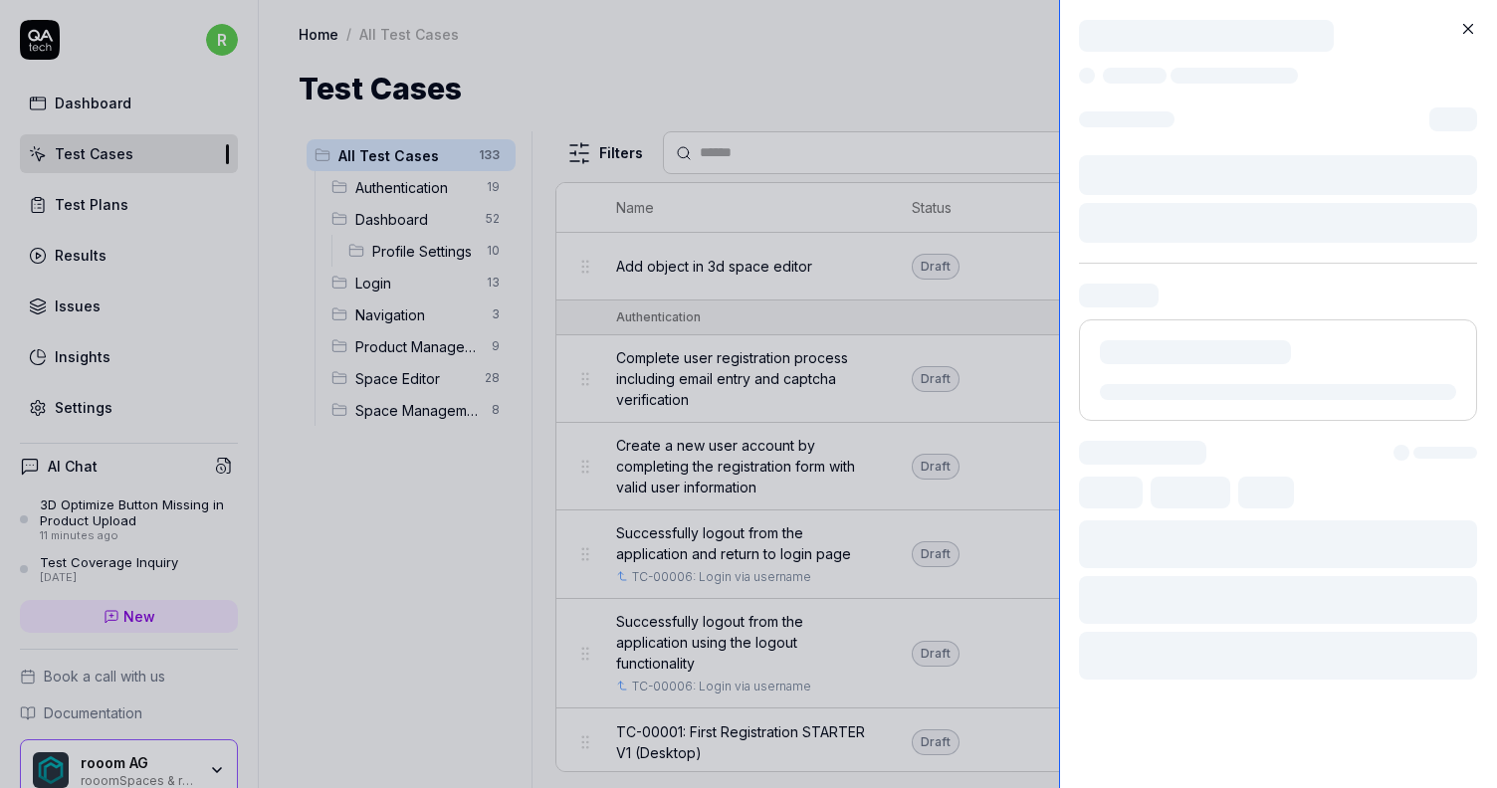
click at [1059, 176] on div at bounding box center [1067, 394] width 16 height 788
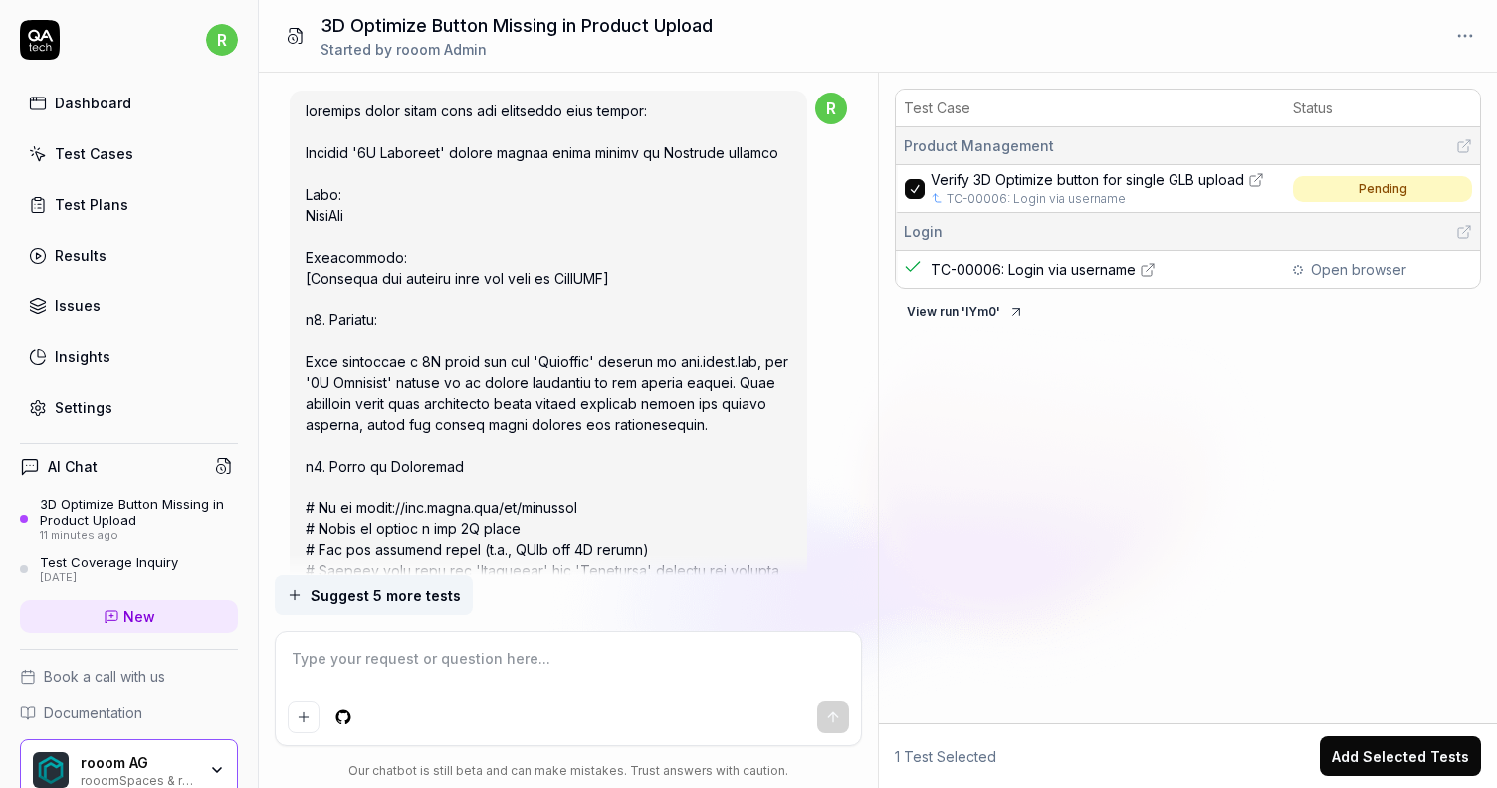
scroll to position [1099, 0]
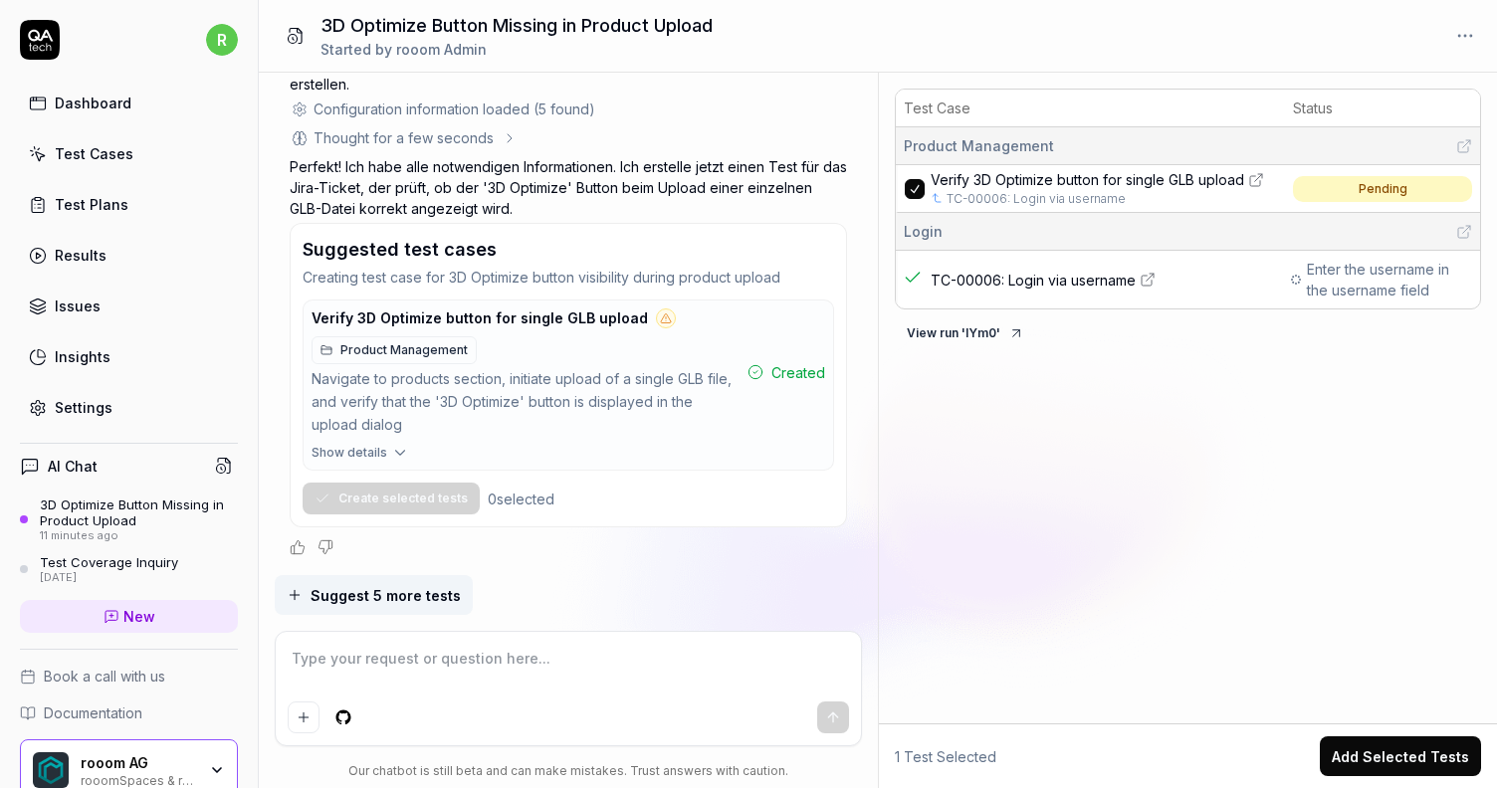
click at [1363, 181] on div "Pending" at bounding box center [1382, 189] width 49 height 18
click at [1204, 177] on span "Verify 3D Optimize button for single GLB upload" at bounding box center [1086, 179] width 313 height 21
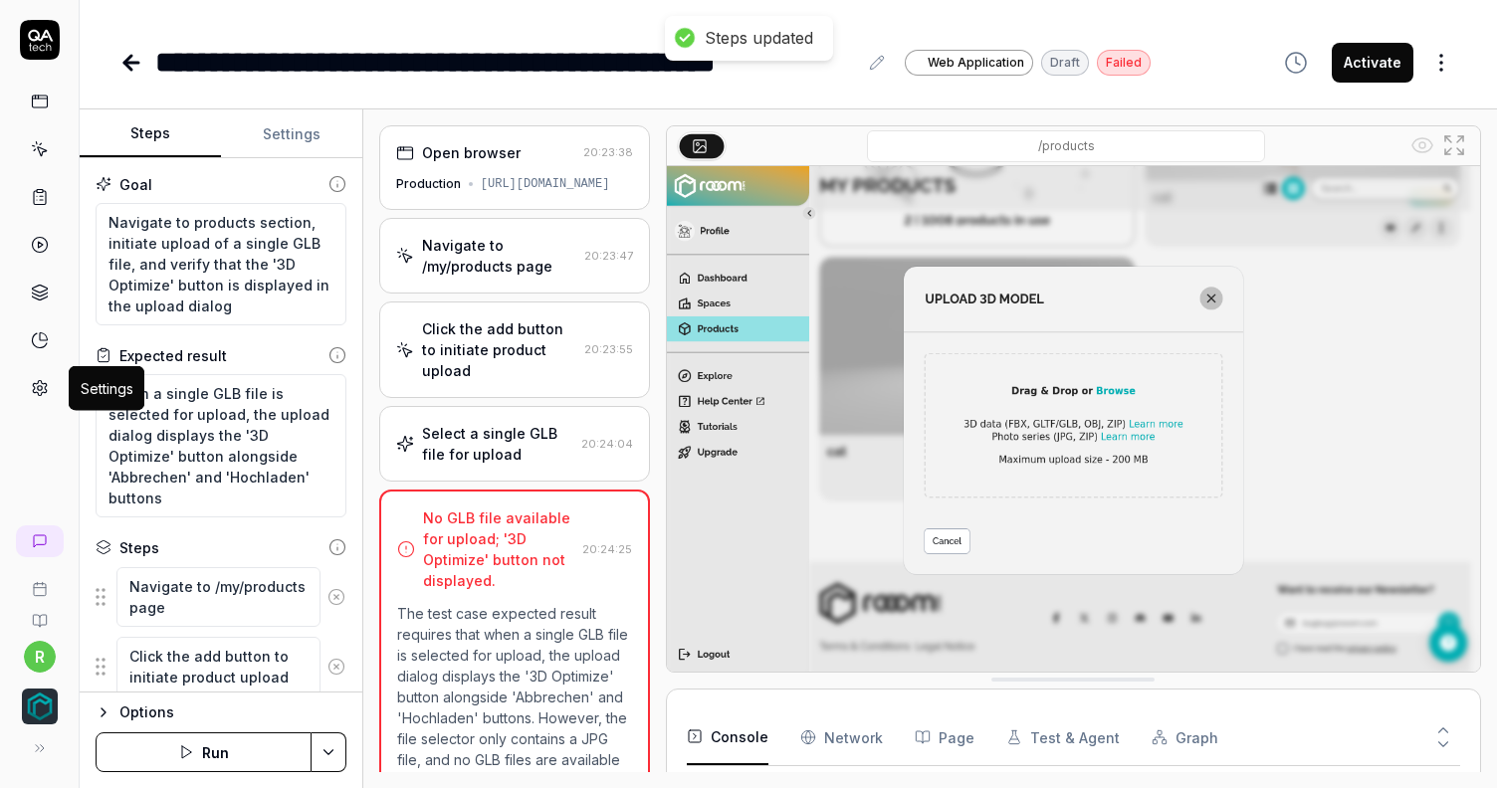
click at [39, 393] on icon at bounding box center [40, 388] width 18 height 18
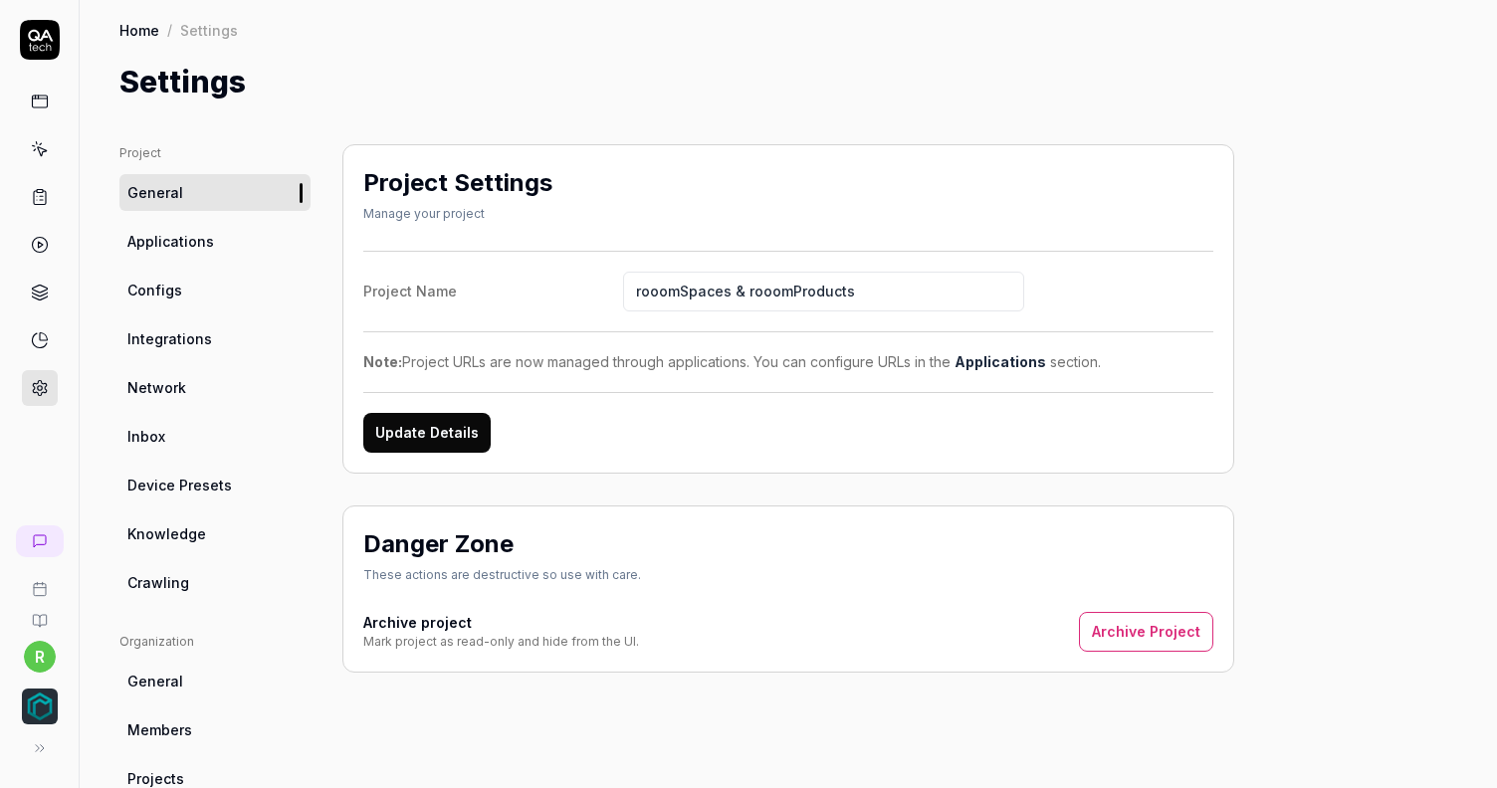
click at [199, 391] on link "Network" at bounding box center [214, 387] width 191 height 37
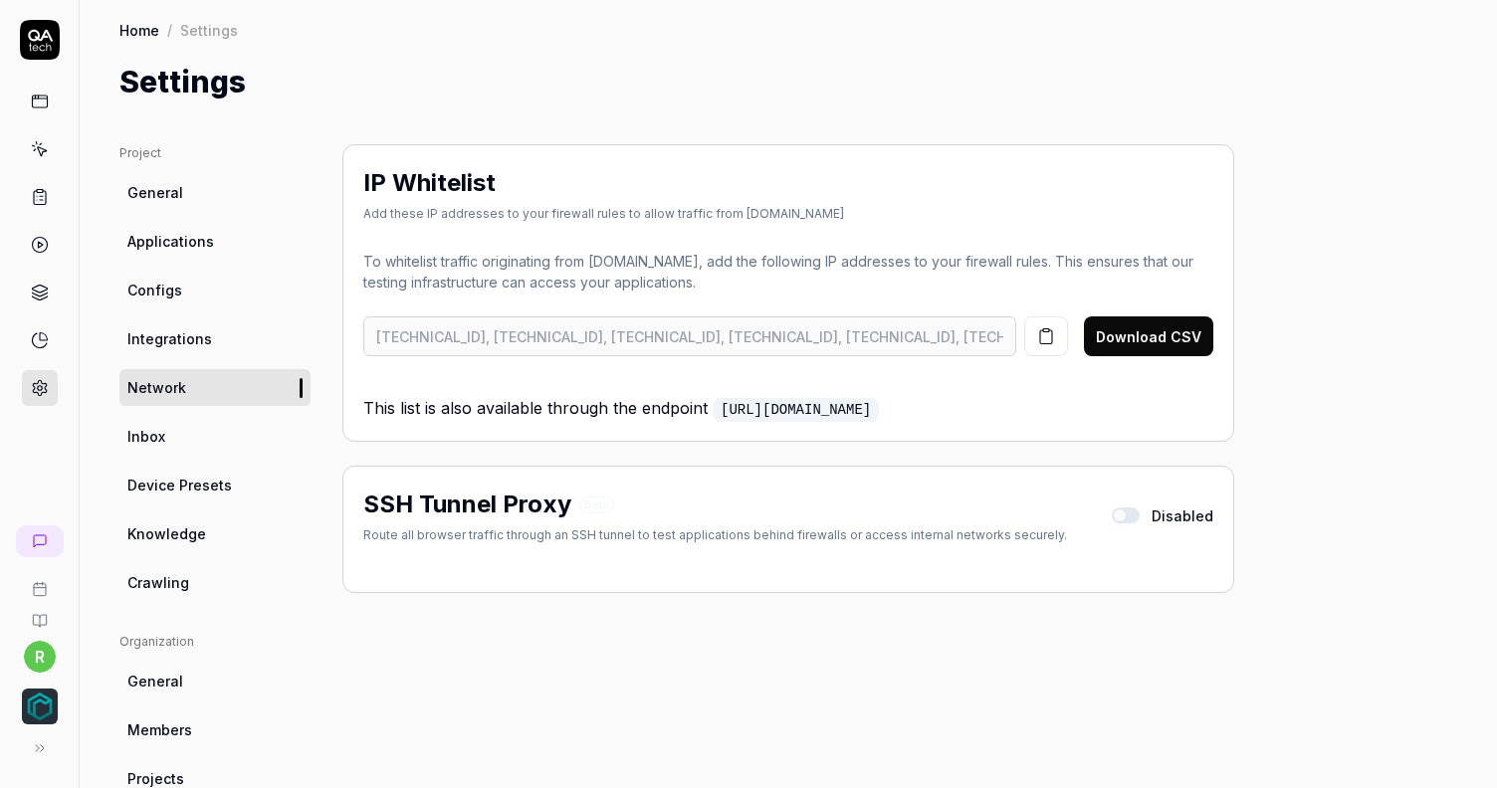
click at [173, 233] on span "Applications" at bounding box center [170, 241] width 87 height 21
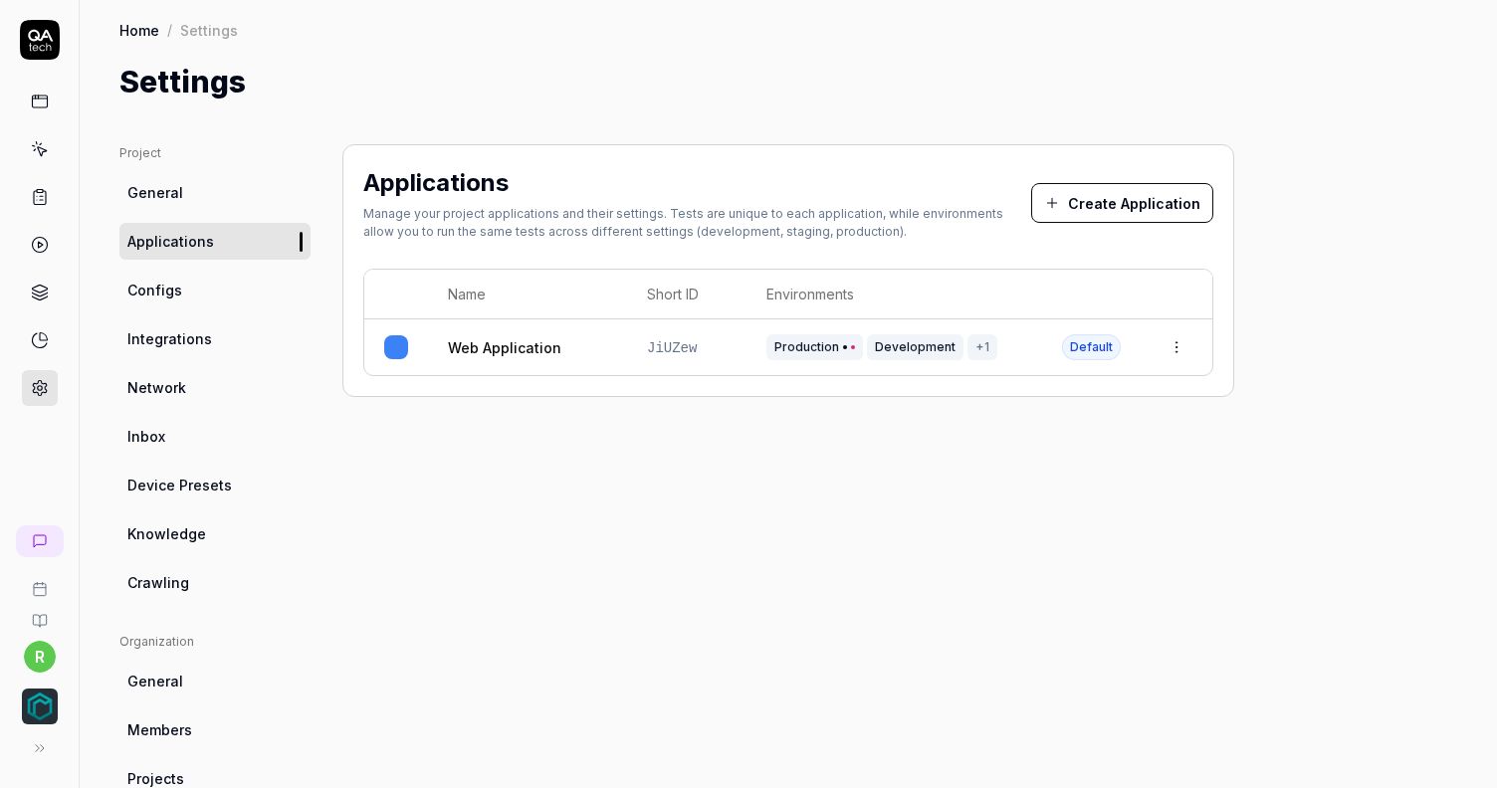
click at [137, 319] on ul "Project General Applications Configs Integrations Network Inbox Device Presets …" at bounding box center [214, 372] width 191 height 457
click at [161, 284] on span "Configs" at bounding box center [154, 290] width 55 height 21
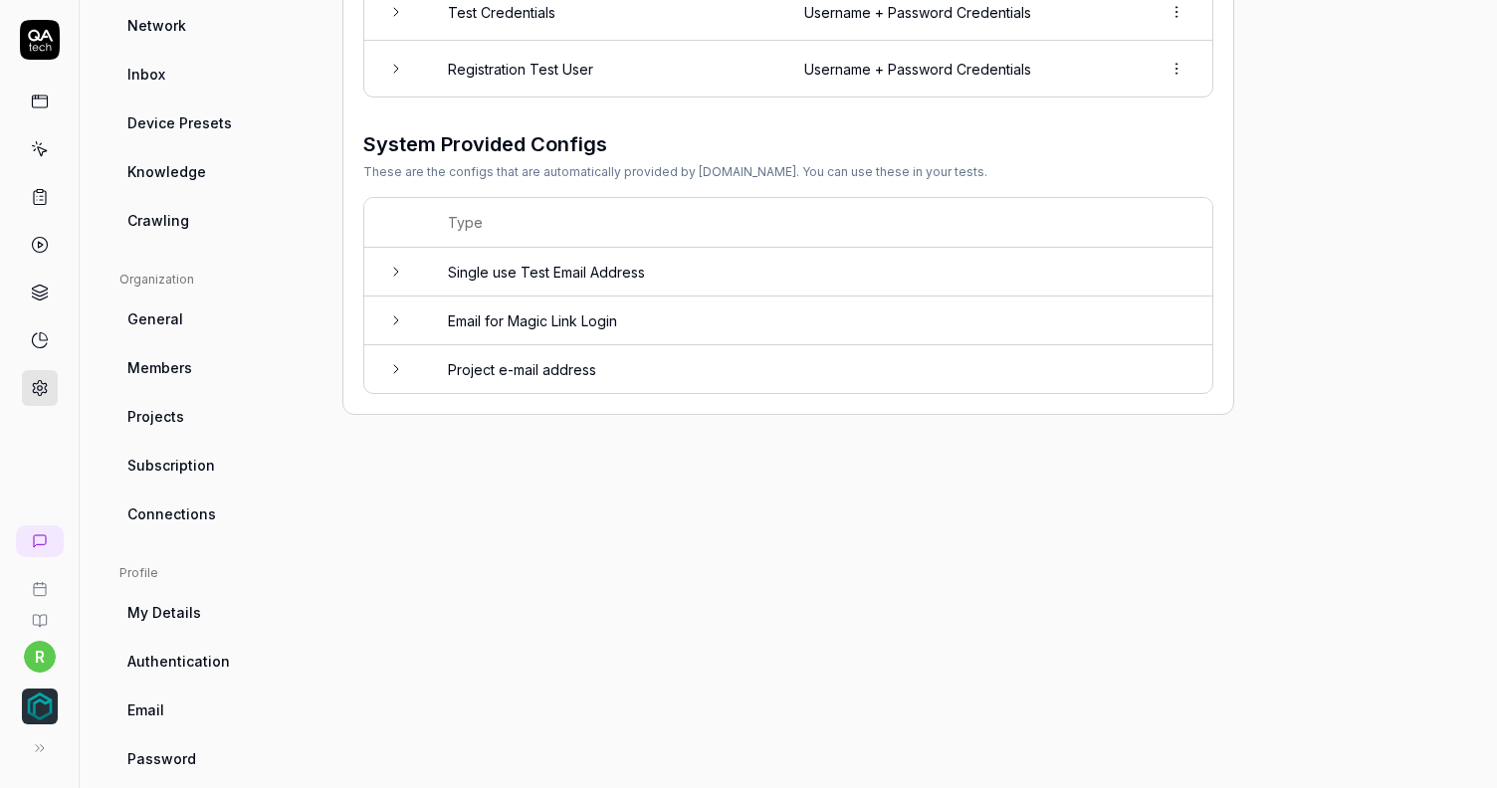
scroll to position [391, 0]
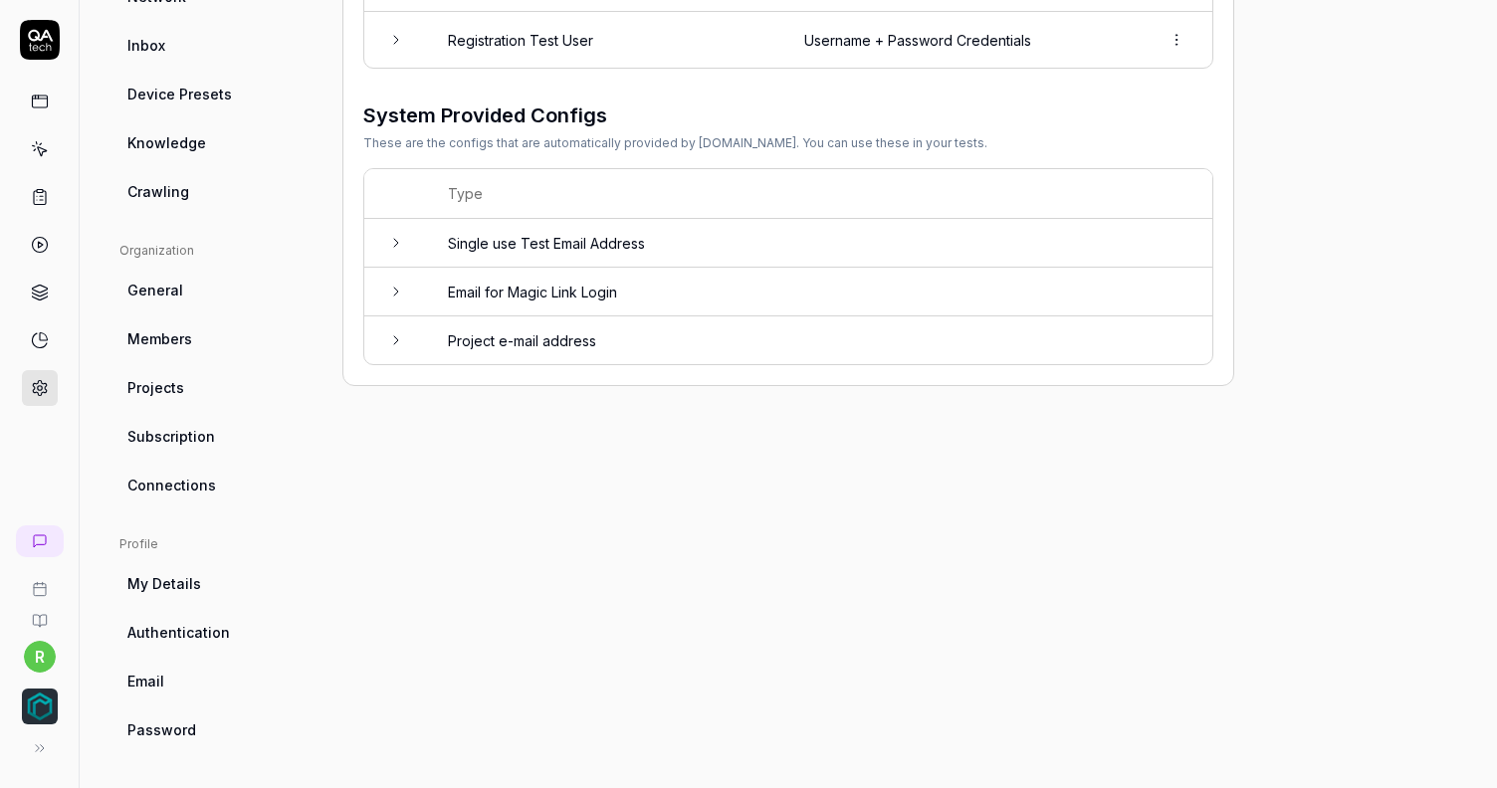
click at [176, 581] on span "My Details" at bounding box center [164, 583] width 74 height 21
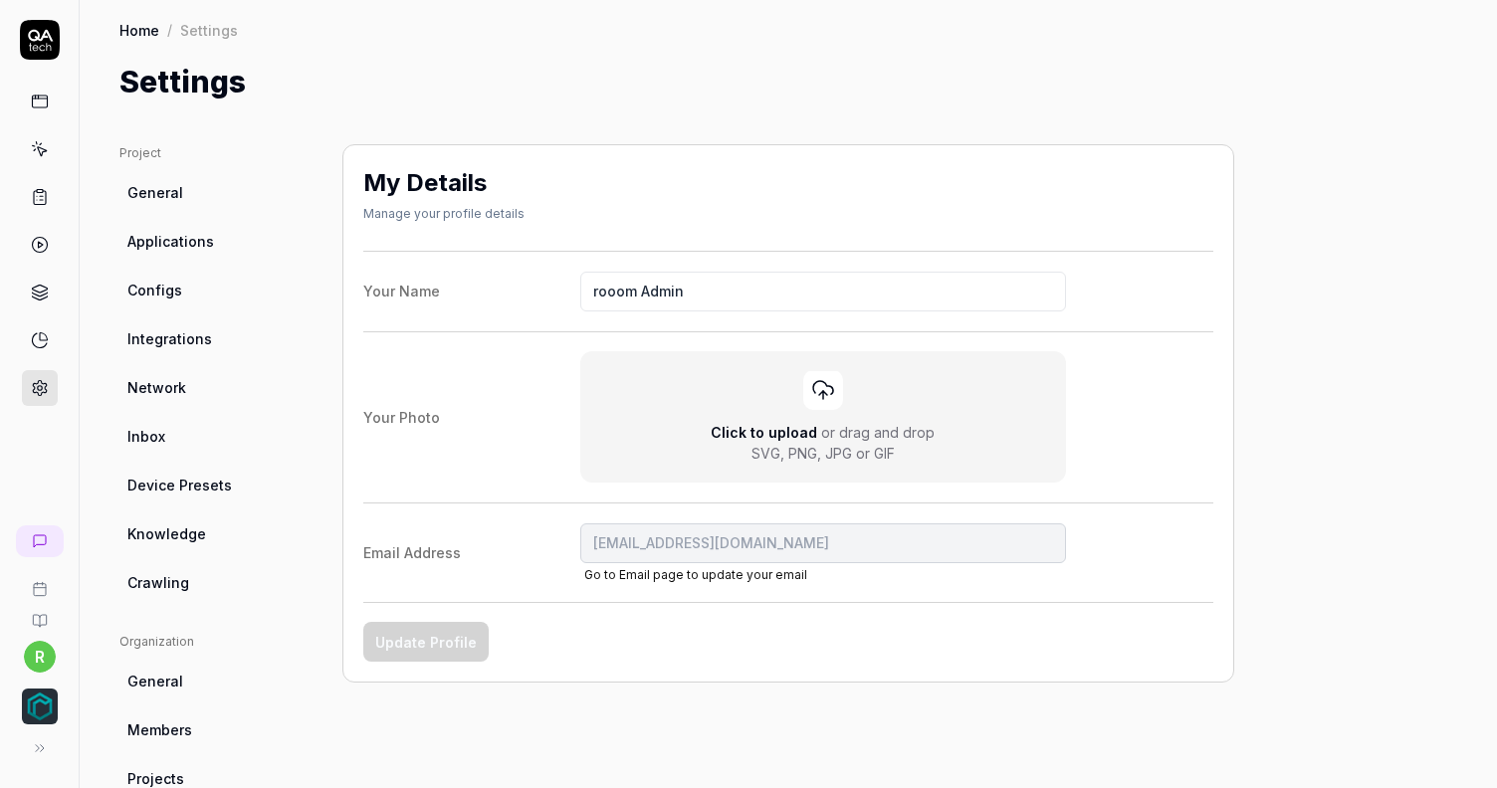
click at [185, 543] on span "Knowledge" at bounding box center [166, 533] width 79 height 21
type textarea "*"
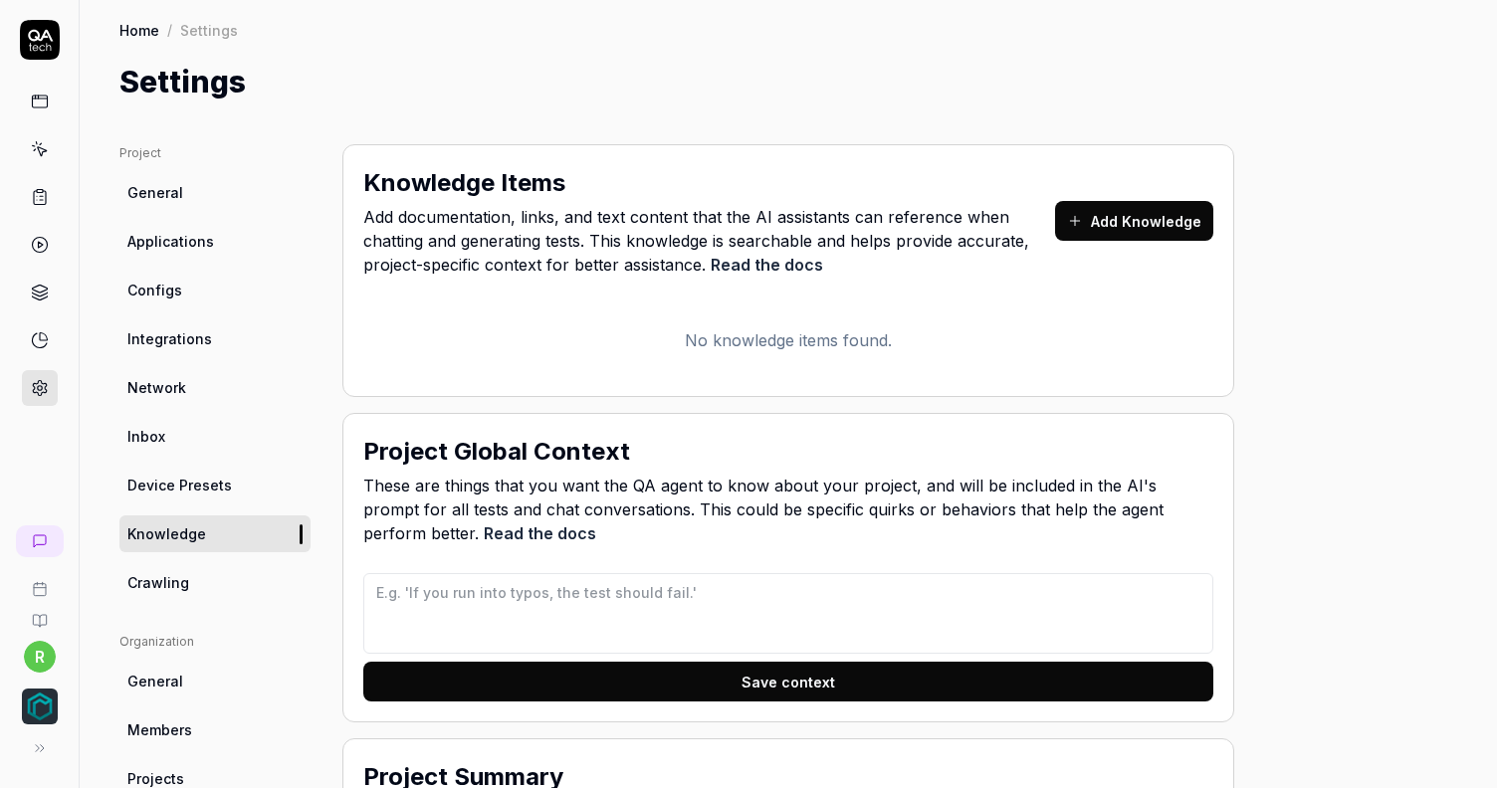
click at [166, 478] on span "Device Presets" at bounding box center [179, 485] width 104 height 21
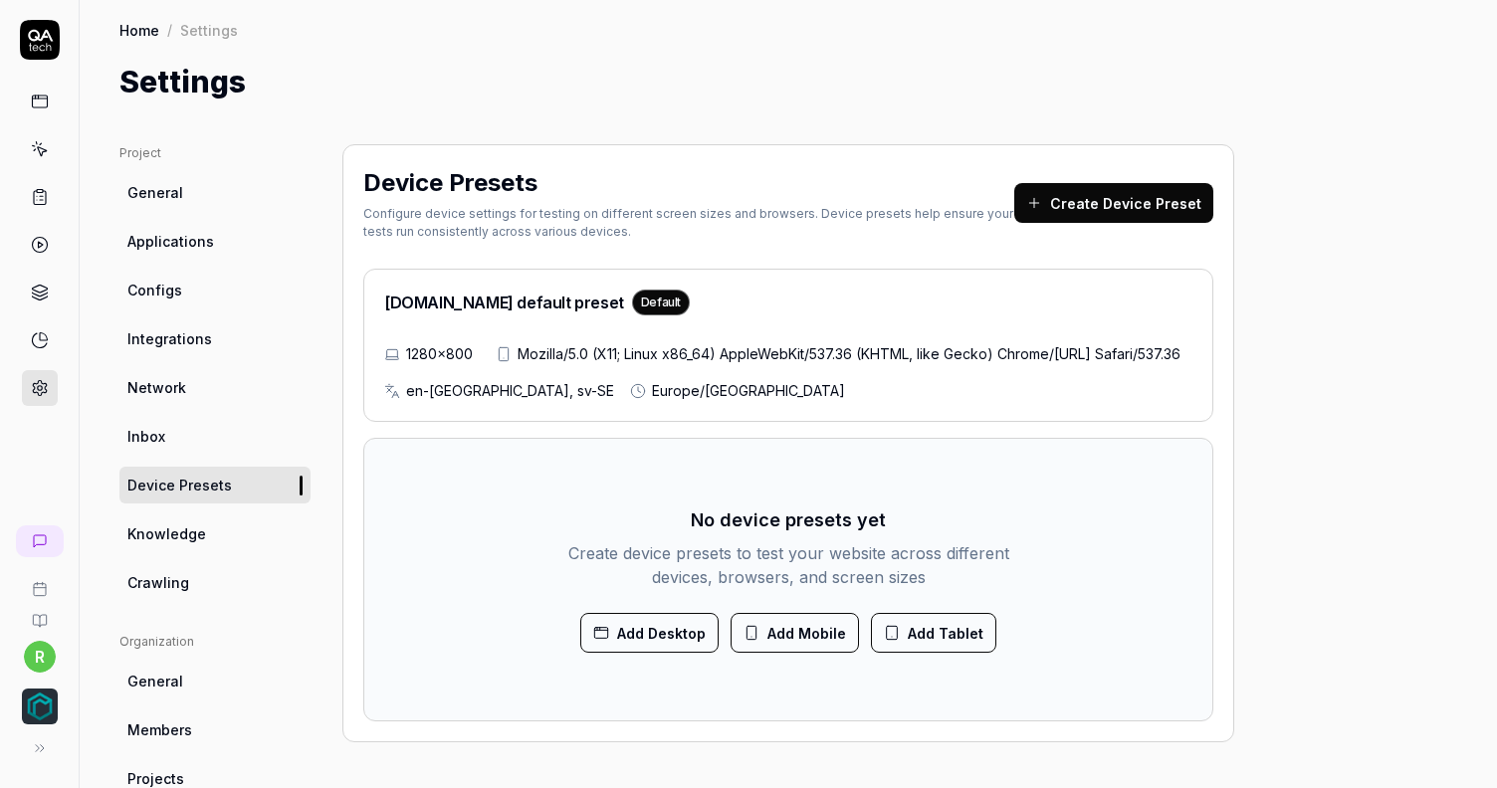
click at [219, 428] on link "Inbox" at bounding box center [214, 436] width 191 height 37
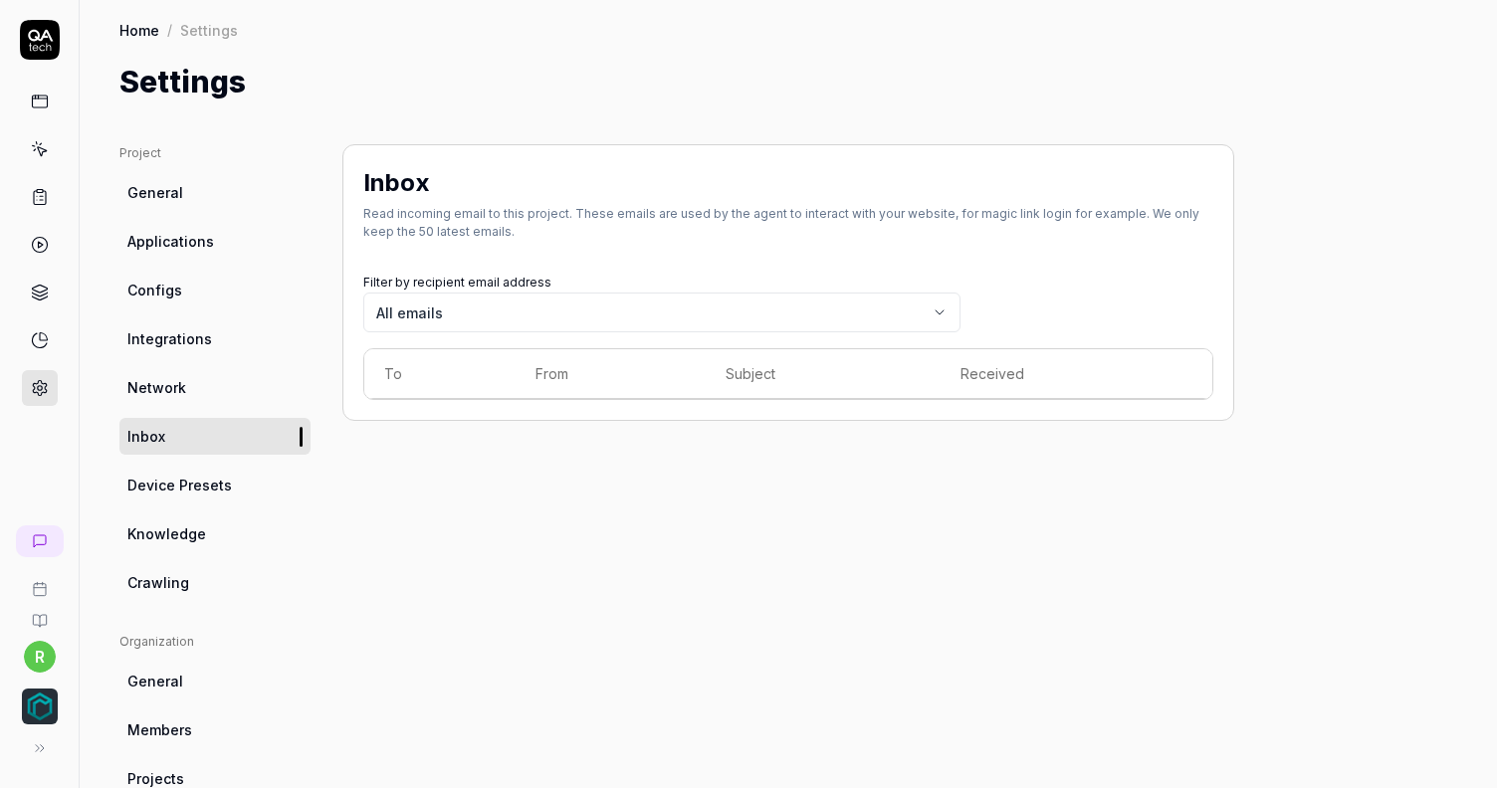
click at [217, 367] on ul "Project General Applications Configs Integrations Network Inbox Device Presets …" at bounding box center [214, 372] width 191 height 457
click at [195, 340] on span "Integrations" at bounding box center [169, 338] width 85 height 21
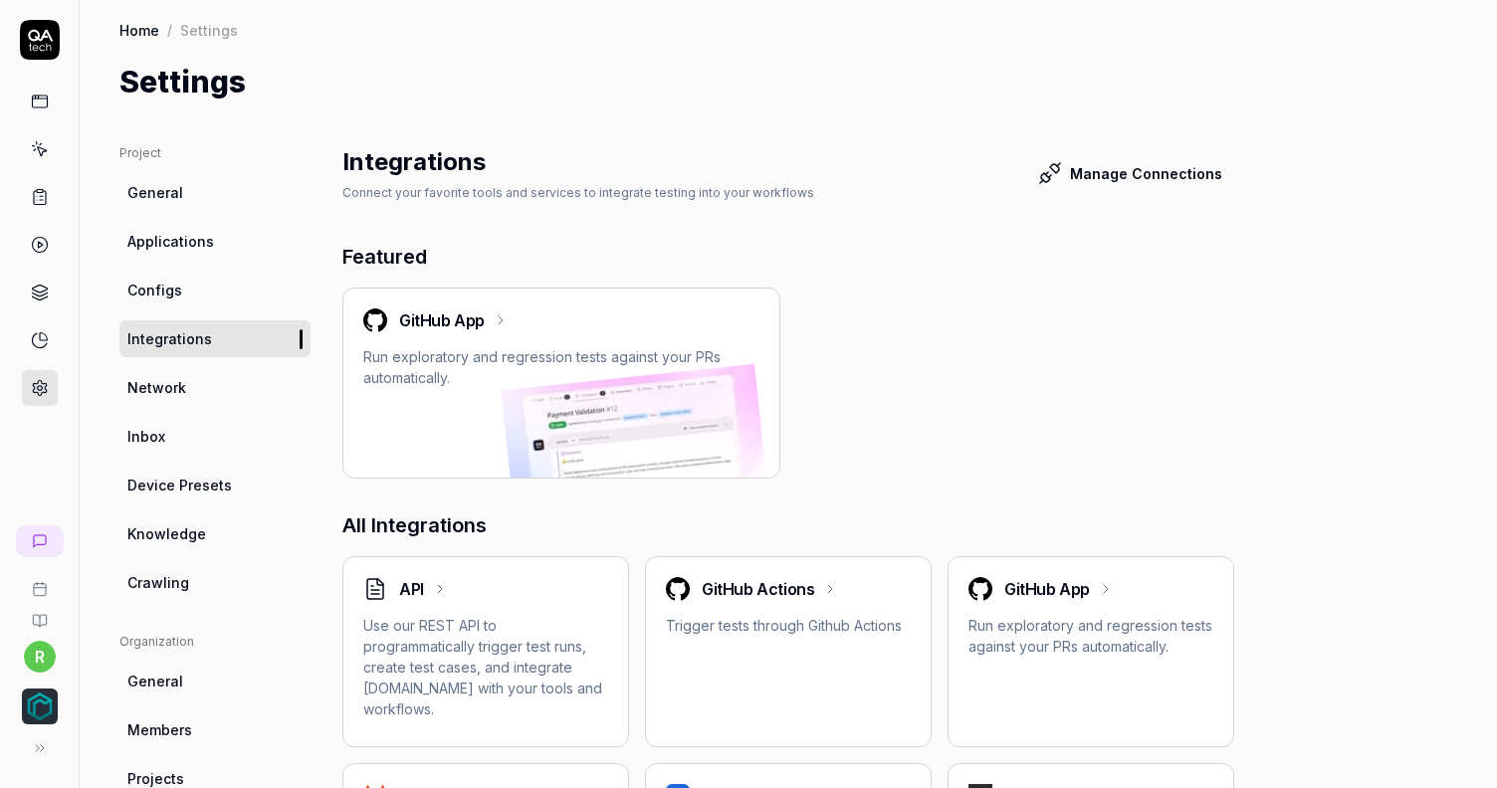
click at [44, 616] on icon at bounding box center [40, 621] width 16 height 16
click at [184, 275] on link "Configs" at bounding box center [214, 290] width 191 height 37
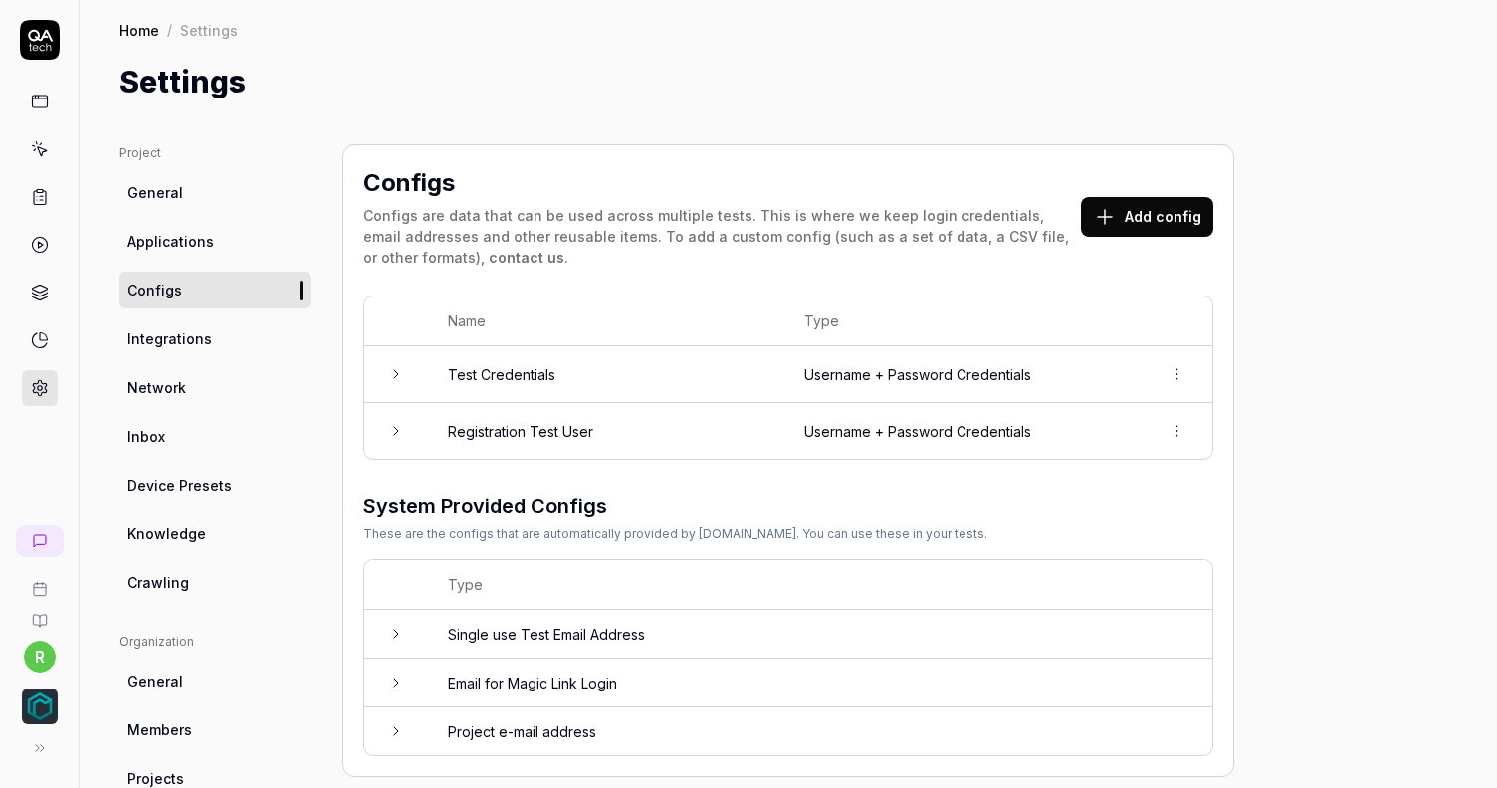
click at [1170, 209] on button "Add config" at bounding box center [1147, 217] width 132 height 40
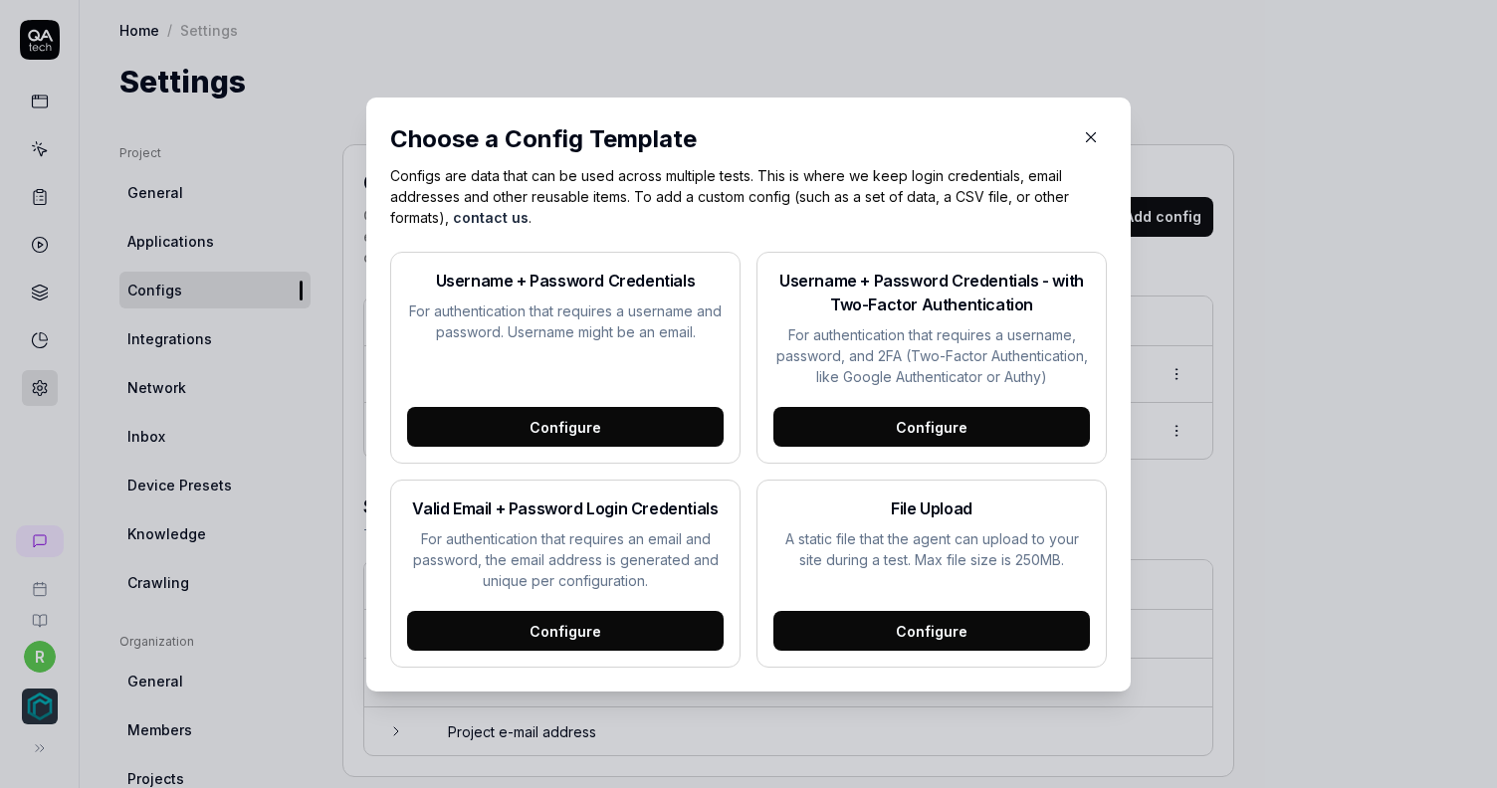
click at [845, 621] on div "Configure" at bounding box center [931, 631] width 316 height 40
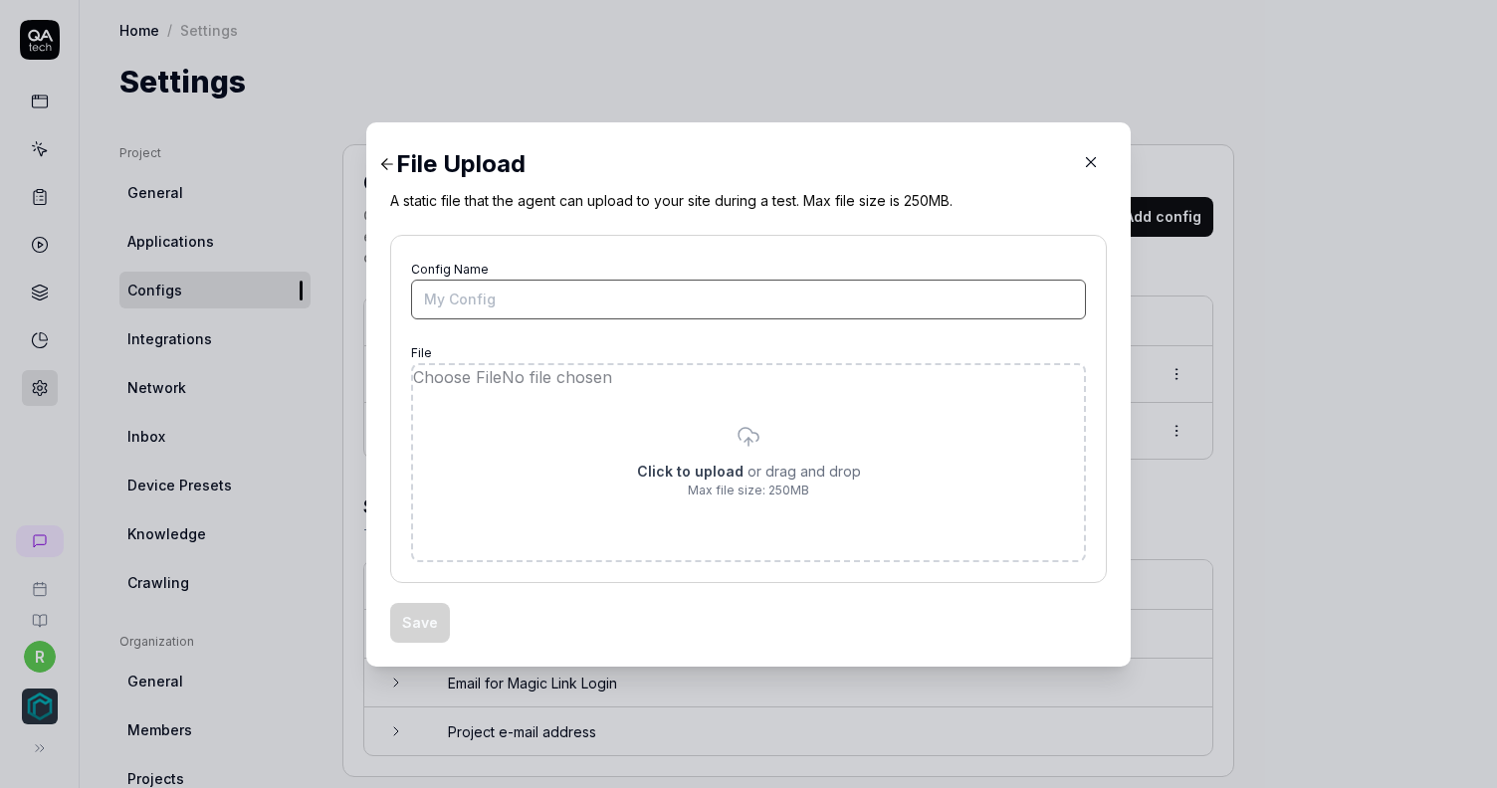
click at [517, 286] on input "Config Name" at bounding box center [748, 300] width 675 height 40
drag, startPoint x: 517, startPoint y: 286, endPoint x: 249, endPoint y: 305, distance: 269.4
click at [248, 305] on div "​ File Upload A static file that the agent can upload to your site during a tes…" at bounding box center [748, 394] width 1497 height 788
type input "Single GLB file (Avocado)"
click at [750, 466] on input "file" at bounding box center [748, 462] width 671 height 195
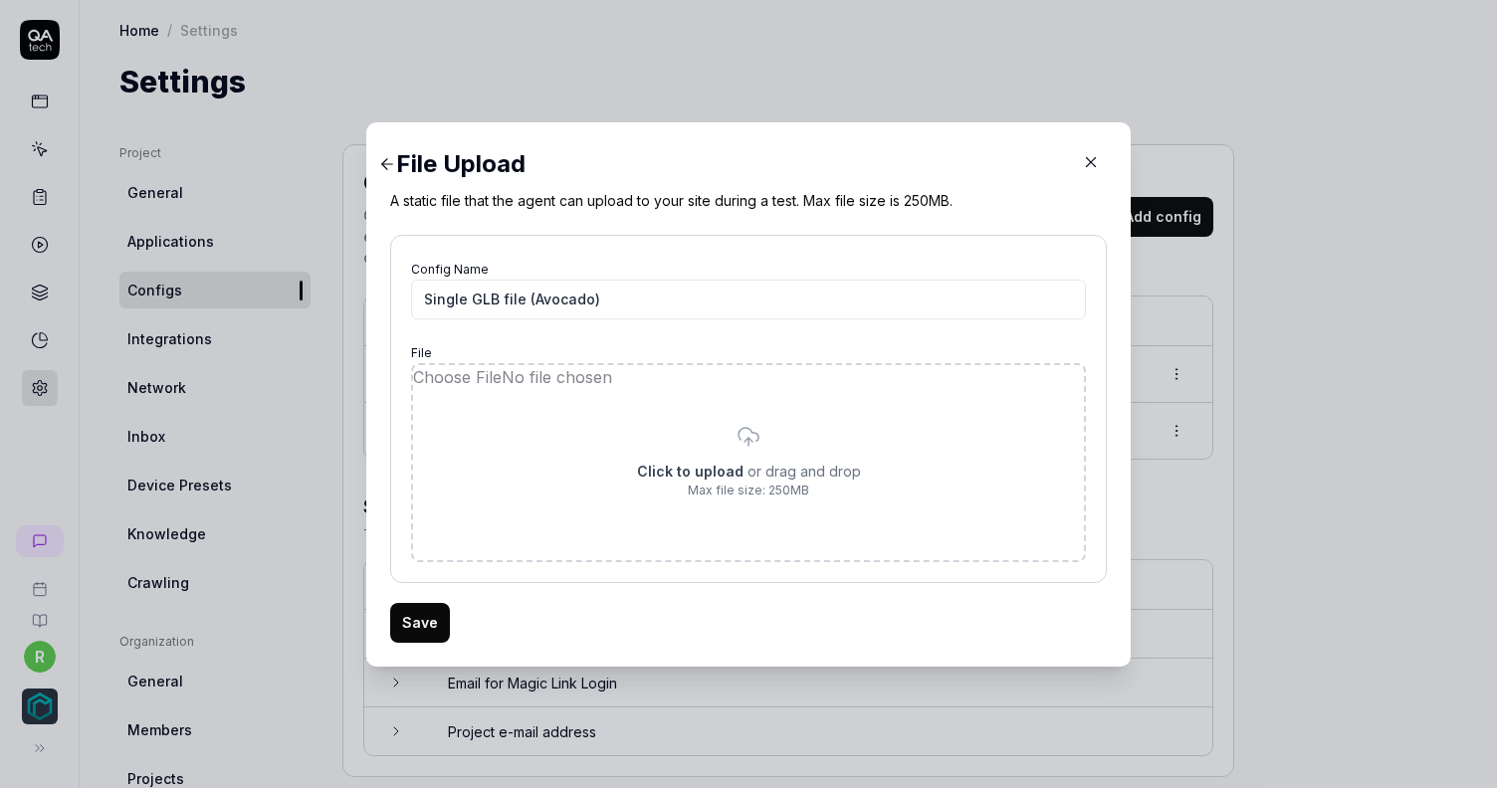
type input "**********"
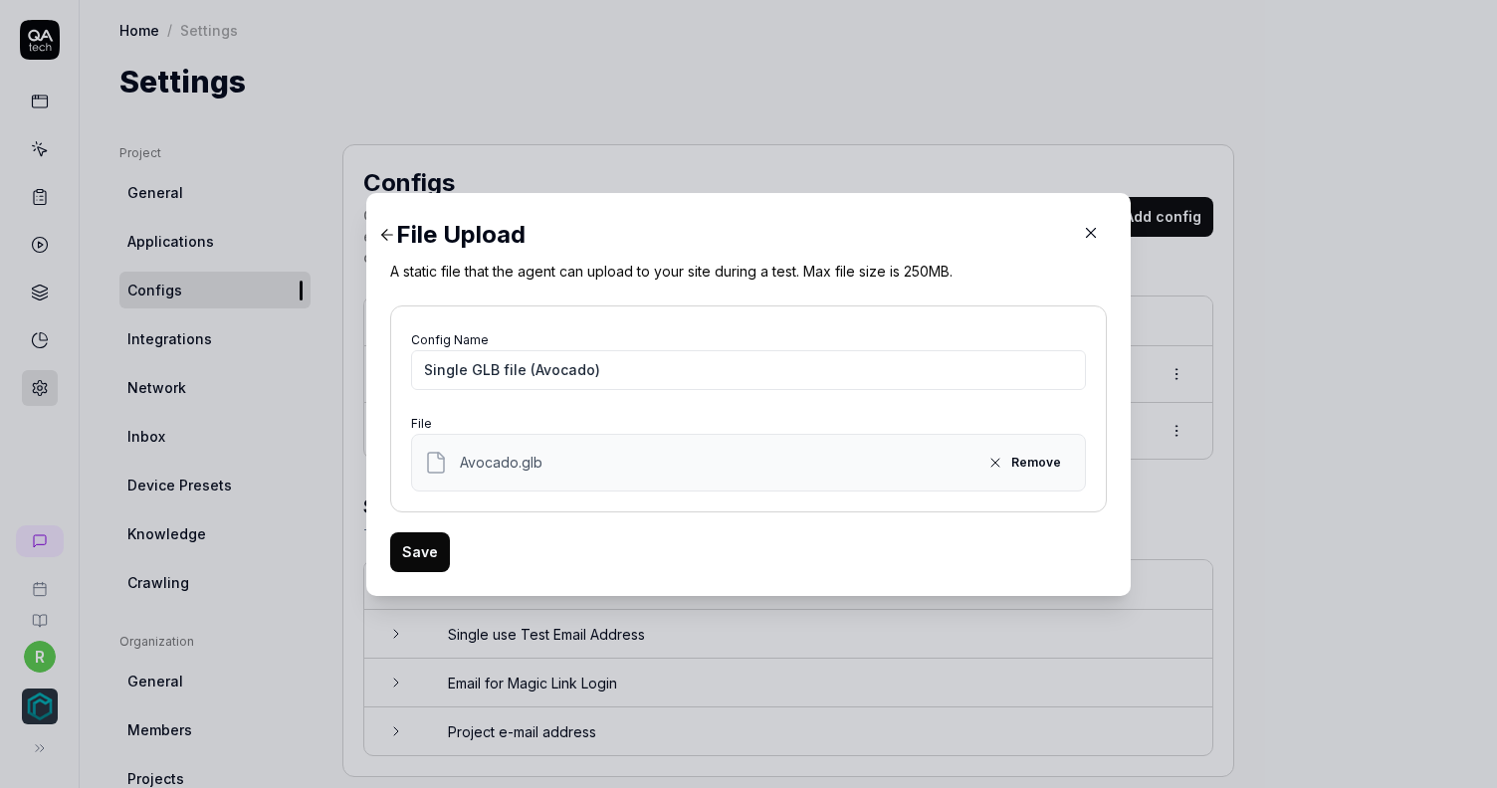
click at [413, 551] on button "Save" at bounding box center [420, 552] width 60 height 40
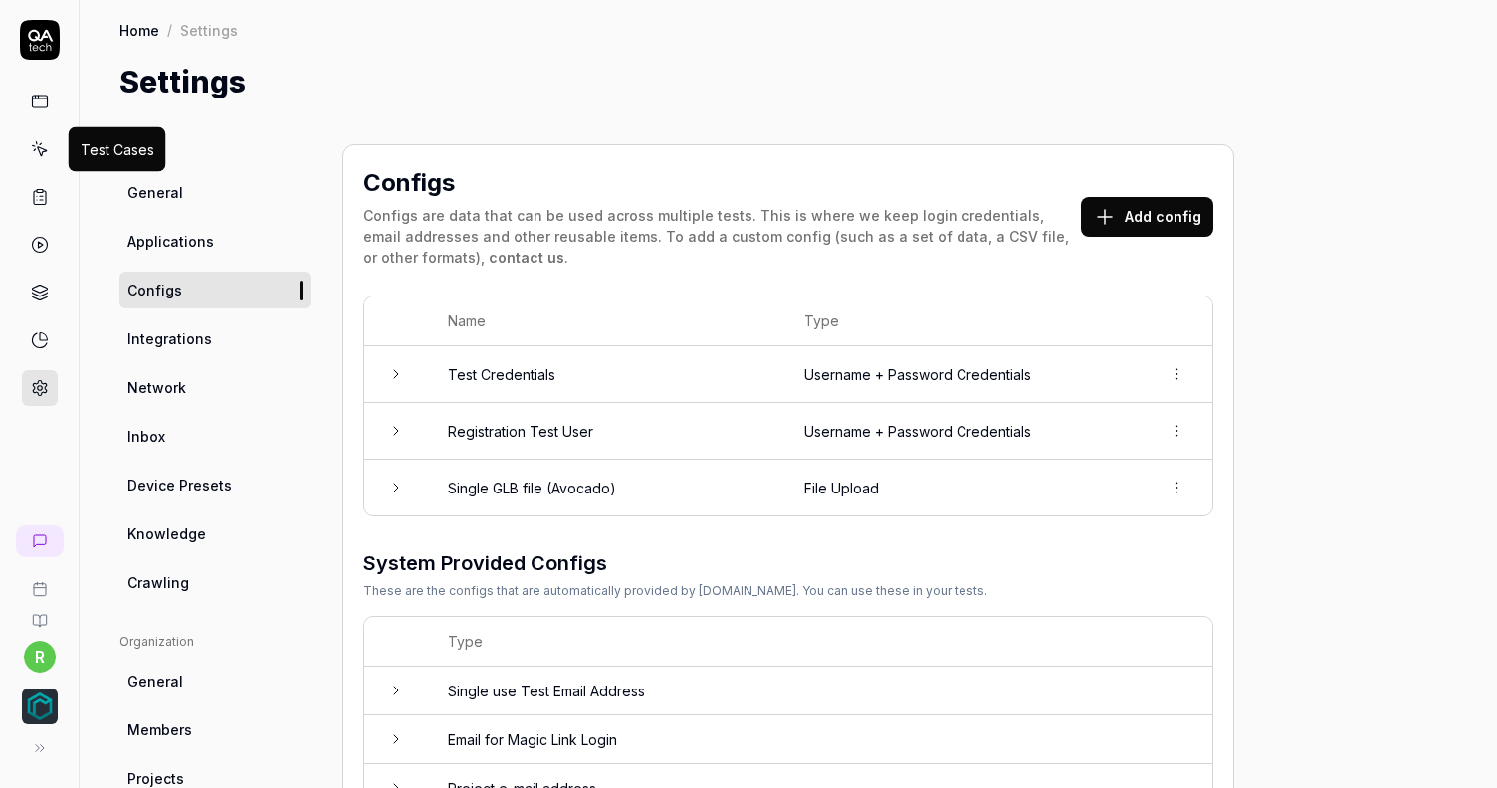
click at [39, 154] on icon at bounding box center [40, 149] width 18 height 18
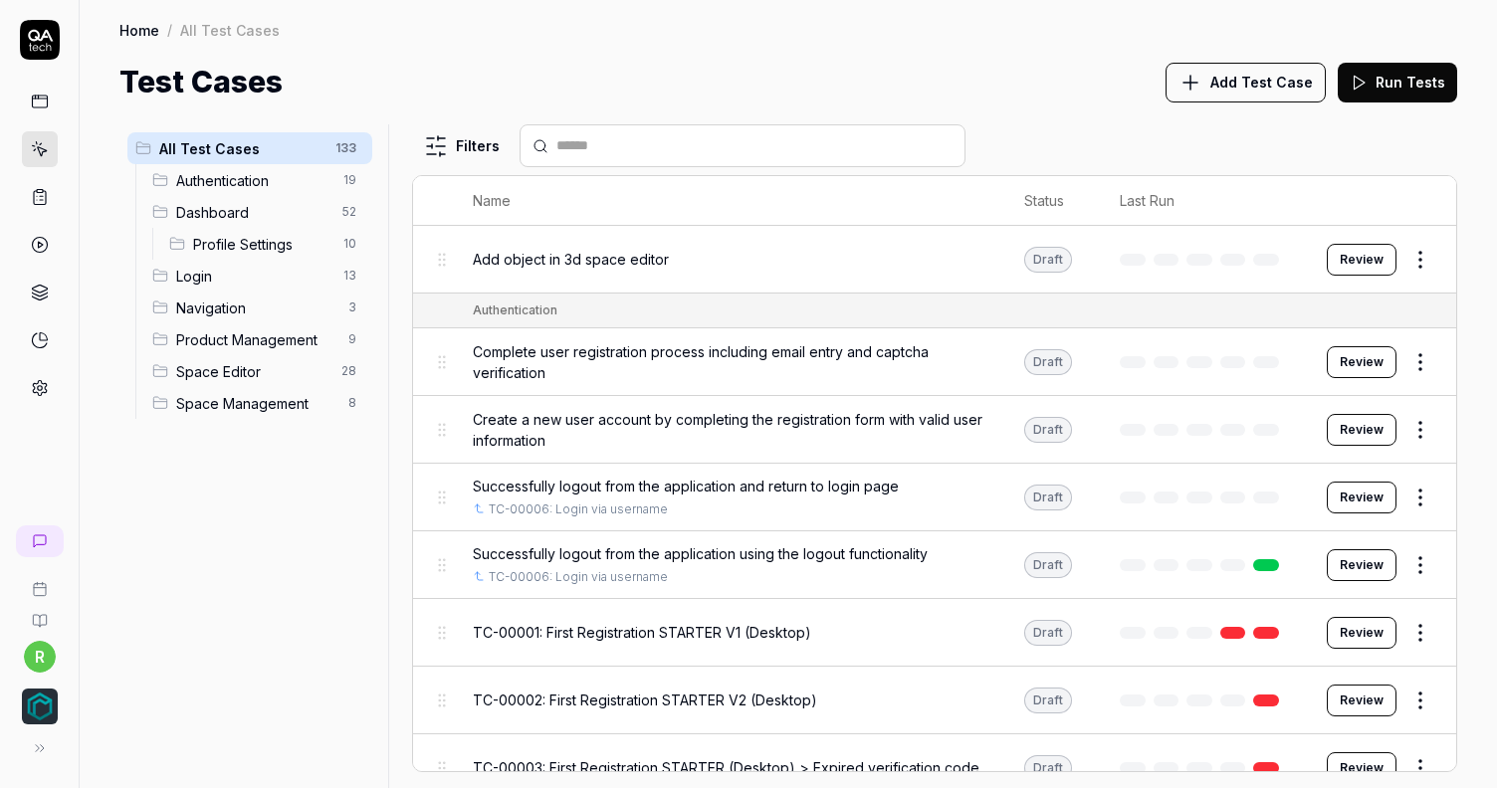
click at [663, 135] on input "text" at bounding box center [754, 145] width 396 height 21
click at [453, 150] on html "r Home / All Test Cases Home / All Test Cases Test Cases Add Test Case Run Test…" at bounding box center [748, 394] width 1497 height 788
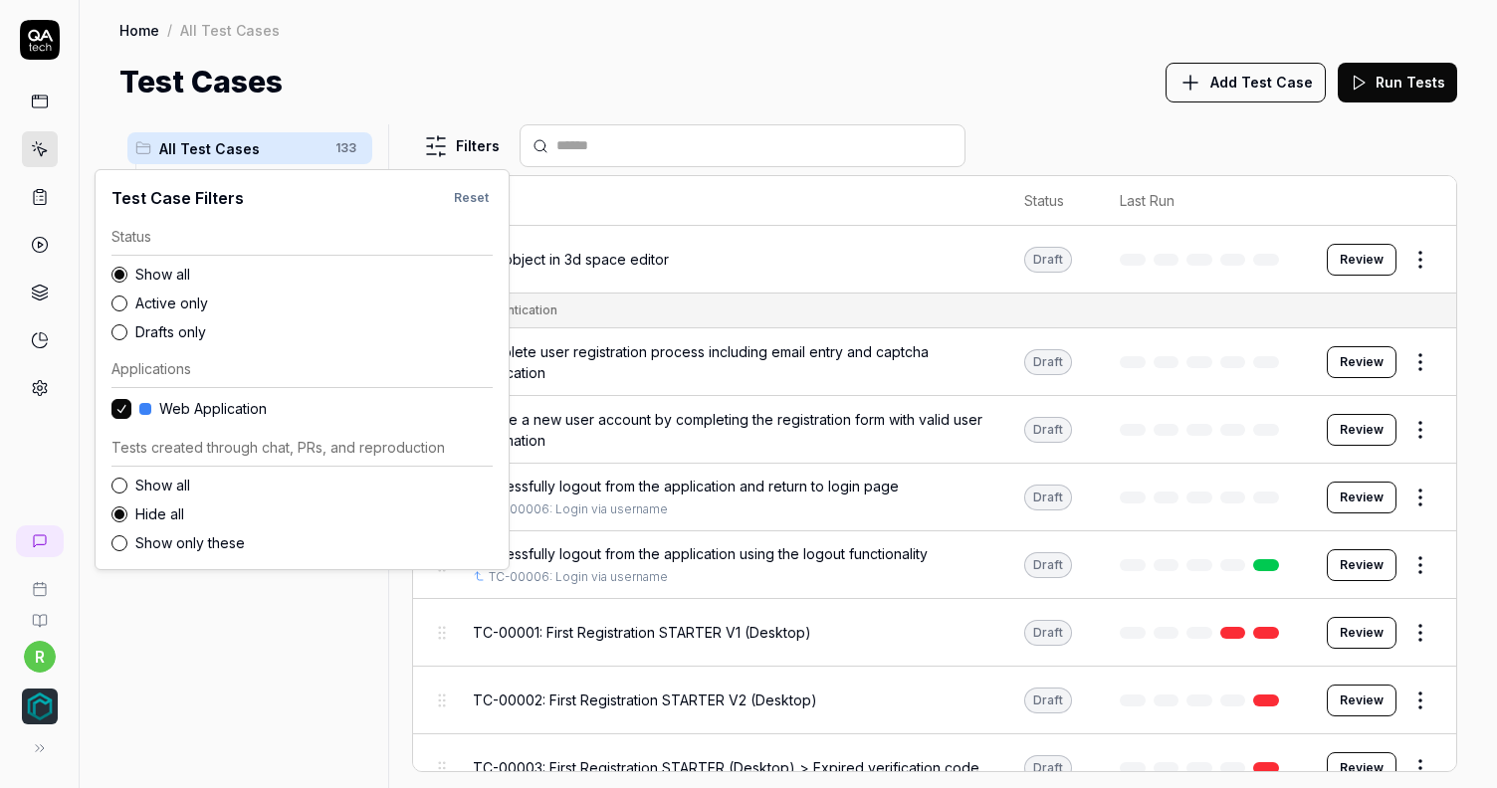
click at [180, 330] on label "Drafts only" at bounding box center [313, 331] width 357 height 21
click at [127, 330] on button "Drafts only" at bounding box center [119, 332] width 16 height 16
click at [509, 92] on html "r Home / All Test Cases Home / All Test Cases Test Cases Add Test Case Run Test…" at bounding box center [748, 394] width 1497 height 788
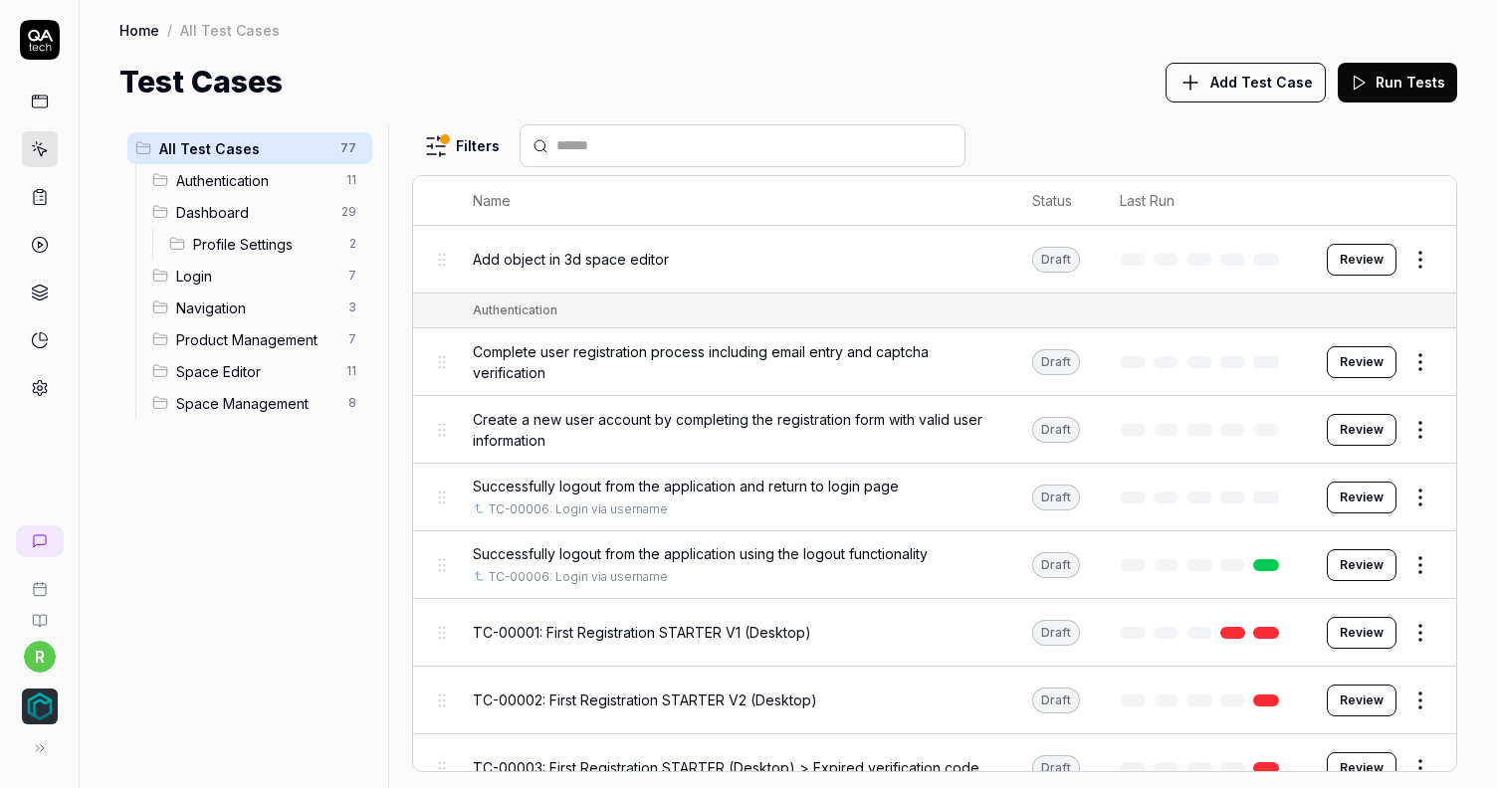
click at [575, 130] on div at bounding box center [742, 145] width 446 height 43
click at [584, 138] on input "text" at bounding box center [754, 145] width 396 height 21
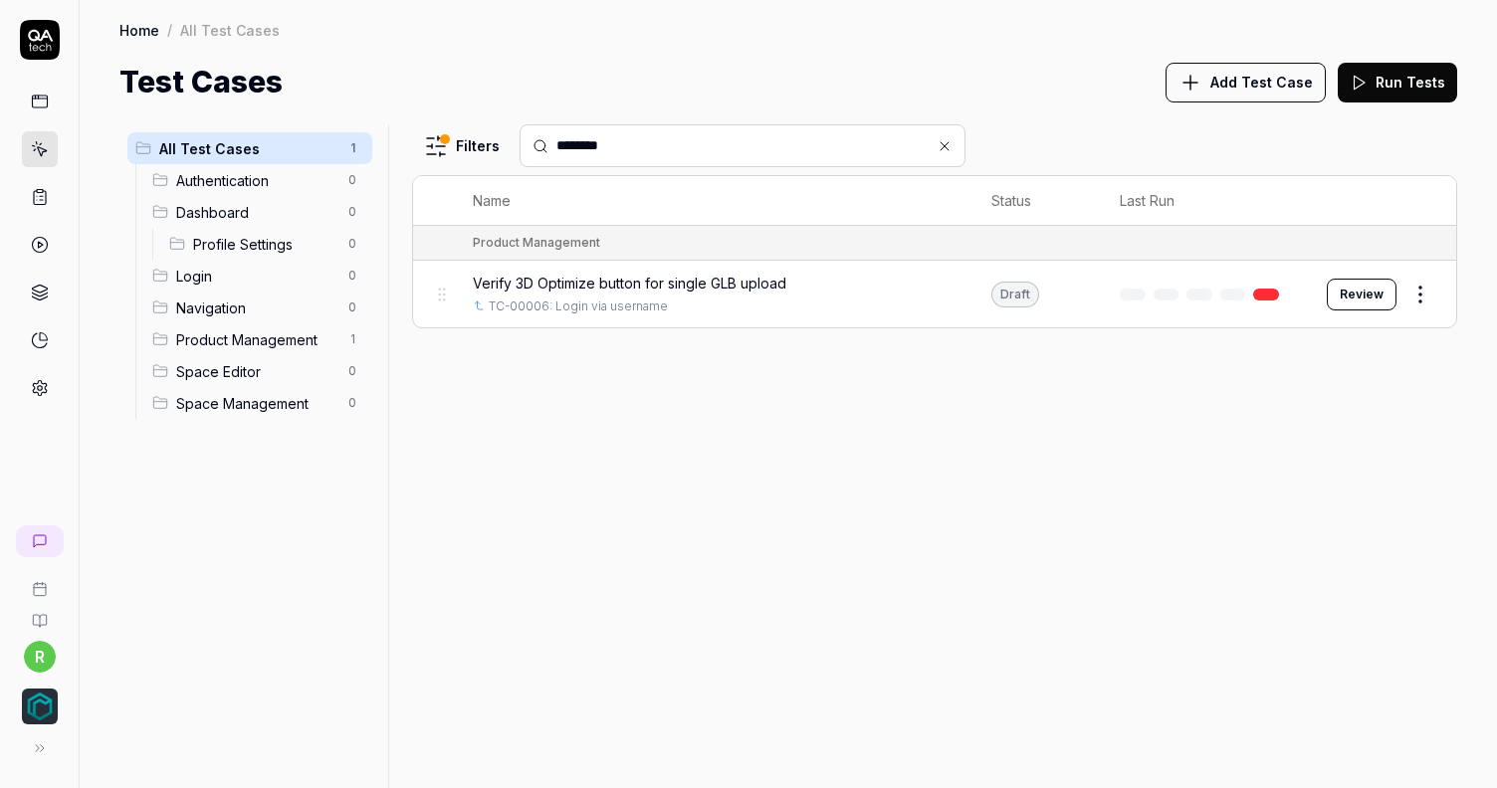
type input "********"
click at [661, 275] on span "Verify 3D Optimize button for single GLB upload" at bounding box center [629, 283] width 313 height 21
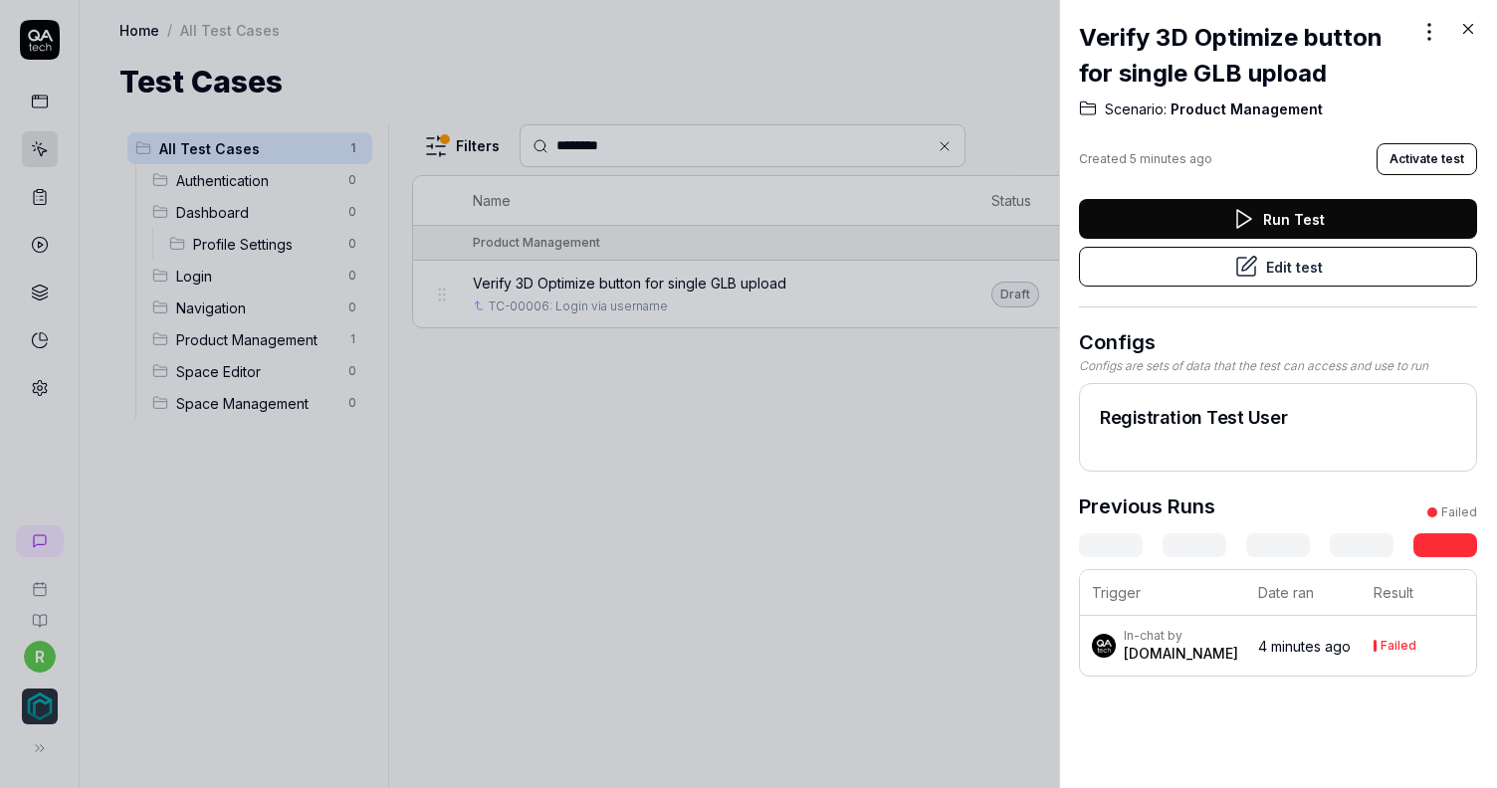
click at [1268, 268] on button "Edit test" at bounding box center [1278, 267] width 398 height 40
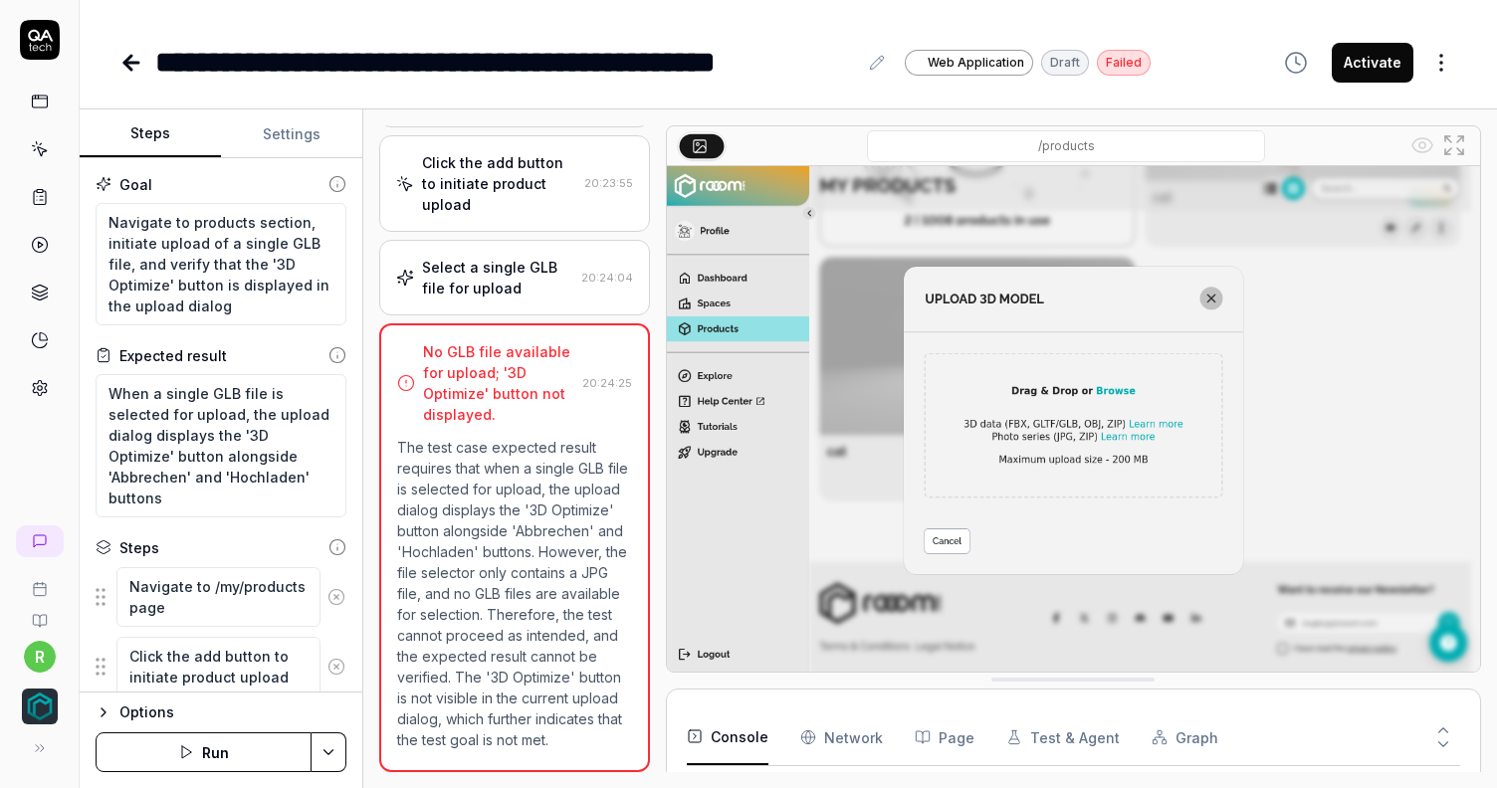
scroll to position [208, 0]
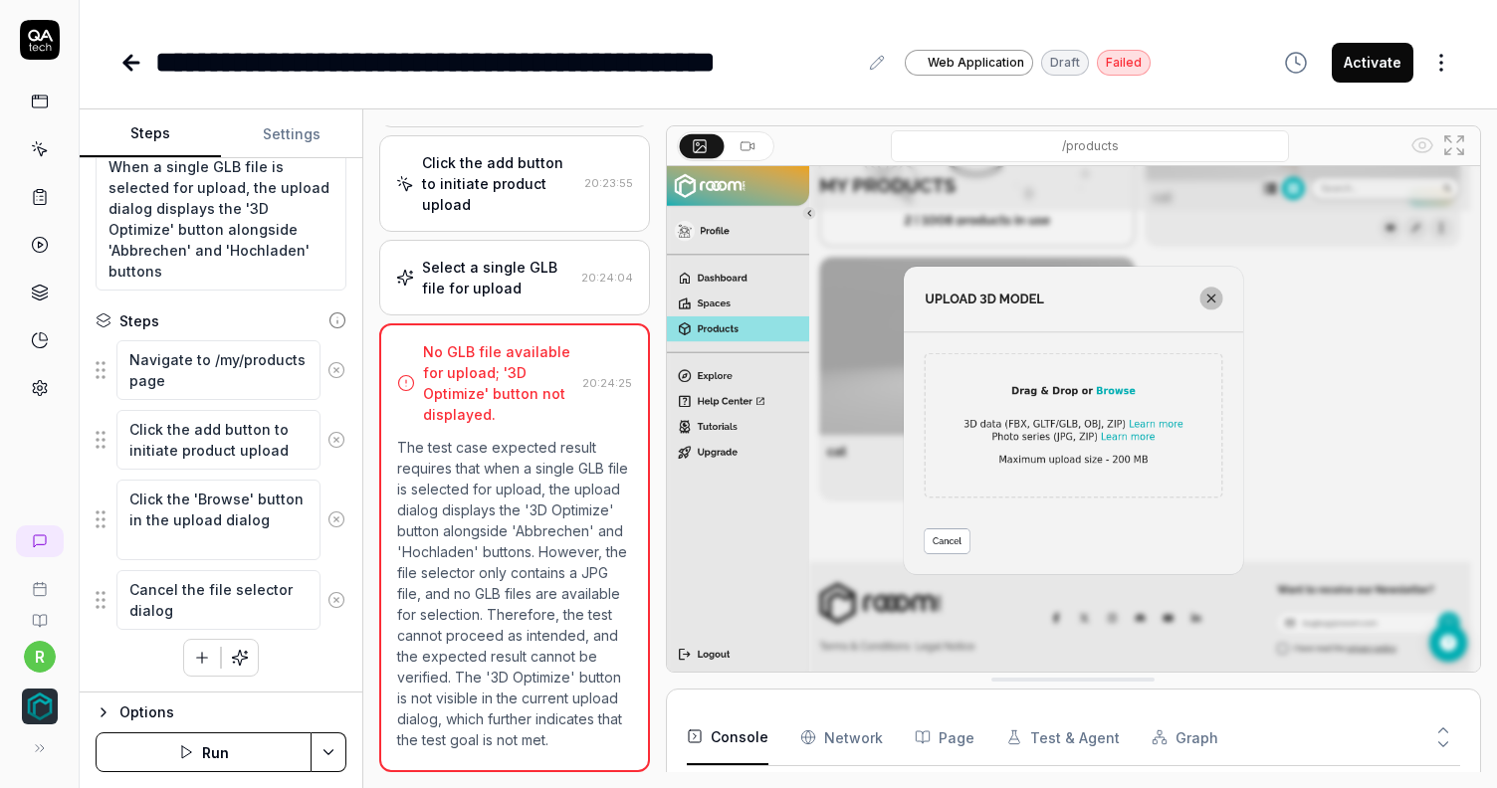
scroll to position [136, 0]
click at [118, 712] on button "Options" at bounding box center [221, 713] width 251 height 24
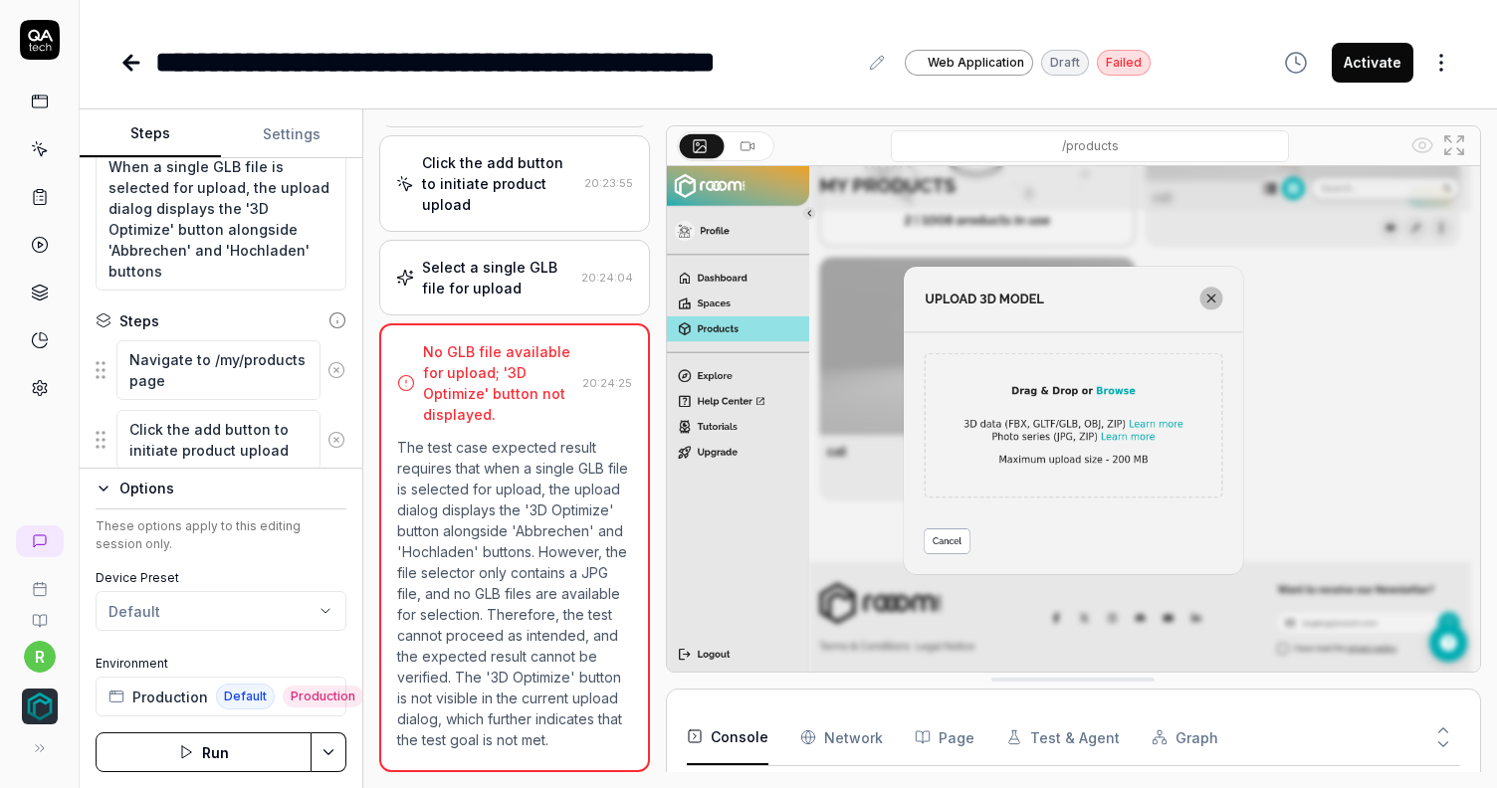
type textarea "*"
click at [290, 127] on button "Settings" at bounding box center [291, 134] width 141 height 48
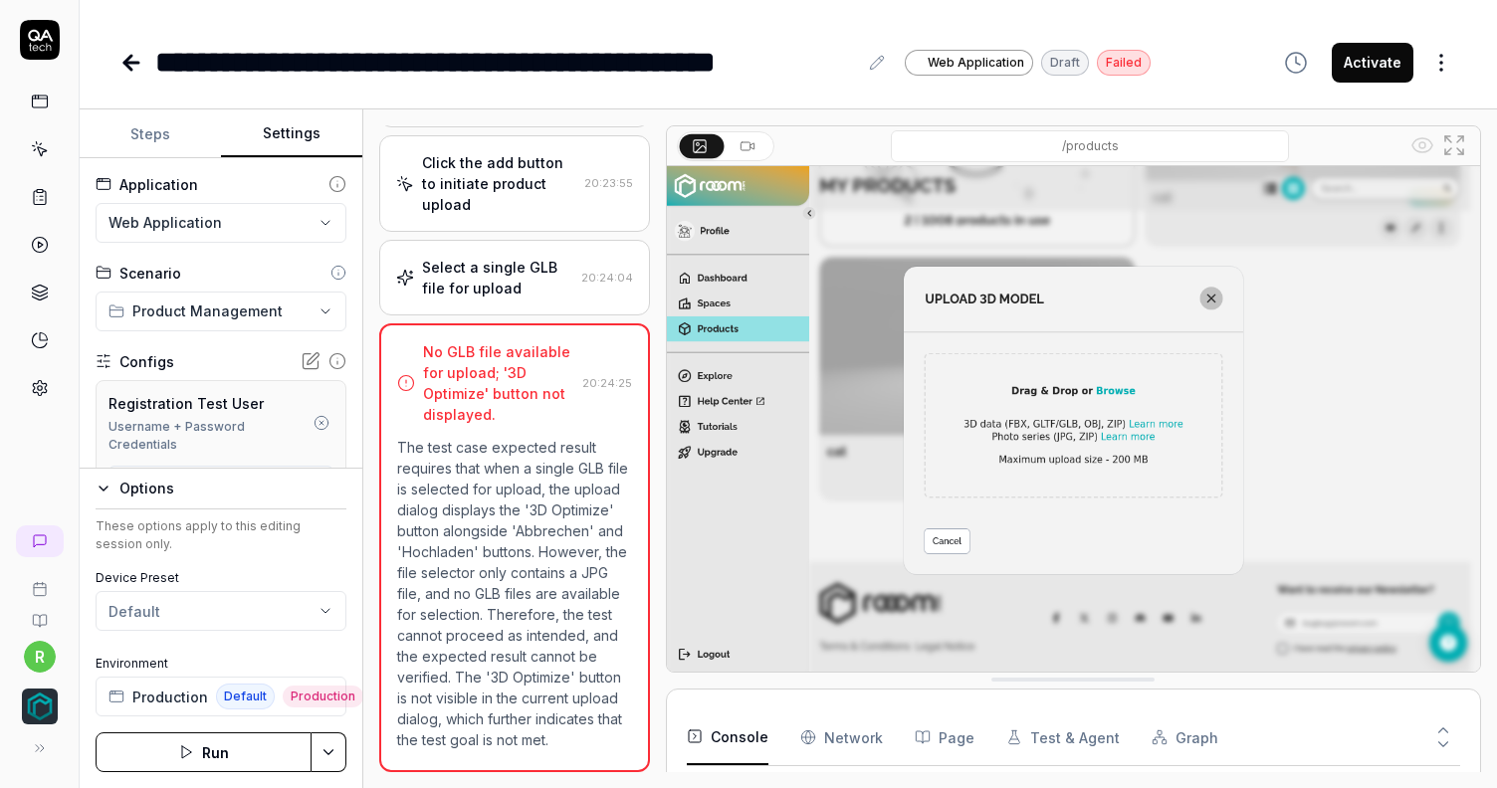
click at [301, 354] on icon at bounding box center [311, 361] width 20 height 20
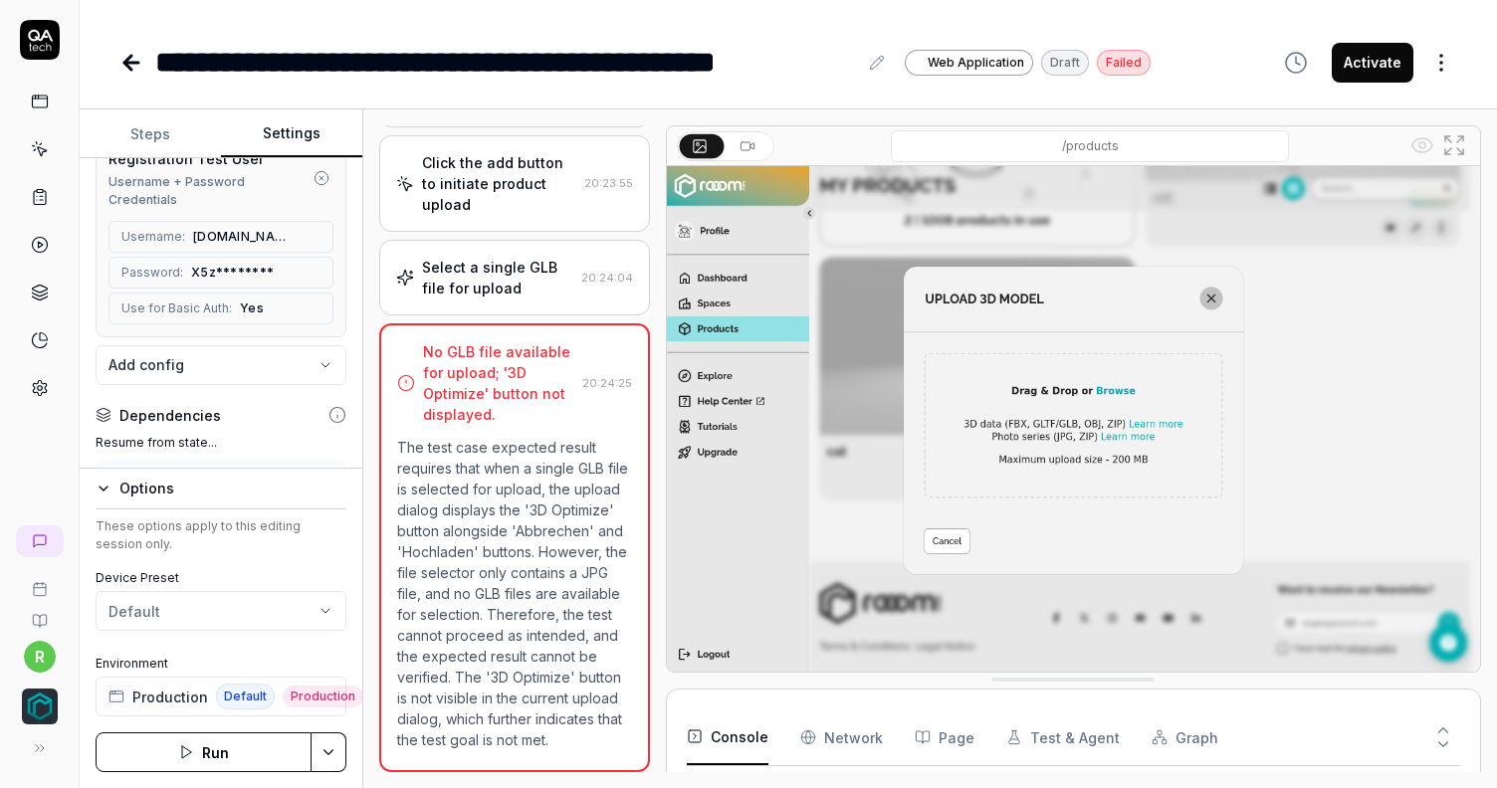
scroll to position [250, 0]
click at [305, 368] on body "**********" at bounding box center [748, 394] width 1497 height 788
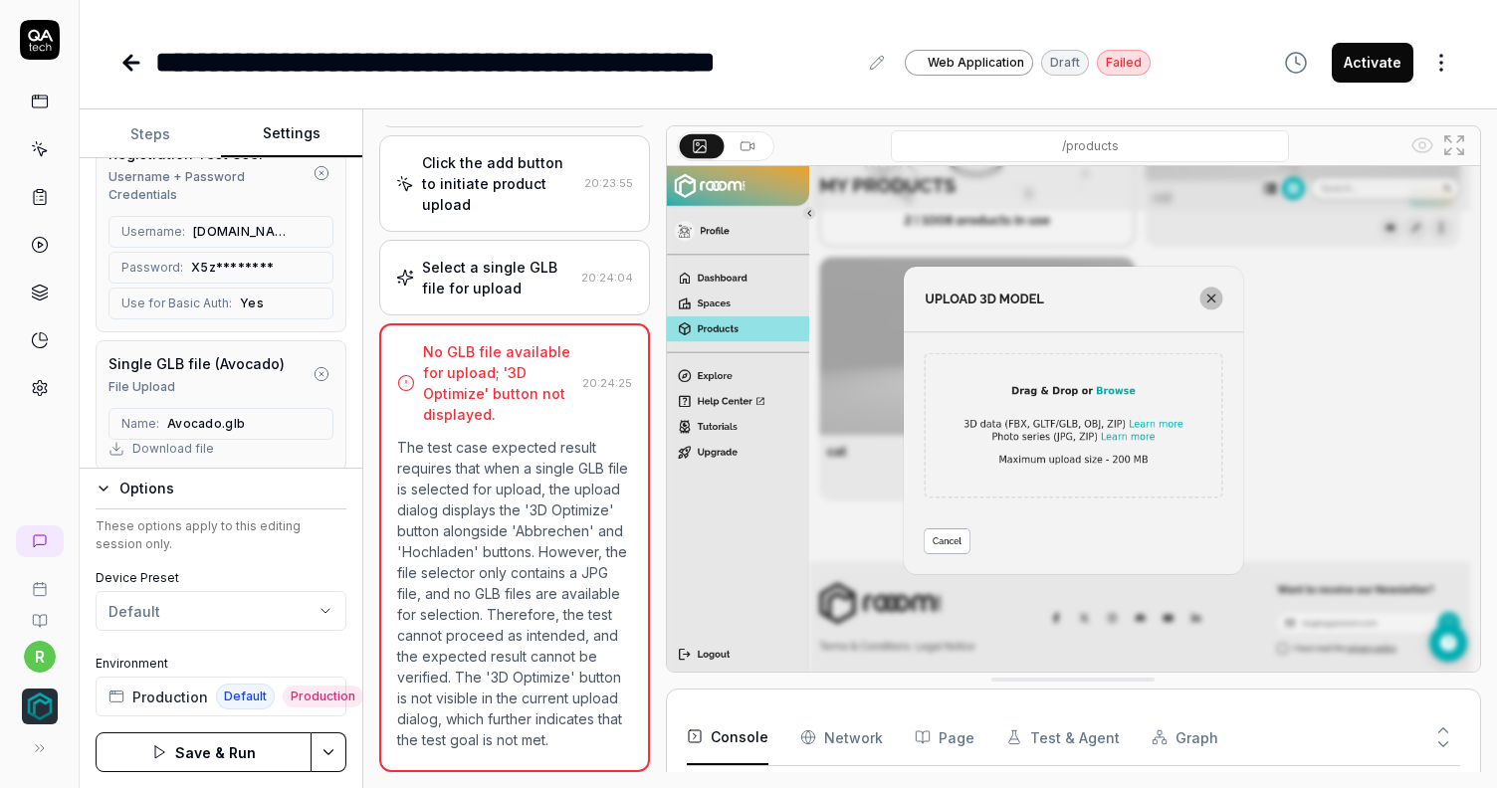
click at [232, 754] on button "Save & Run" at bounding box center [204, 752] width 216 height 40
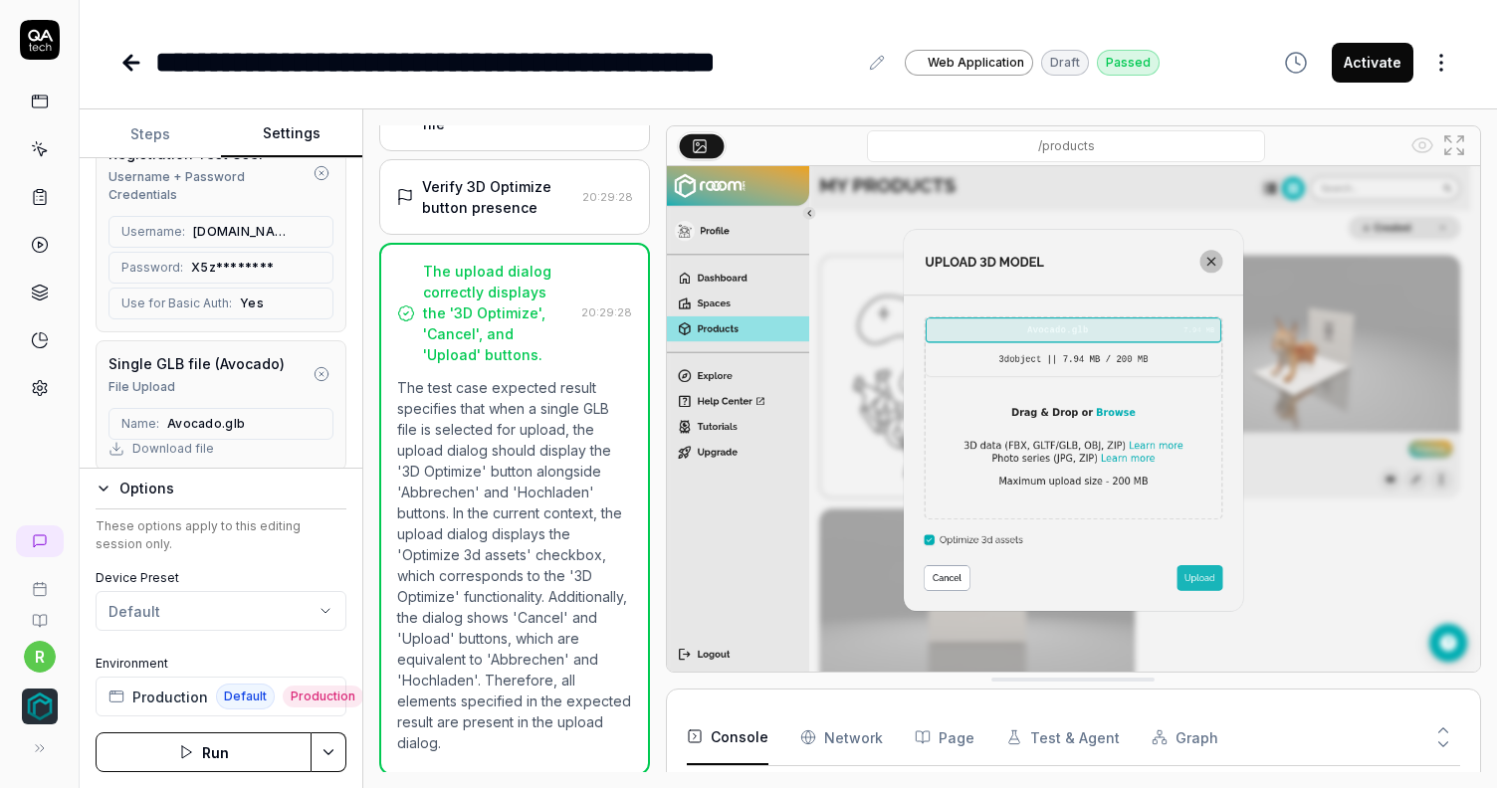
scroll to position [709, 0]
click at [1377, 60] on button "Activate" at bounding box center [1372, 63] width 82 height 40
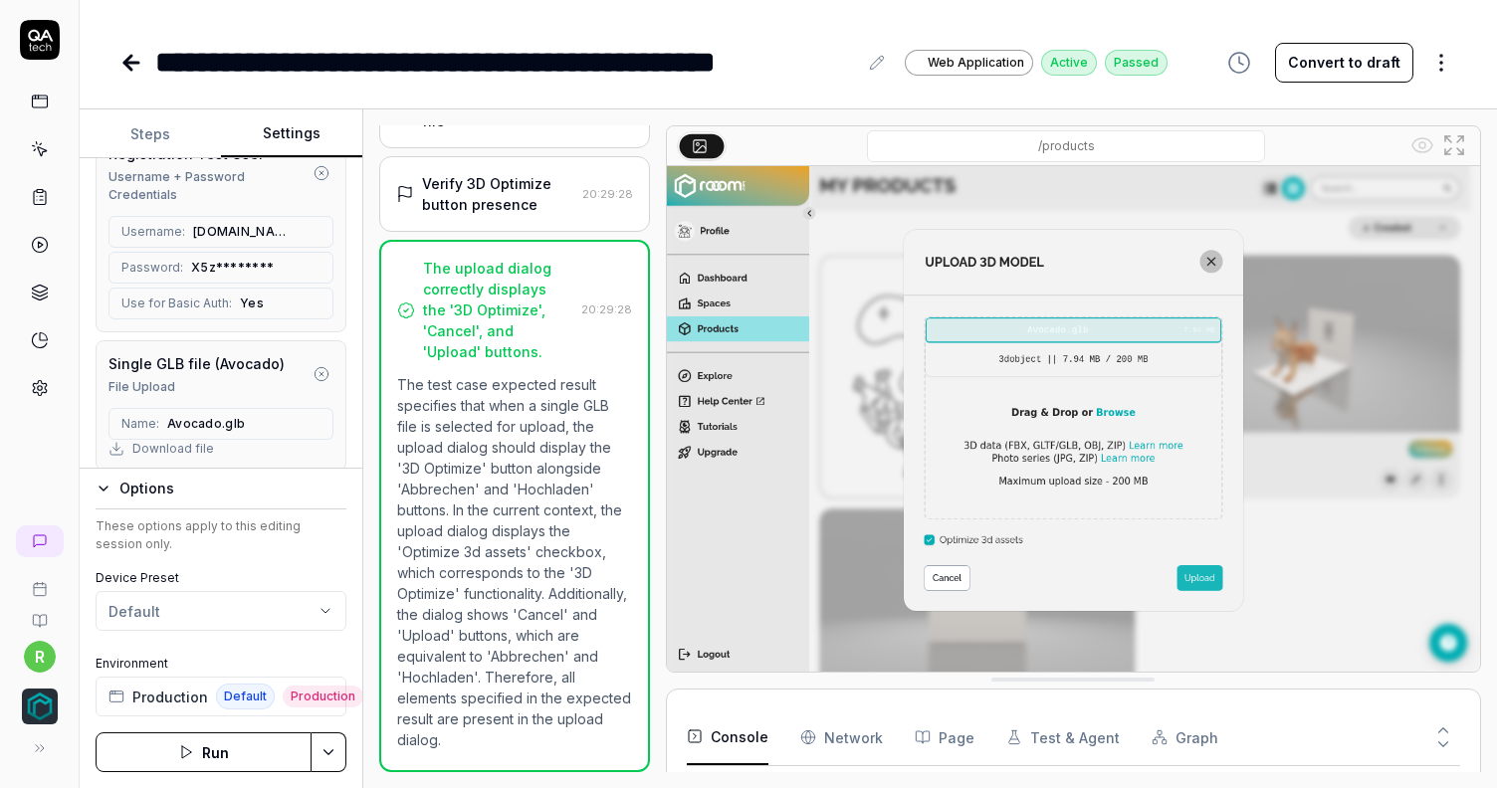
click at [1438, 59] on html "**********" at bounding box center [748, 394] width 1497 height 788
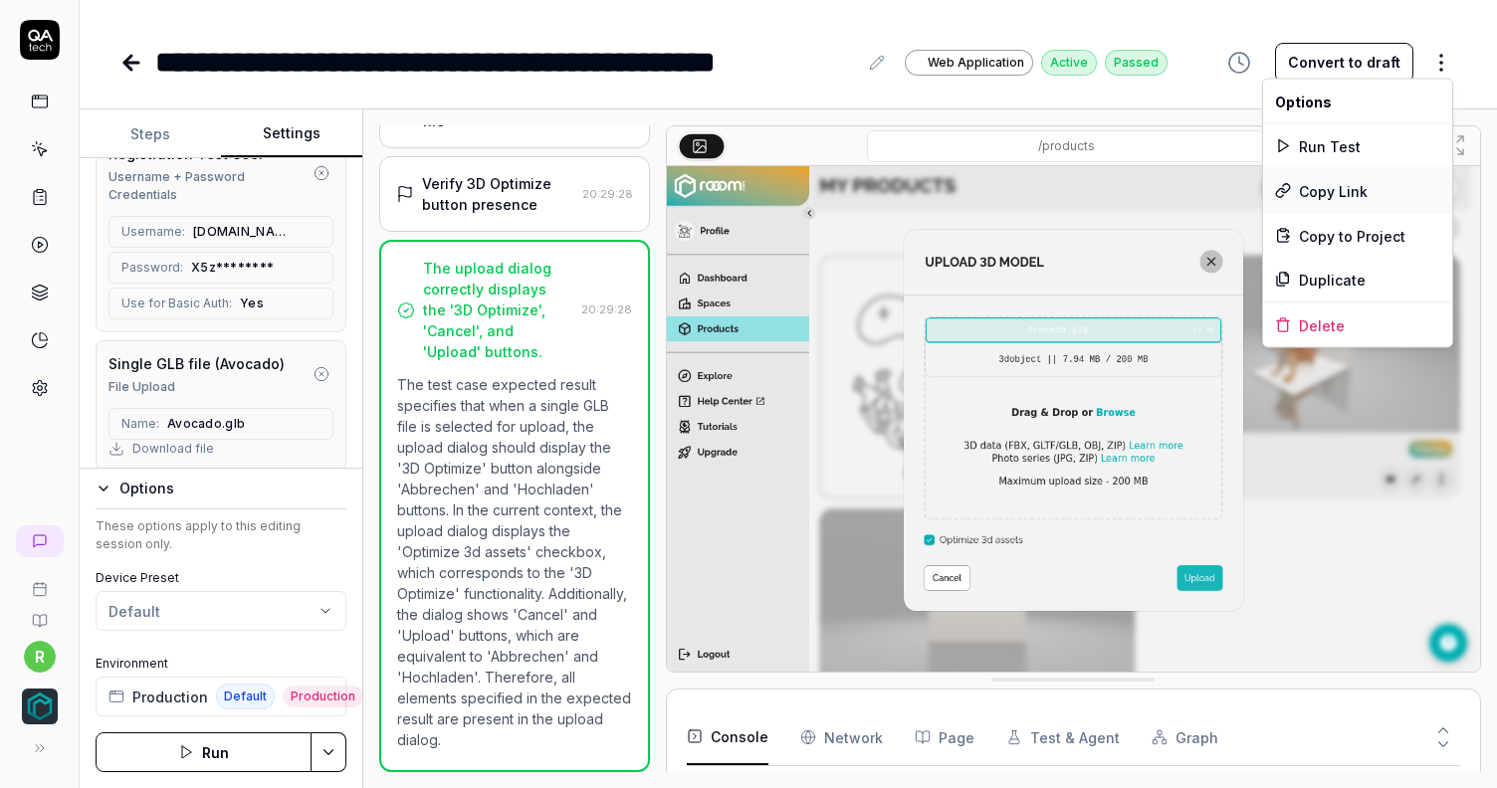
click at [1354, 188] on div "Copy Link" at bounding box center [1357, 191] width 189 height 44
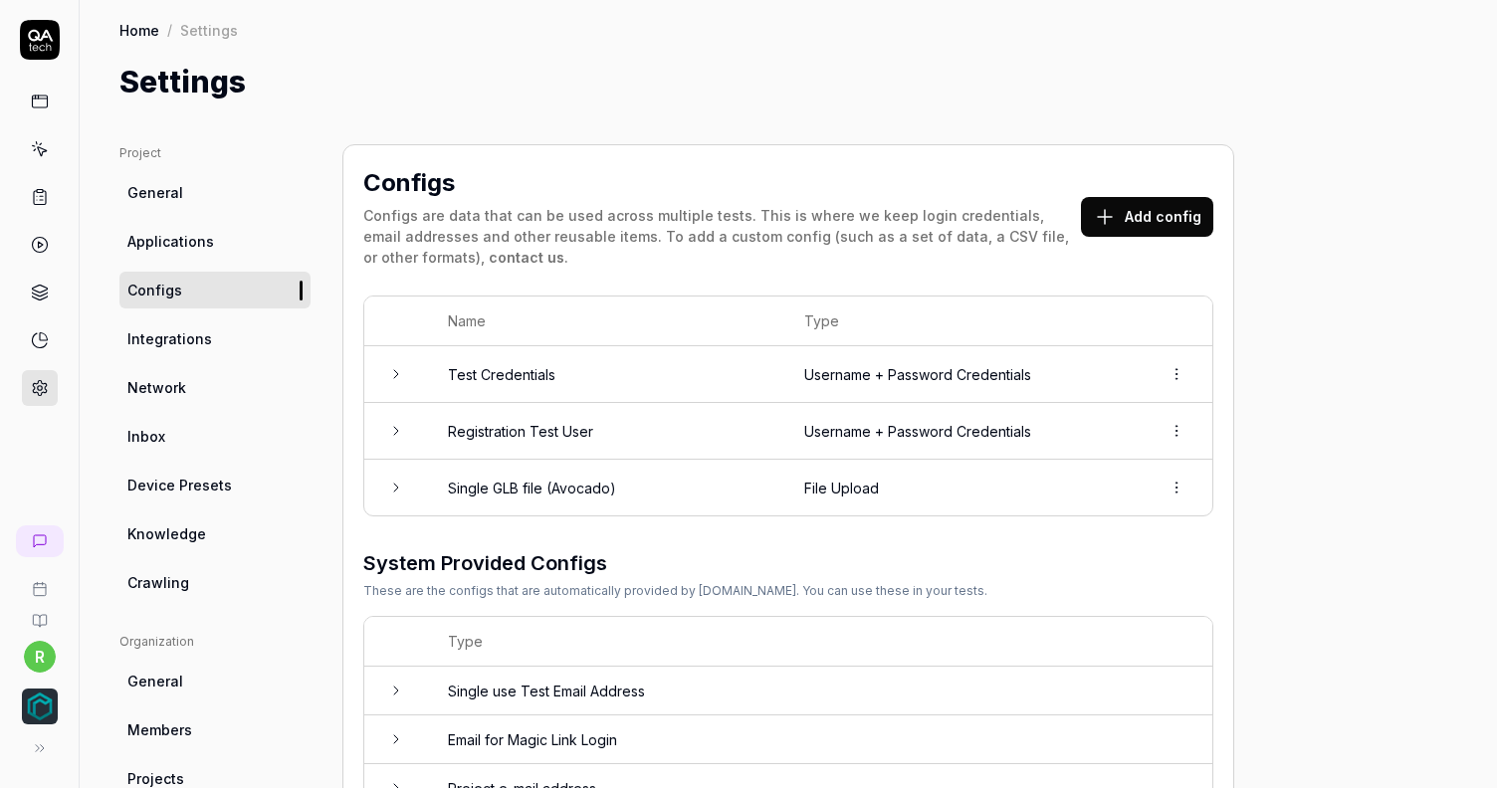
click at [1187, 477] on html "r Home / Settings Home / Settings Settings Project General Applications Configs…" at bounding box center [748, 394] width 1497 height 788
click at [1243, 409] on html "r Home / Settings Home / Settings Settings Project General Applications Configs…" at bounding box center [748, 394] width 1497 height 788
click at [1133, 228] on button "Add config" at bounding box center [1147, 217] width 132 height 40
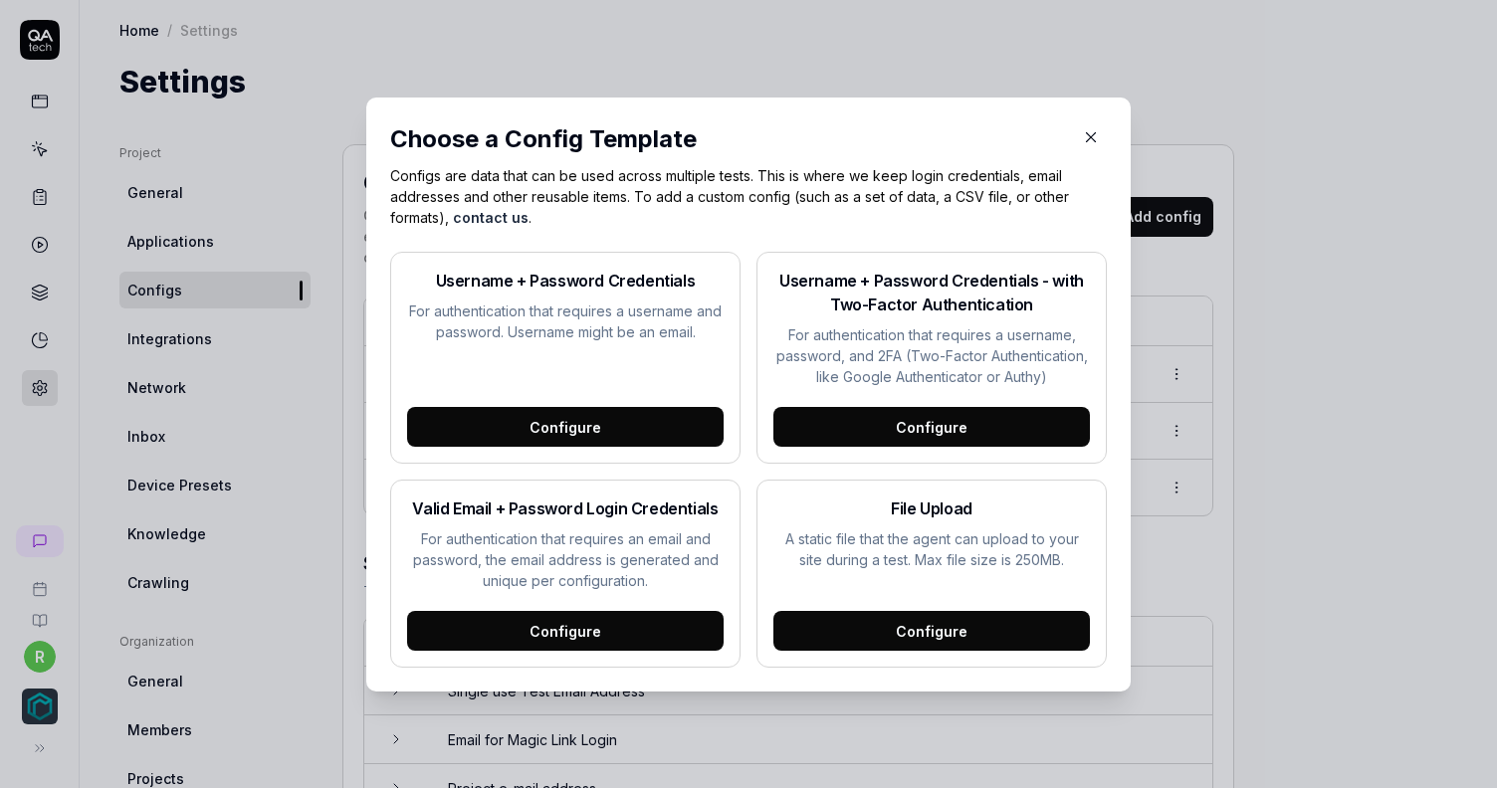
click at [1083, 135] on icon "button" at bounding box center [1091, 137] width 18 height 18
